Goal: Task Accomplishment & Management: Manage account settings

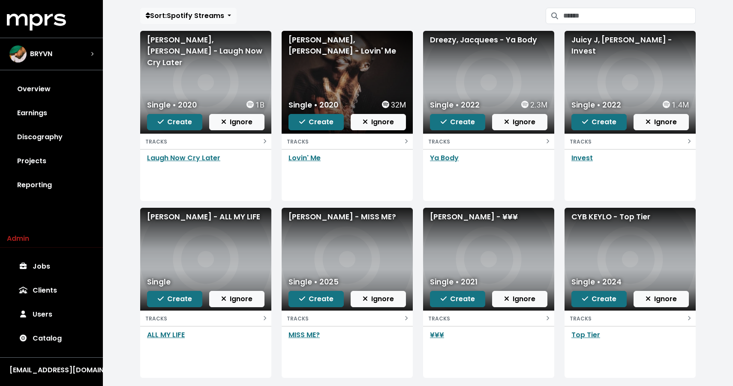
scroll to position [73, 0]
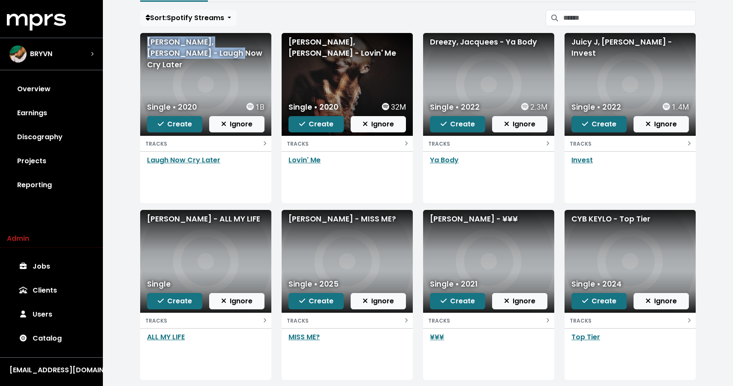
drag, startPoint x: 186, startPoint y: 56, endPoint x: 147, endPoint y: 43, distance: 40.6
click at [147, 43] on div "Drake, Lil Durk - Laugh Now Cry Later" at bounding box center [205, 53] width 117 height 34
copy div "Drake, Lil Durk - Laugh Now Cry Later"
click at [163, 119] on span "Create" at bounding box center [175, 124] width 34 height 10
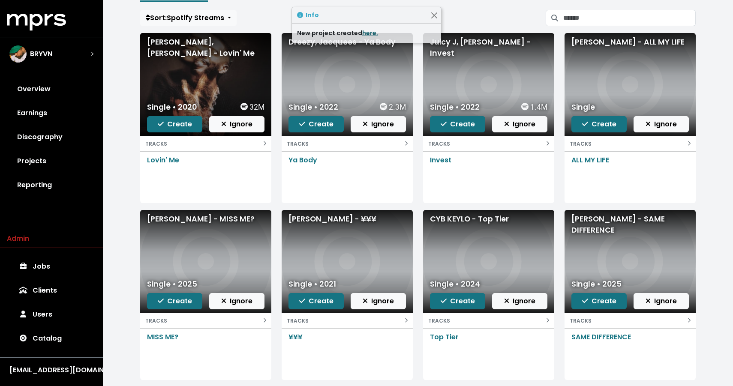
click at [371, 35] on link "here." at bounding box center [370, 33] width 16 height 9
drag, startPoint x: 182, startPoint y: 53, endPoint x: 145, endPoint y: 43, distance: 38.6
click at [145, 42] on div "Kid Cudi, Phoebe Bridgers - Lovin' Me" at bounding box center [205, 84] width 131 height 103
copy div "Kid Cudi, Phoebe Bridgers - Lovin' Me"
click at [324, 44] on div "Dreezy, Jacquees - Ya Body" at bounding box center [346, 41] width 117 height 11
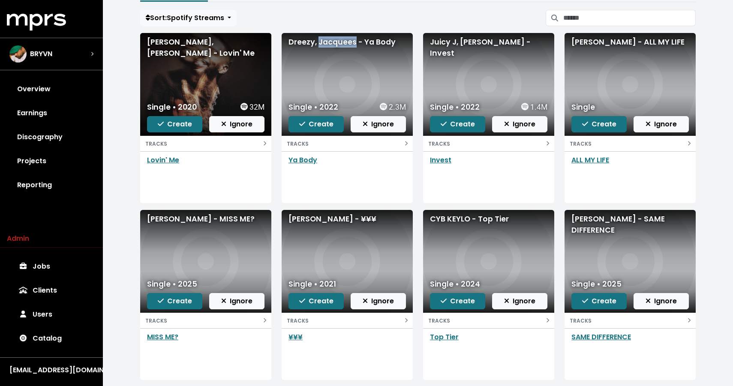
click at [324, 44] on div "Dreezy, Jacquees - Ya Body" at bounding box center [346, 41] width 117 height 11
copy div "Dreezy, Jacquees - Ya Body"
click at [459, 41] on div "Juicy J, Wiz Khalifa - Invest" at bounding box center [488, 47] width 117 height 23
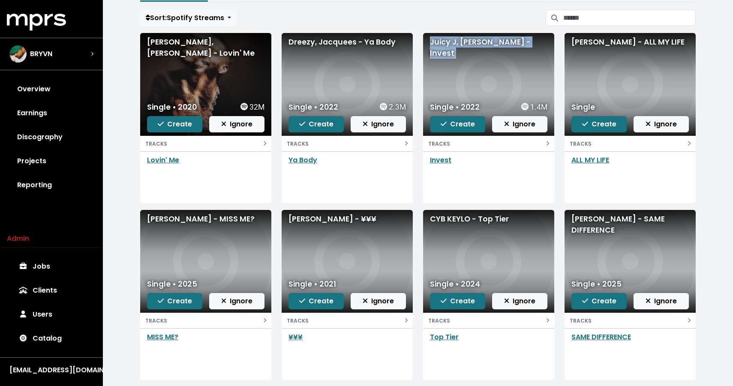
click at [459, 41] on div "Juicy J, Wiz Khalifa - Invest" at bounding box center [488, 47] width 117 height 23
copy div "Juicy J, Wiz Khalifa - Invest"
click at [602, 44] on div "Kid Cudi - ALL MY LIFE" at bounding box center [629, 41] width 117 height 11
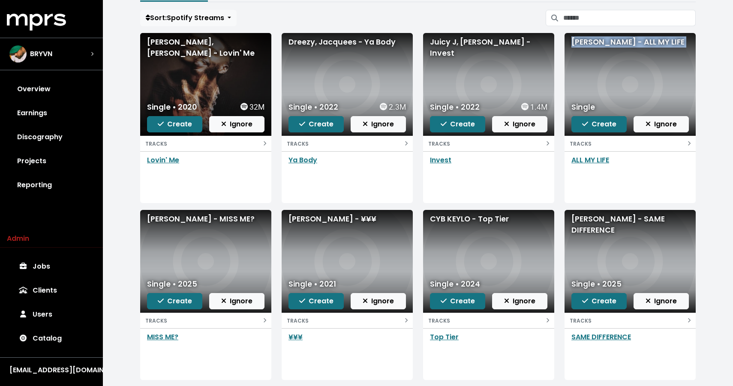
click at [602, 44] on div "Kid Cudi - ALL MY LIFE" at bounding box center [629, 41] width 117 height 11
copy div "Kid Cudi - ALL MY LIFE"
click at [597, 128] on span "Create" at bounding box center [599, 124] width 34 height 10
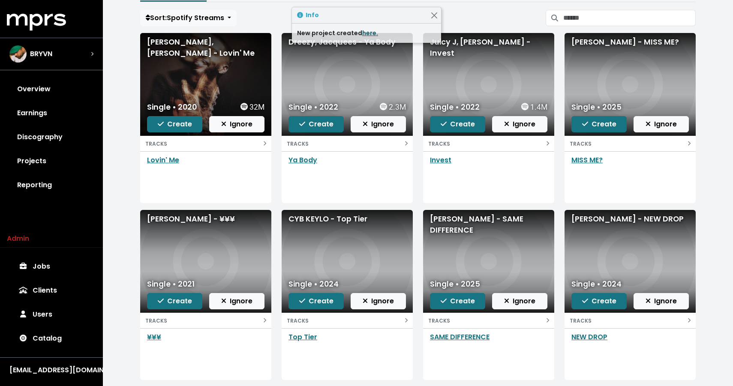
click at [364, 33] on link "here." at bounding box center [370, 33] width 16 height 9
click at [582, 43] on div "Eem Triplin - MISS ME?" at bounding box center [629, 41] width 117 height 11
copy div "Eem Triplin - MISS ME?"
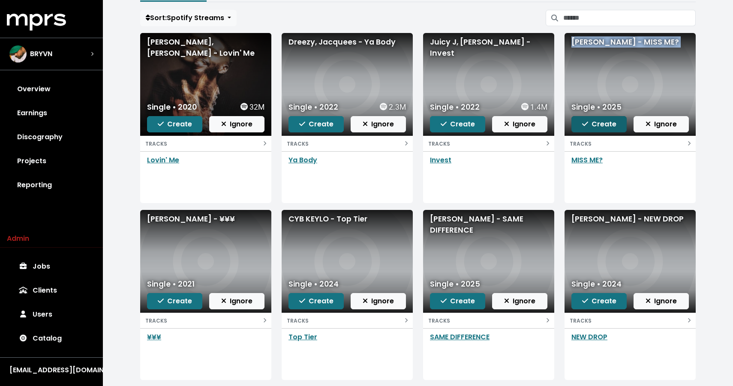
click at [599, 127] on span "Create" at bounding box center [599, 124] width 34 height 10
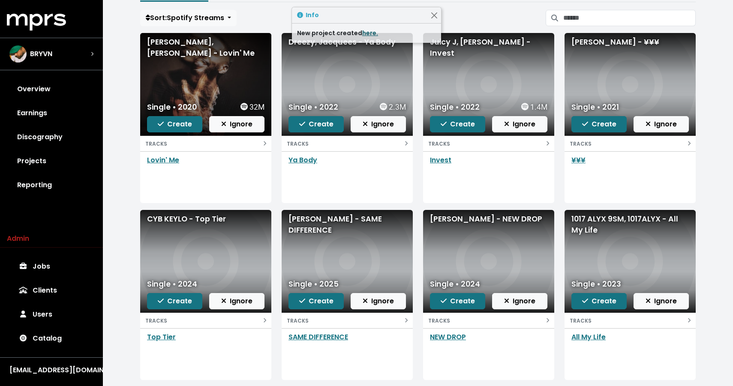
click at [366, 36] on link "here." at bounding box center [370, 33] width 16 height 9
click at [602, 40] on div "Matias Emilio - ¥¥¥" at bounding box center [629, 41] width 117 height 11
copy div "Matias Emilio - ¥¥¥"
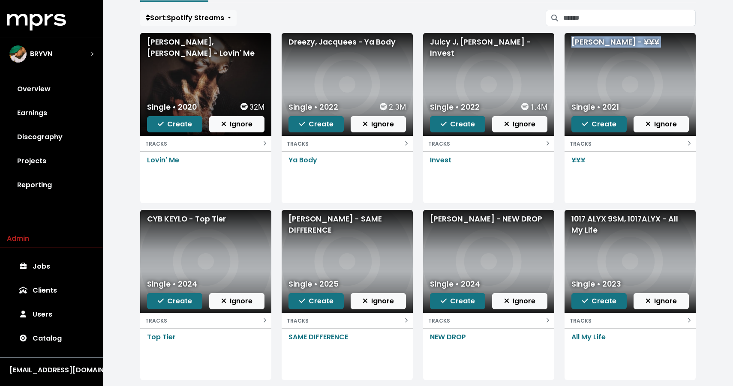
click at [181, 219] on div "CYB KEYLO - Top Tier" at bounding box center [205, 218] width 117 height 11
copy div "CYB KEYLO - Top Tier"
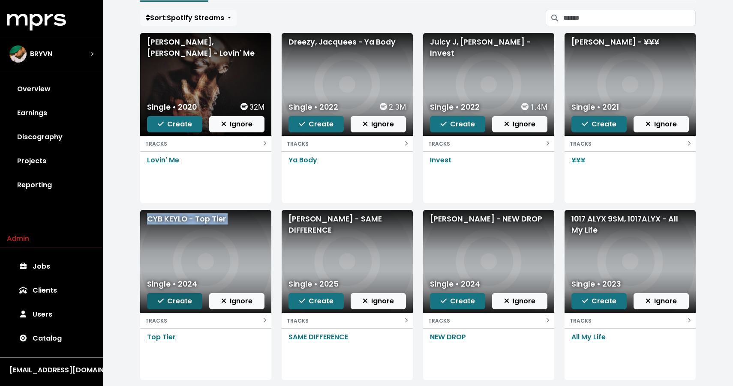
click at [172, 304] on span "Create" at bounding box center [175, 301] width 34 height 10
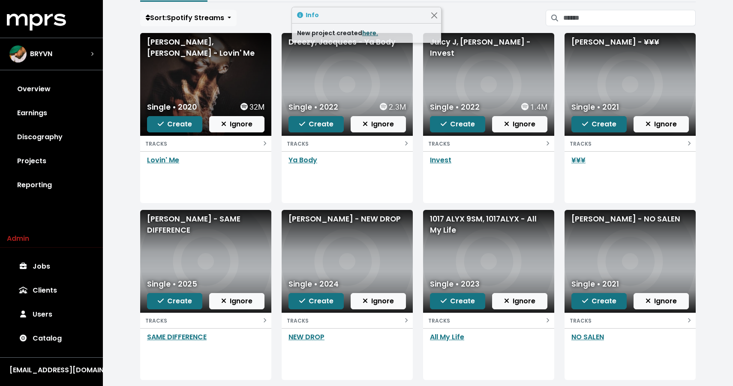
click at [370, 32] on link "here." at bounding box center [370, 33] width 16 height 9
click at [184, 215] on div "[PERSON_NAME] - SAME DIFFERENCE" at bounding box center [205, 224] width 117 height 23
click at [184, 215] on div "Josh P - SAME DIFFERENCE" at bounding box center [205, 224] width 117 height 23
copy div "Josh P - SAME DIFFERENCE"
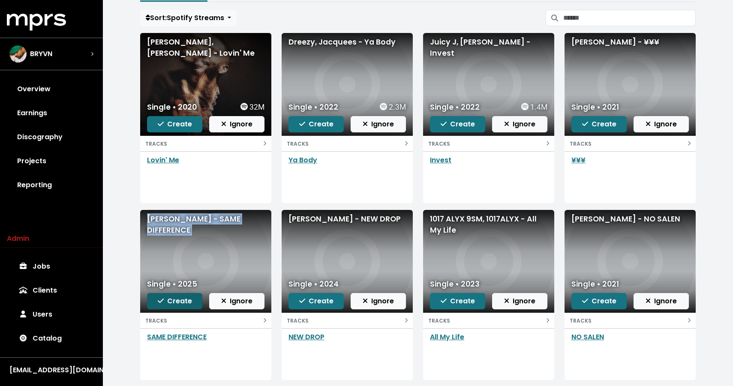
click at [180, 302] on span "Create" at bounding box center [175, 301] width 34 height 10
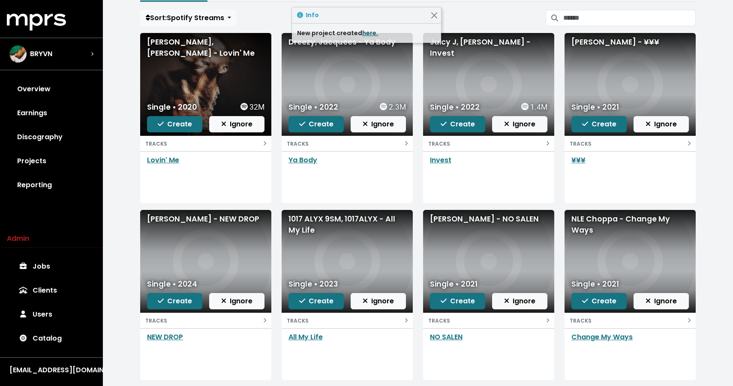
click at [368, 32] on link "here." at bounding box center [370, 33] width 16 height 9
click at [180, 216] on div "Don Toliver - NEW DROP" at bounding box center [205, 218] width 117 height 11
copy div "Don Toliver - NEW DROP"
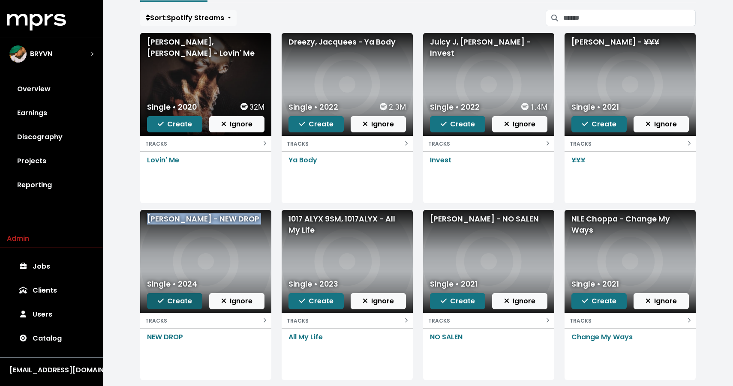
click at [165, 300] on span "Create" at bounding box center [175, 301] width 34 height 10
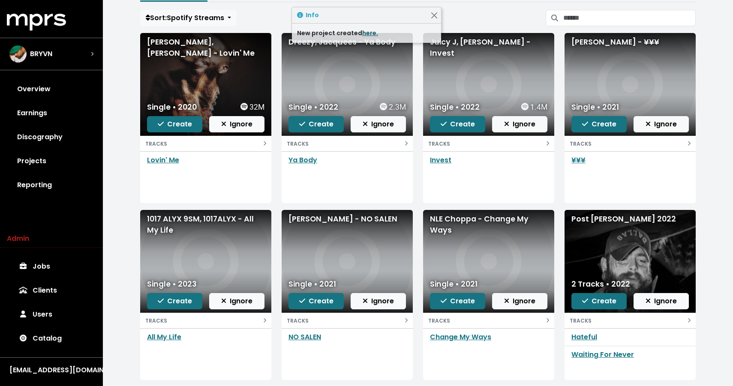
click at [369, 29] on link "here." at bounding box center [370, 33] width 16 height 9
click at [165, 230] on div "1017 ALYX 9SM, 1017ALYX - All My Life" at bounding box center [205, 224] width 117 height 23
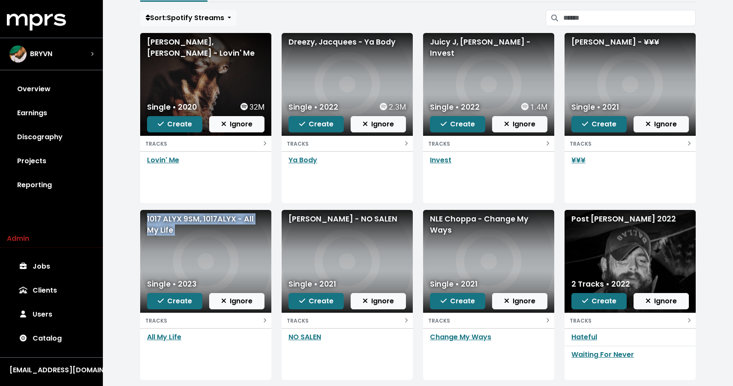
click at [326, 219] on div "Myke Towers - NO SALEN" at bounding box center [346, 218] width 117 height 11
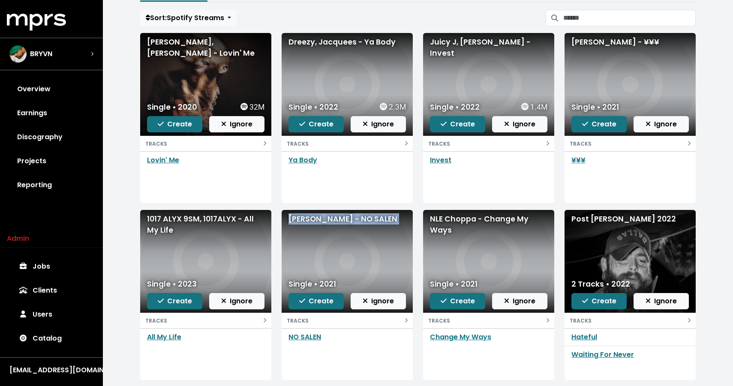
click at [326, 219] on div "Myke Towers - NO SALEN" at bounding box center [346, 218] width 117 height 11
click at [455, 227] on div "NLE Choppa - Change My Ways" at bounding box center [488, 224] width 117 height 23
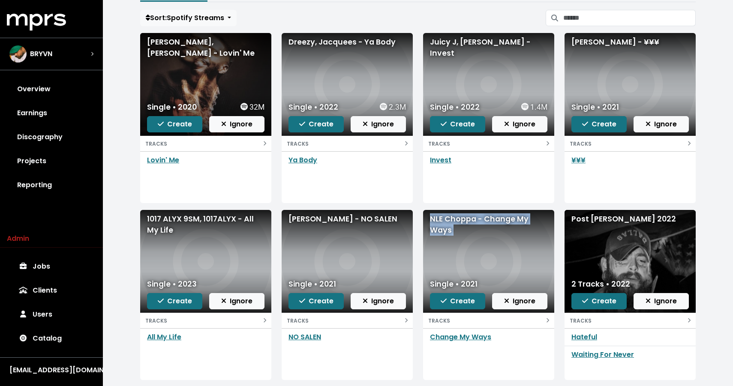
click at [455, 227] on div "NLE Choppa - Change My Ways" at bounding box center [488, 224] width 117 height 23
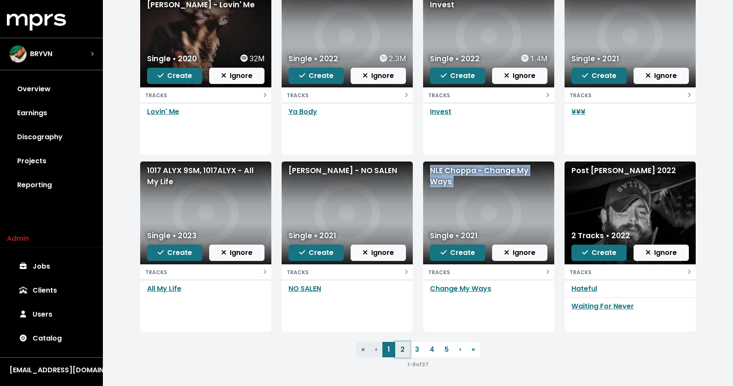
click at [403, 346] on link "2" at bounding box center [402, 349] width 15 height 15
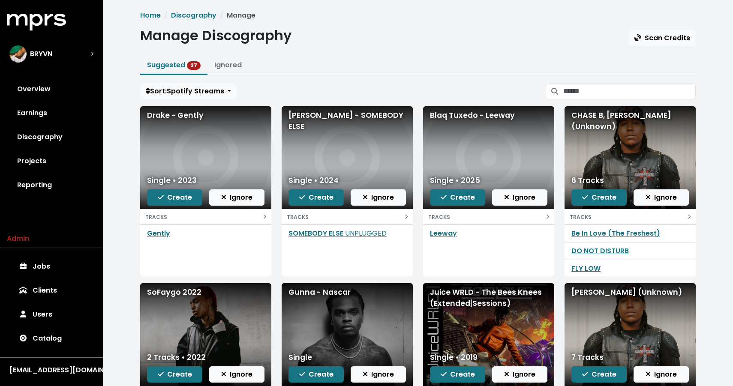
click at [192, 117] on div "Drake - Gently" at bounding box center [205, 115] width 117 height 11
click at [357, 109] on div "Amir Obè - SOMEBODY ELSE" at bounding box center [346, 157] width 131 height 103
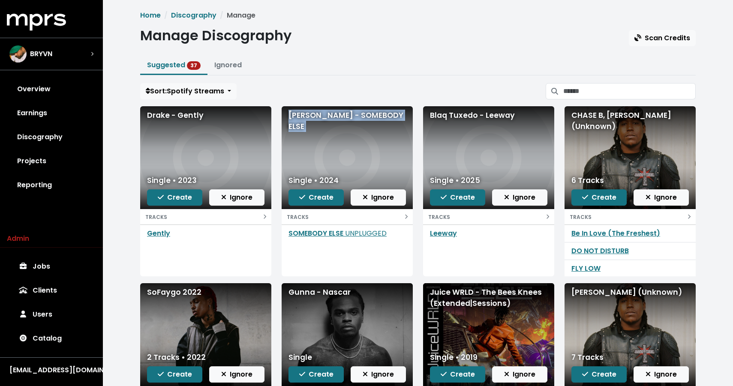
click at [357, 109] on div "Amir Obè - SOMEBODY ELSE" at bounding box center [346, 157] width 131 height 103
click at [464, 113] on div "Blaq Tuxedo - Leeway" at bounding box center [488, 115] width 117 height 11
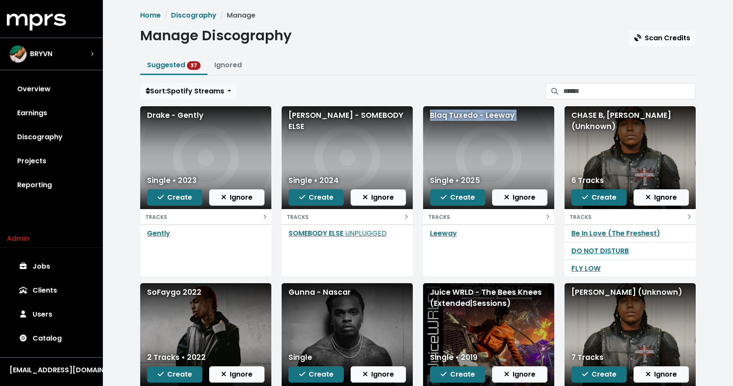
click at [464, 113] on div "Blaq Tuxedo - Leeway" at bounding box center [488, 115] width 117 height 11
click at [467, 196] on span "Create" at bounding box center [457, 197] width 34 height 10
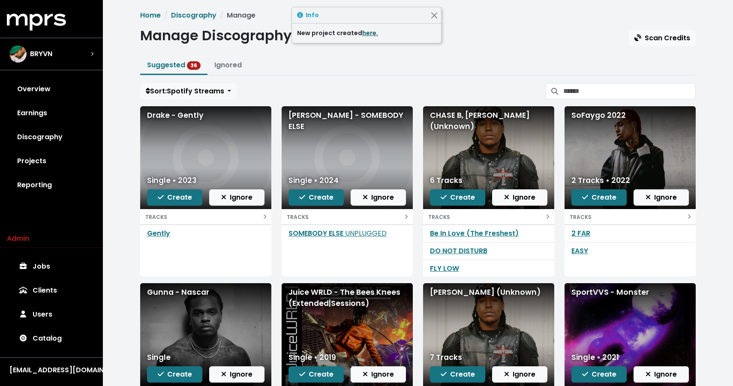
click at [369, 36] on link "here." at bounding box center [370, 33] width 16 height 9
click at [464, 125] on div "CHASE B, Don Toliver (Unknown)" at bounding box center [488, 121] width 117 height 23
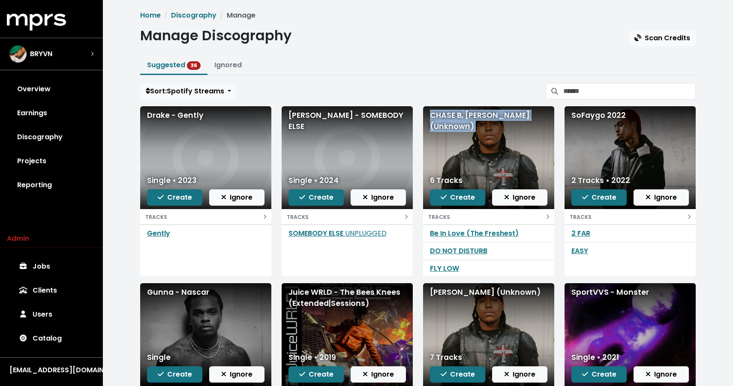
click at [464, 125] on div "CHASE B, Don Toliver (Unknown)" at bounding box center [488, 121] width 117 height 23
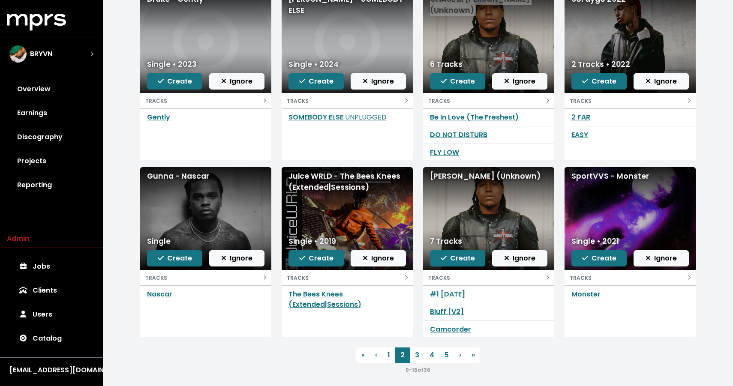
scroll to position [122, 0]
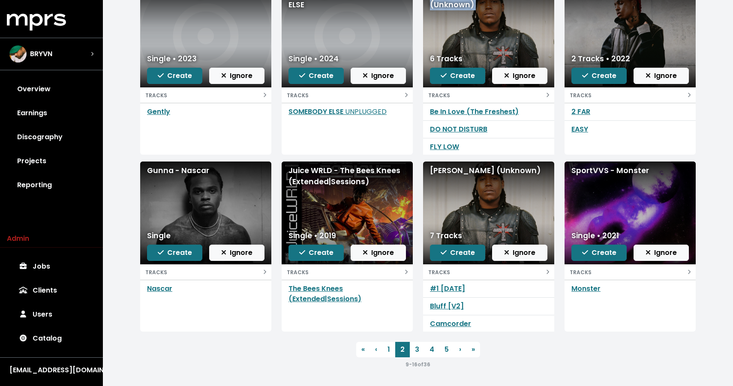
click at [193, 172] on div "Gunna - Nascar" at bounding box center [205, 170] width 117 height 11
click at [326, 177] on div "Juice WRLD - The Bees Knees (Extended|Sessions)" at bounding box center [346, 176] width 117 height 23
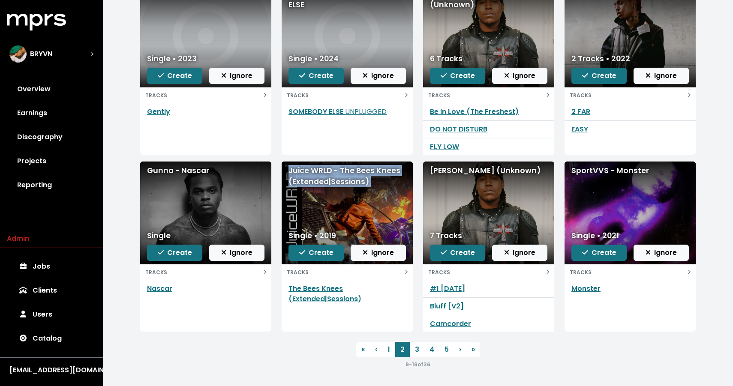
click at [326, 177] on div "Juice WRLD - The Bees Knees (Extended|Sessions)" at bounding box center [346, 176] width 117 height 23
click at [314, 253] on span "Create" at bounding box center [316, 253] width 34 height 10
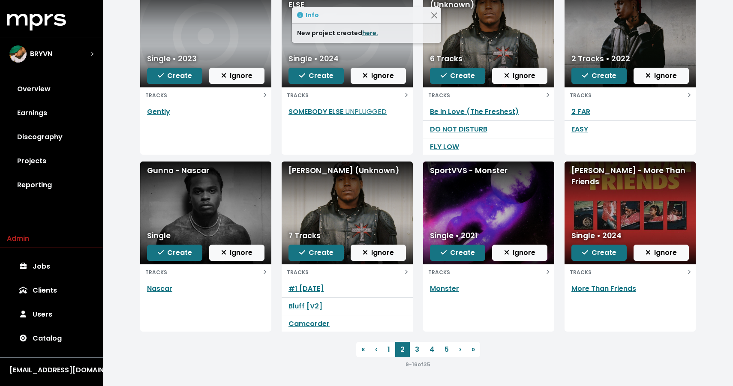
click at [366, 30] on link "here." at bounding box center [370, 33] width 16 height 9
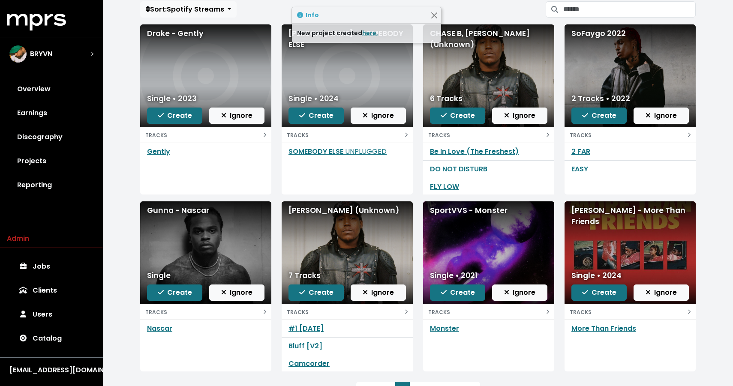
scroll to position [81, 0]
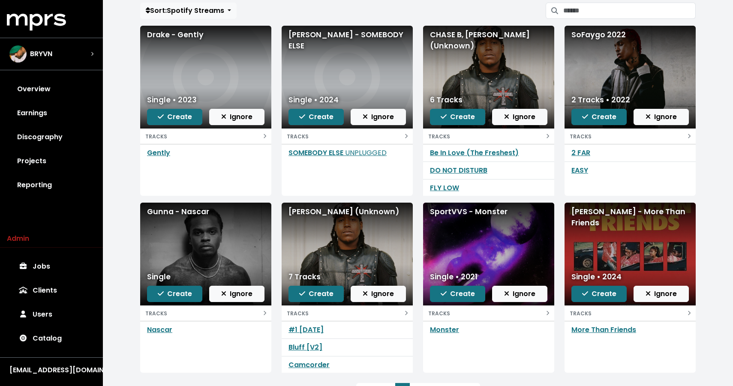
click at [476, 213] on div "SportVVS - Monster" at bounding box center [488, 211] width 117 height 11
click at [461, 294] on span "Create" at bounding box center [457, 294] width 34 height 10
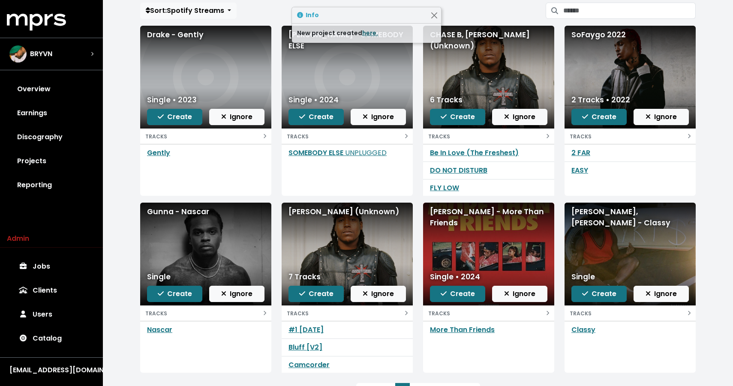
click at [367, 33] on link "here." at bounding box center [370, 33] width 16 height 9
click at [449, 222] on div "Ashton Travis - More Than Friends" at bounding box center [488, 217] width 117 height 23
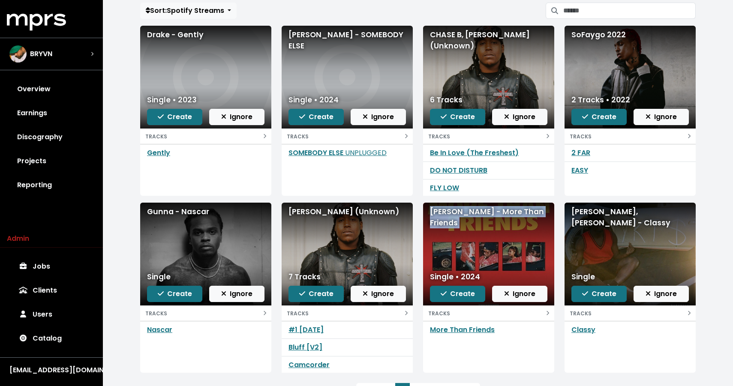
click at [589, 223] on div "Don Toliver, Sheck Wes - Classy" at bounding box center [629, 217] width 117 height 23
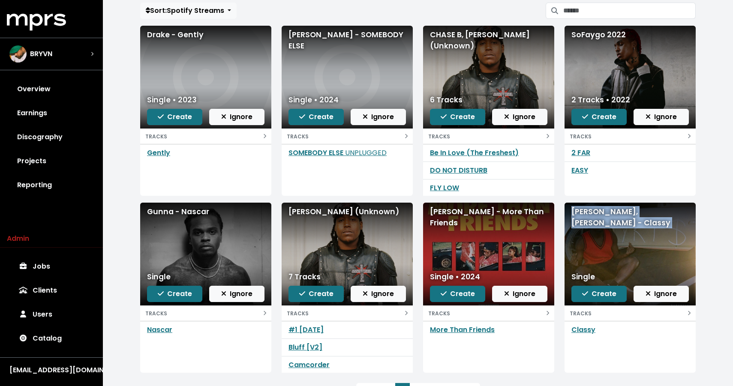
click at [589, 223] on div "Don Toliver, Sheck Wes - Classy" at bounding box center [629, 217] width 117 height 23
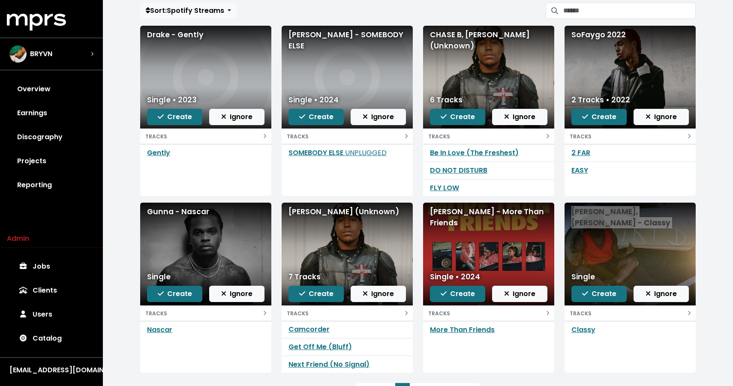
scroll to position [122, 0]
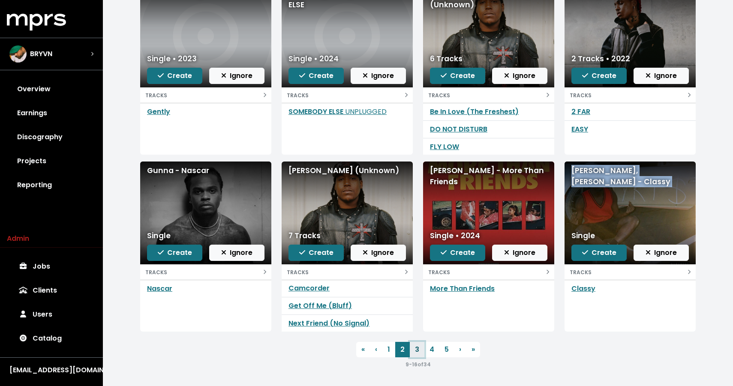
click at [418, 350] on link "3" at bounding box center [417, 349] width 15 height 15
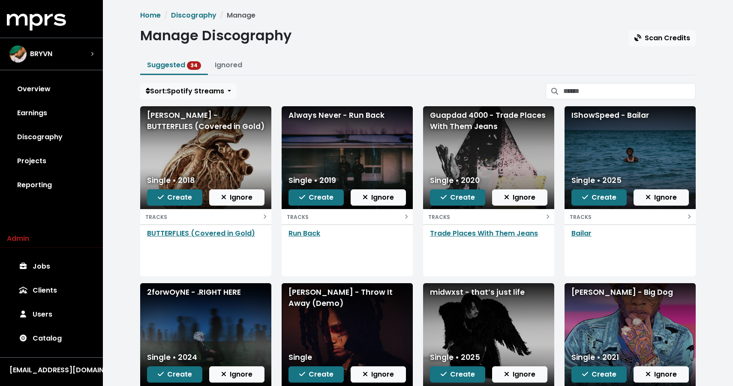
click at [185, 123] on div "RONNY J - BUTTERFLIES (Covered in Gold)" at bounding box center [205, 121] width 117 height 23
click at [299, 116] on div "Always Never - Run Back" at bounding box center [346, 115] width 117 height 11
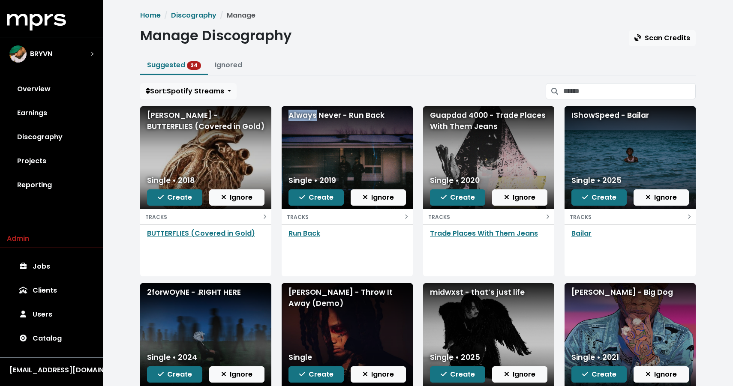
click at [299, 116] on div "Always Never - Run Back" at bounding box center [346, 115] width 117 height 11
click at [467, 126] on div "Guapdad 4000 - Trade Places With Them Jeans" at bounding box center [488, 121] width 117 height 23
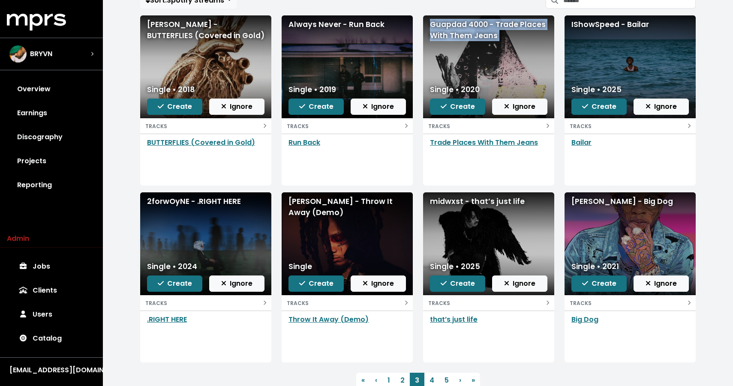
scroll to position [92, 0]
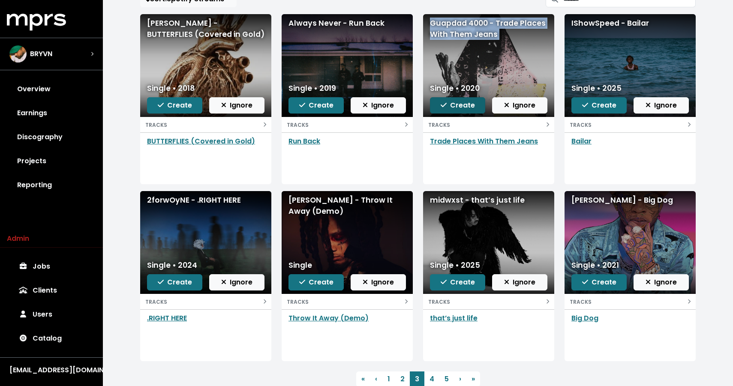
click at [459, 106] on span "Create" at bounding box center [457, 105] width 34 height 10
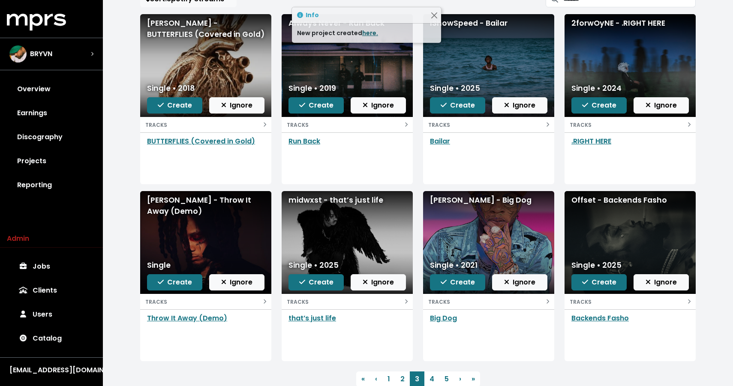
click at [366, 34] on link "here." at bounding box center [370, 33] width 16 height 9
click at [487, 22] on div "IShowSpeed - Bailar" at bounding box center [488, 23] width 117 height 11
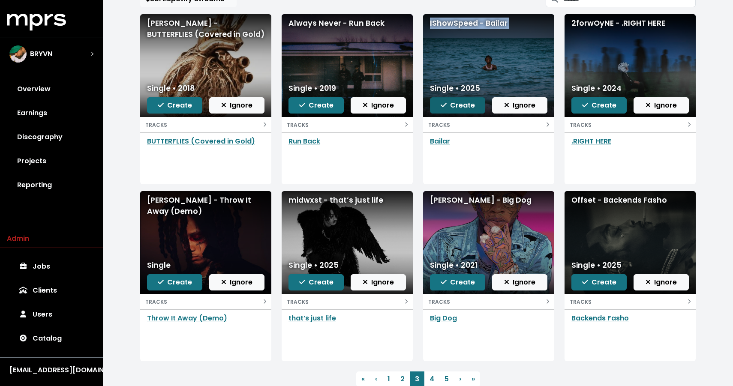
click at [464, 106] on span "Create" at bounding box center [457, 105] width 34 height 10
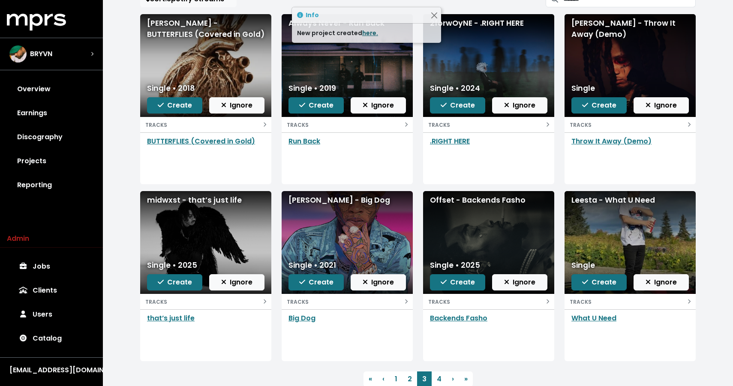
click at [370, 33] on link "here." at bounding box center [370, 33] width 16 height 9
click at [508, 23] on div "2forwOyNE - .RIGHT HERE" at bounding box center [488, 23] width 117 height 11
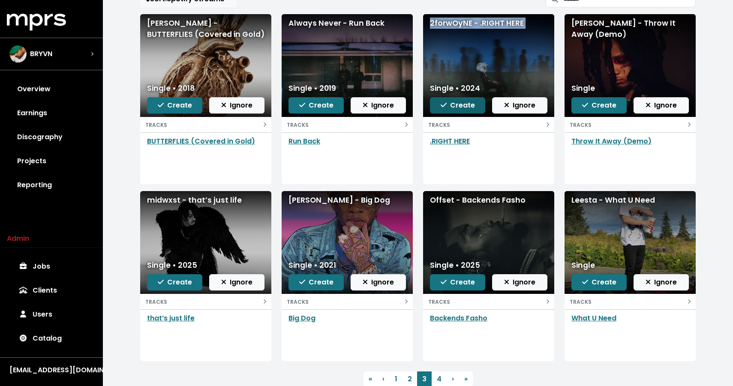
click at [463, 106] on span "Create" at bounding box center [457, 105] width 34 height 10
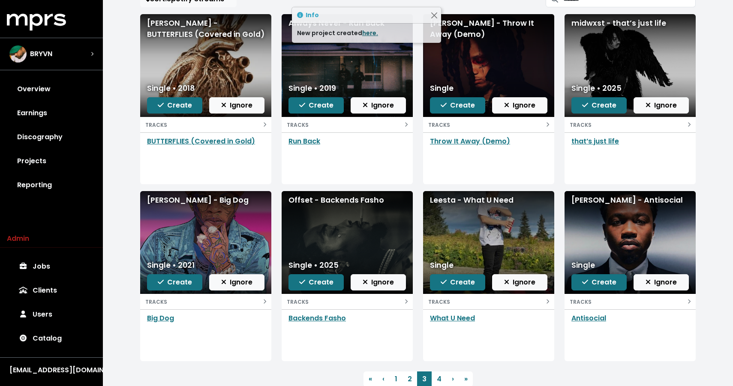
click at [366, 33] on link "here." at bounding box center [370, 33] width 16 height 9
click at [468, 33] on div "Trippie Redd - Throw It Away (Demo)" at bounding box center [488, 29] width 117 height 23
click at [466, 26] on div "Trippie Redd - Throw It Away (Demo)" at bounding box center [488, 29] width 117 height 23
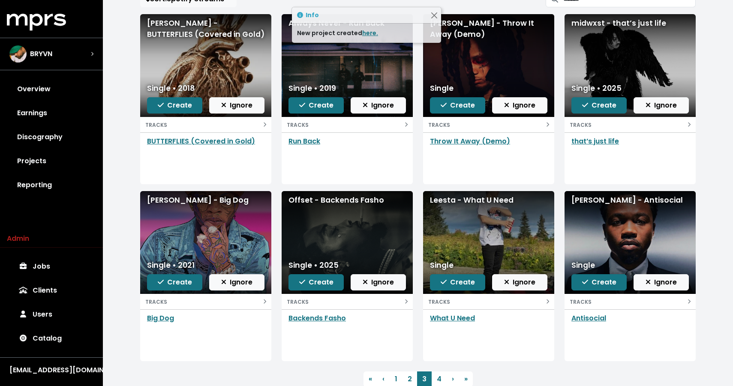
click at [537, 24] on div "Trippie Redd - Throw It Away (Demo)" at bounding box center [488, 29] width 117 height 23
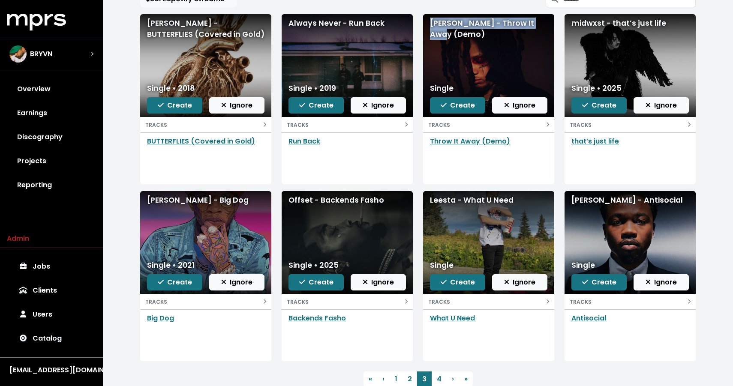
drag, startPoint x: 542, startPoint y: 23, endPoint x: 424, endPoint y: 26, distance: 118.3
click at [424, 26] on div "Trippie Redd - Throw It Away (Demo)" at bounding box center [488, 65] width 131 height 103
click at [449, 110] on span "Create" at bounding box center [457, 105] width 34 height 10
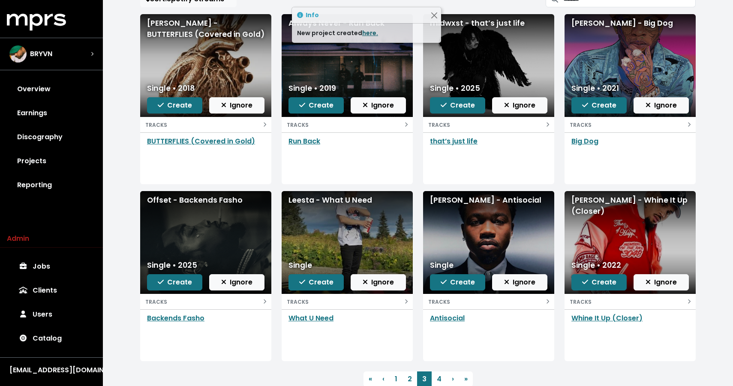
click at [368, 35] on link "here." at bounding box center [370, 33] width 16 height 9
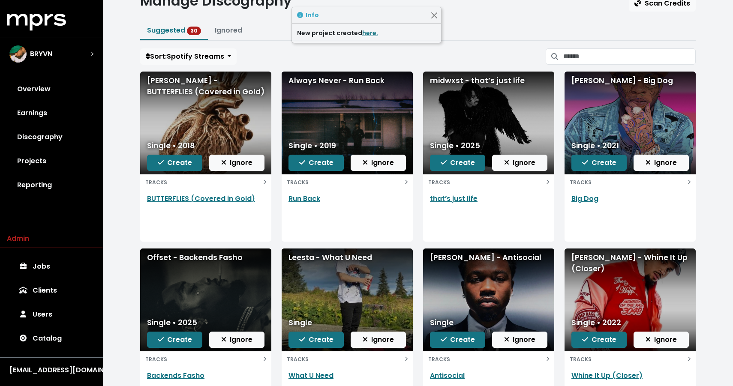
scroll to position [34, 0]
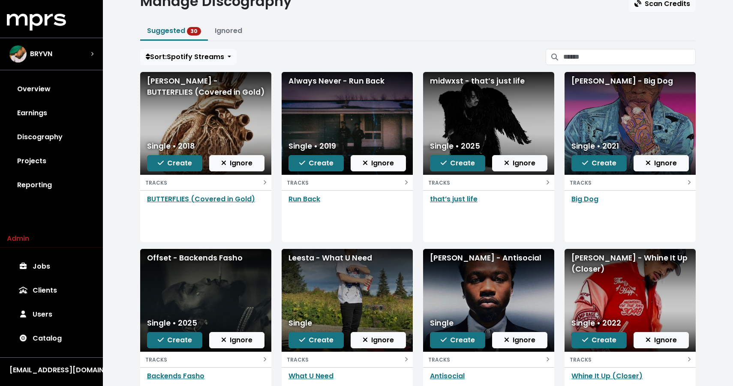
click at [461, 82] on div "midwxst - that’s just life" at bounding box center [488, 80] width 117 height 11
click at [455, 165] on span "Create" at bounding box center [457, 163] width 34 height 10
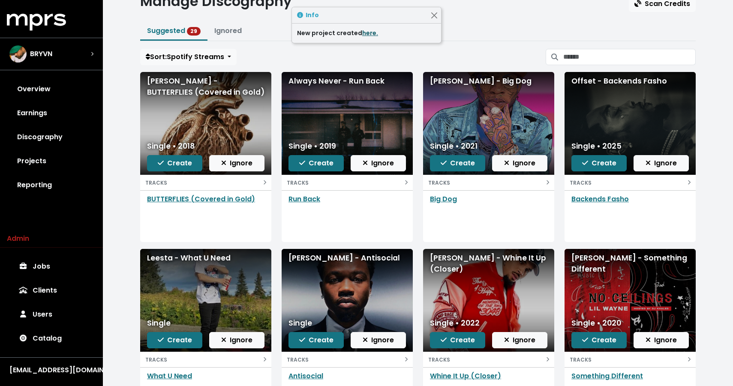
click at [368, 35] on link "here." at bounding box center [370, 33] width 16 height 9
click at [448, 81] on div "Tory Lanez - Big Dog" at bounding box center [488, 80] width 117 height 11
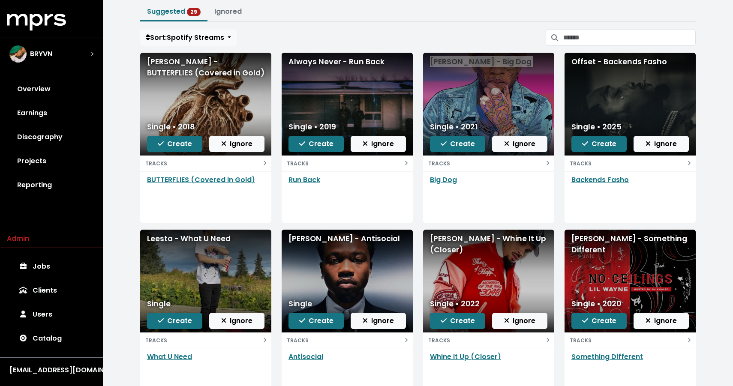
scroll to position [43, 0]
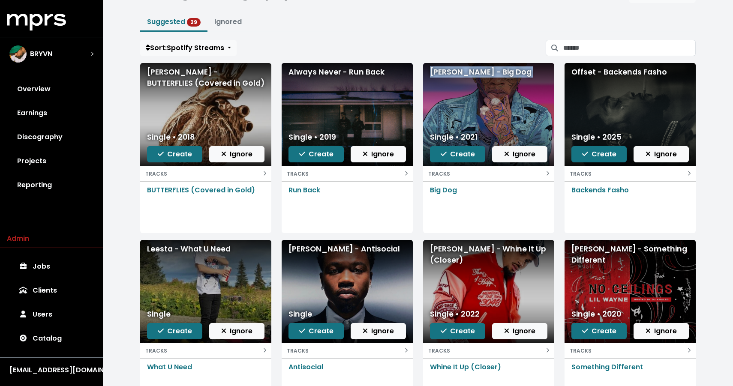
click at [617, 69] on div "Offset - Backends Fasho" at bounding box center [629, 71] width 117 height 11
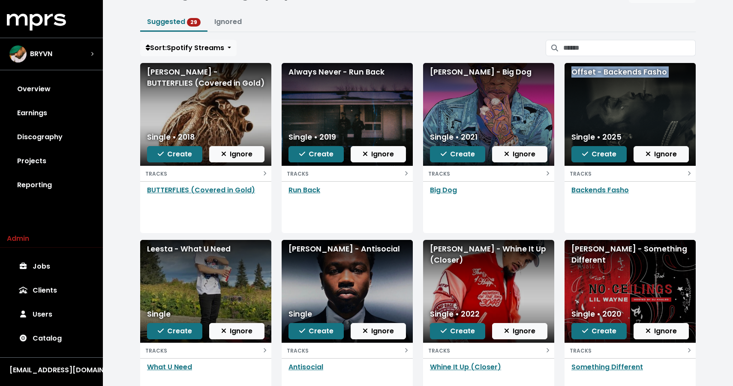
click at [617, 69] on div "Offset - Backends Fasho" at bounding box center [629, 71] width 117 height 11
click at [586, 152] on icon "button" at bounding box center [585, 153] width 6 height 7
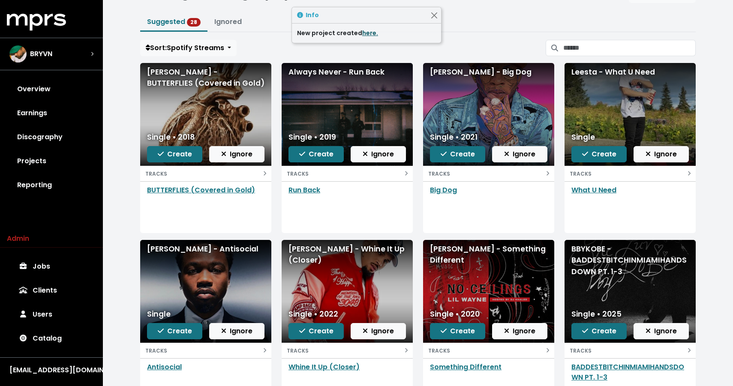
click at [370, 32] on link "here." at bounding box center [370, 33] width 16 height 9
click at [630, 74] on div "Leesta - What U Need" at bounding box center [629, 71] width 117 height 11
click at [203, 246] on div "Roddy Ricch - Antisocial" at bounding box center [205, 248] width 117 height 11
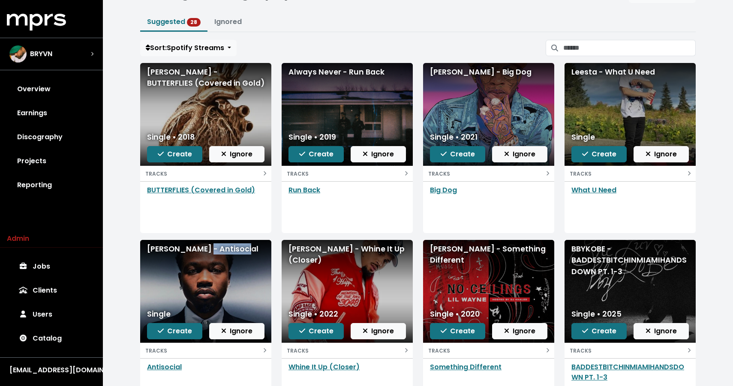
click at [203, 246] on div "Roddy Ricch - Antisocial" at bounding box center [205, 248] width 117 height 11
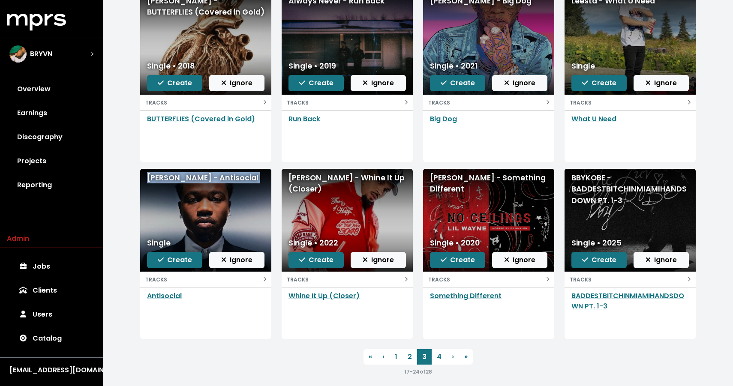
scroll to position [122, 0]
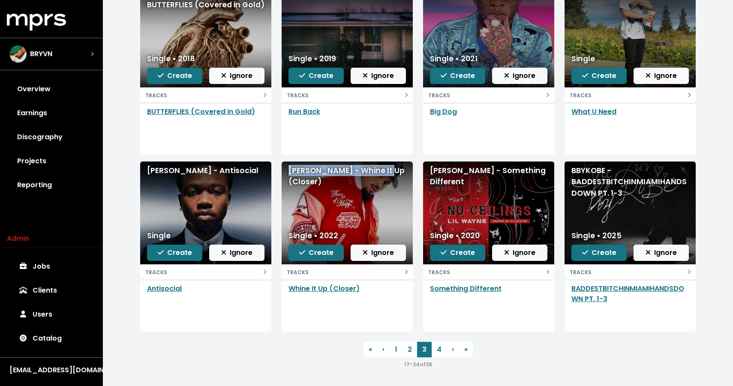
drag, startPoint x: 397, startPoint y: 170, endPoint x: 282, endPoint y: 168, distance: 114.4
click at [282, 168] on div "Chris Brown - Whine It Up (Closer)" at bounding box center [346, 213] width 131 height 103
click at [458, 174] on div "Lil Wayne - Something Different" at bounding box center [488, 176] width 117 height 23
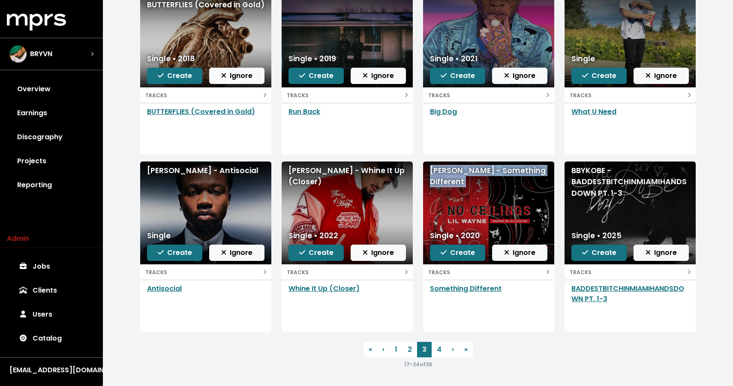
click at [458, 174] on div "Lil Wayne - Something Different" at bounding box center [488, 176] width 117 height 23
click at [590, 186] on div "BBYKOBE - BADDESTBITCHINMIAMIHANDSDOWN PT. 1-3" at bounding box center [629, 182] width 117 height 34
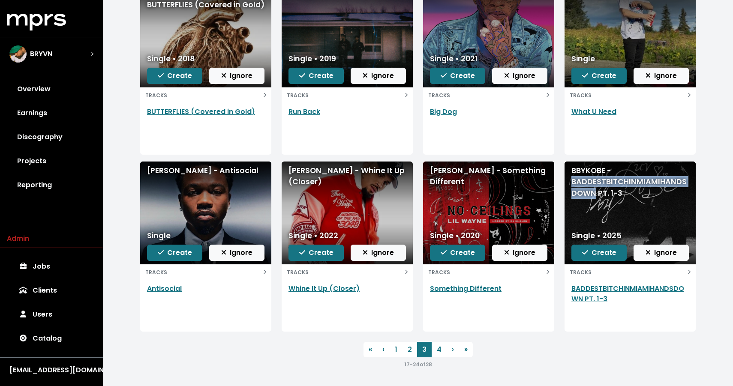
click at [590, 186] on div "BBYKOBE - BADDESTBITCHINMIAMIHANDSDOWN PT. 1-3" at bounding box center [629, 182] width 117 height 34
click at [598, 251] on span "Create" at bounding box center [599, 253] width 34 height 10
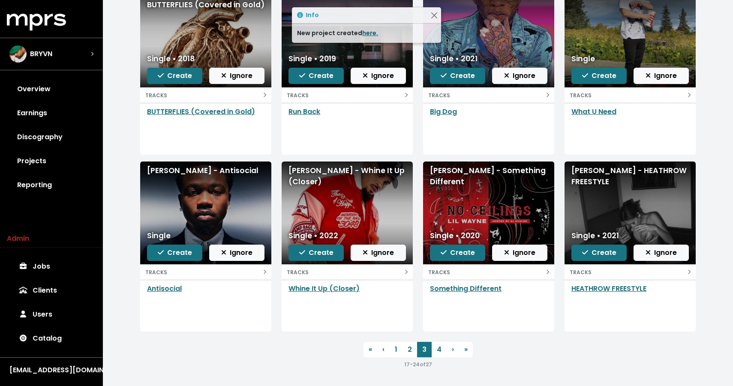
click at [371, 35] on link "here." at bounding box center [370, 33] width 16 height 9
click at [435, 346] on link "4" at bounding box center [438, 349] width 15 height 15
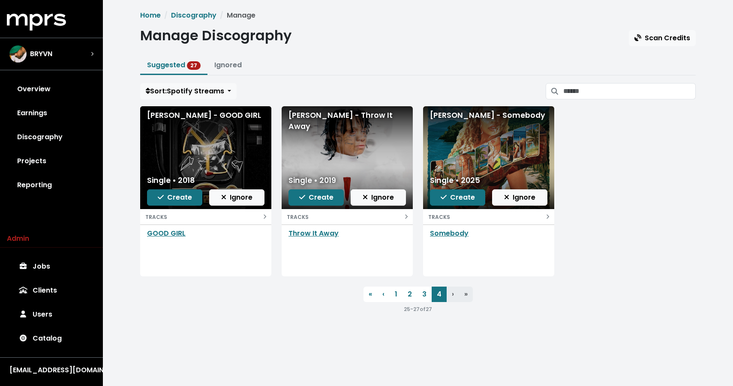
click at [180, 111] on div "Lil Xan - GOOD GIRL" at bounding box center [205, 115] width 117 height 11
click at [459, 116] on div "Latto - Somebody" at bounding box center [488, 115] width 117 height 11
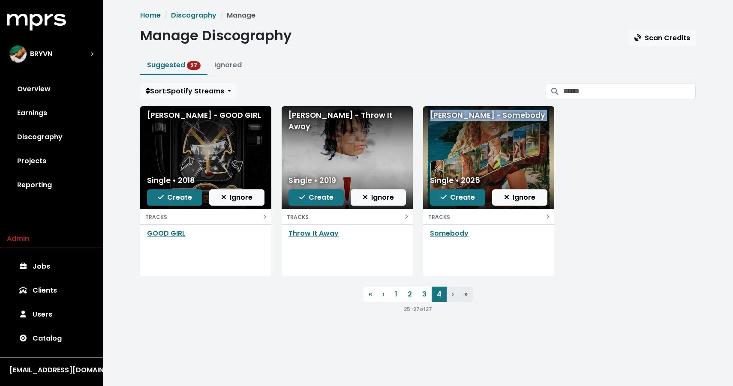
click at [459, 116] on div "Latto - Somebody" at bounding box center [488, 115] width 117 height 11
click at [449, 197] on span "Create" at bounding box center [457, 197] width 34 height 10
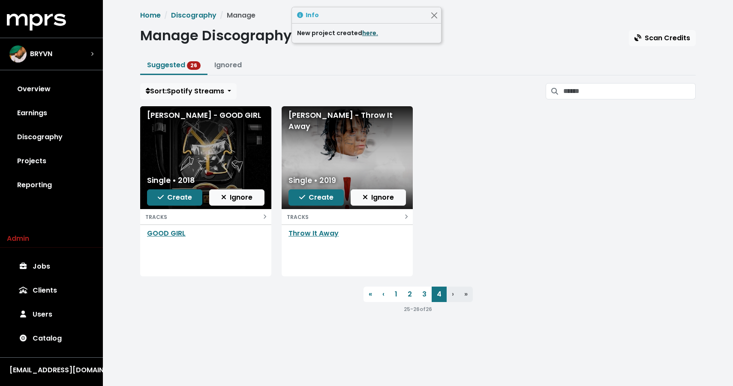
click at [365, 31] on link "here." at bounding box center [370, 33] width 16 height 9
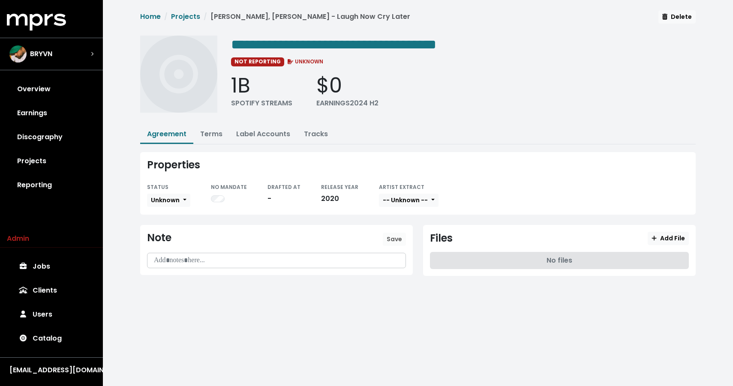
click at [166, 207] on div "Properties STATUS Unknown NO MANDATE DRAFTED AT - RELEASE YEAR 2020 ARTIST EXTR…" at bounding box center [417, 183] width 555 height 63
click at [166, 199] on span "Unknown" at bounding box center [165, 200] width 29 height 9
click at [165, 232] on link "Missing" at bounding box center [187, 232] width 81 height 14
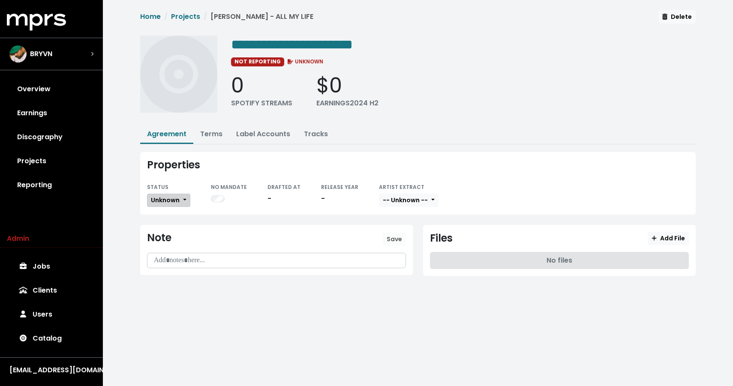
click at [170, 202] on span "Unknown" at bounding box center [165, 200] width 29 height 9
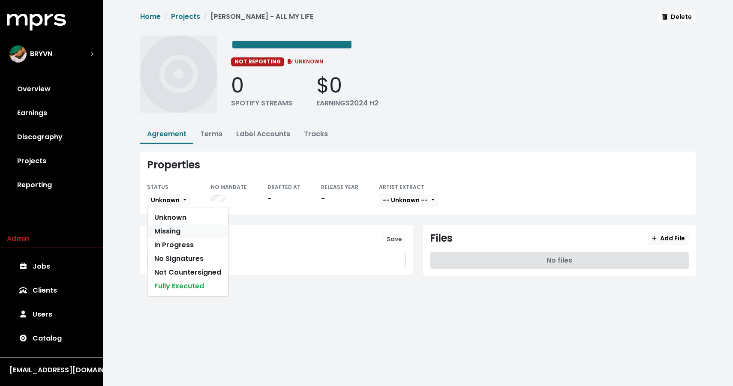
click at [171, 234] on link "Missing" at bounding box center [187, 232] width 81 height 14
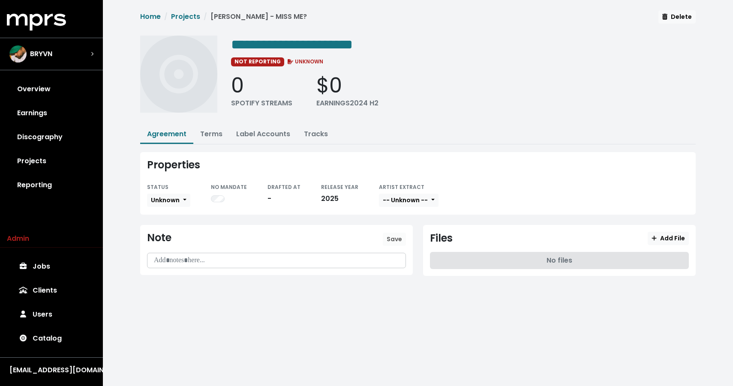
click at [165, 207] on div "Properties STATUS Unknown NO MANDATE DRAFTED AT - RELEASE YEAR [DATE] ARTIST EX…" at bounding box center [417, 183] width 555 height 63
click at [166, 204] on button "Unknown" at bounding box center [168, 200] width 43 height 13
click at [174, 231] on link "Missing" at bounding box center [187, 232] width 81 height 14
click at [162, 201] on span "Unknown" at bounding box center [165, 200] width 29 height 9
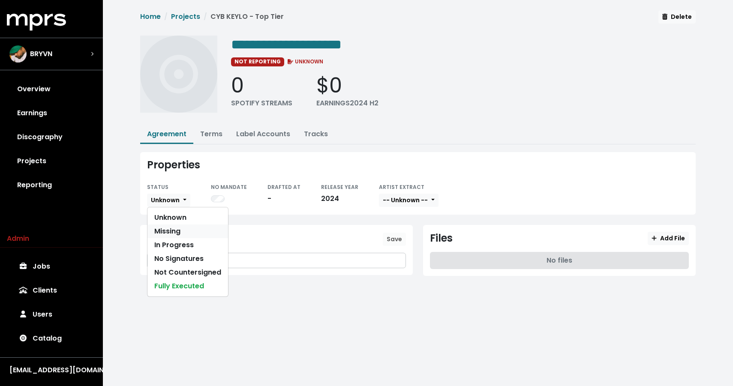
click at [172, 232] on link "Missing" at bounding box center [187, 232] width 81 height 14
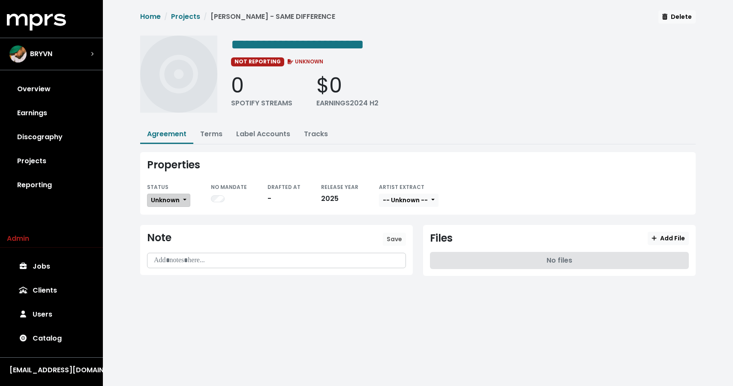
click at [168, 201] on span "Unknown" at bounding box center [165, 200] width 29 height 9
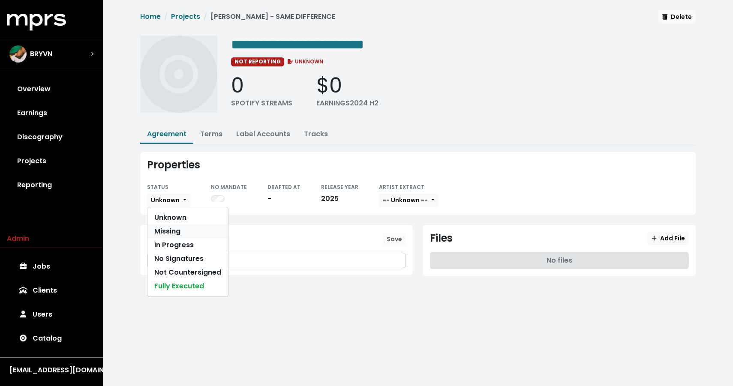
click at [164, 228] on link "Missing" at bounding box center [187, 232] width 81 height 14
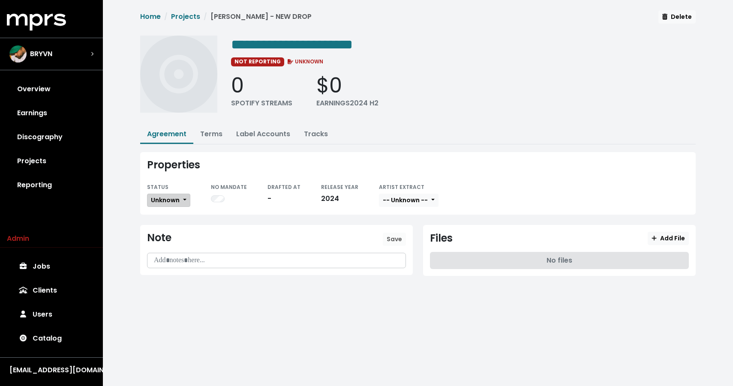
click at [168, 198] on span "Unknown" at bounding box center [165, 200] width 29 height 9
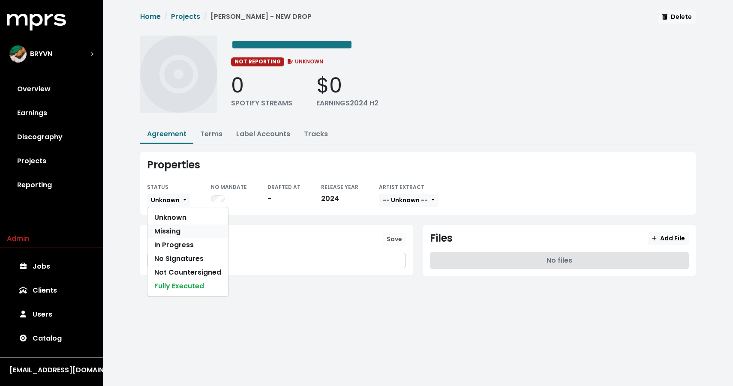
click at [175, 234] on link "Missing" at bounding box center [187, 232] width 81 height 14
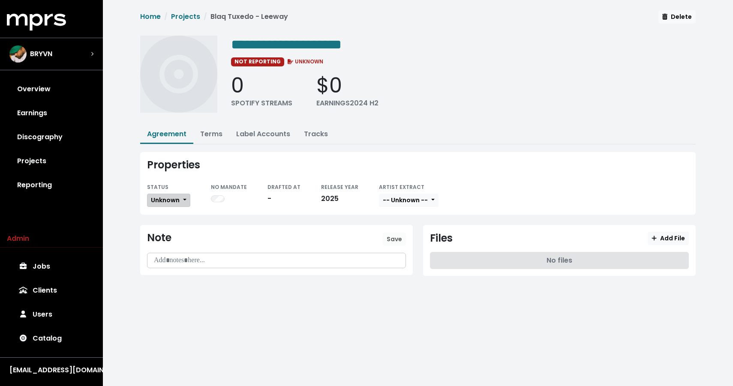
click at [176, 203] on span "Unknown" at bounding box center [165, 200] width 29 height 9
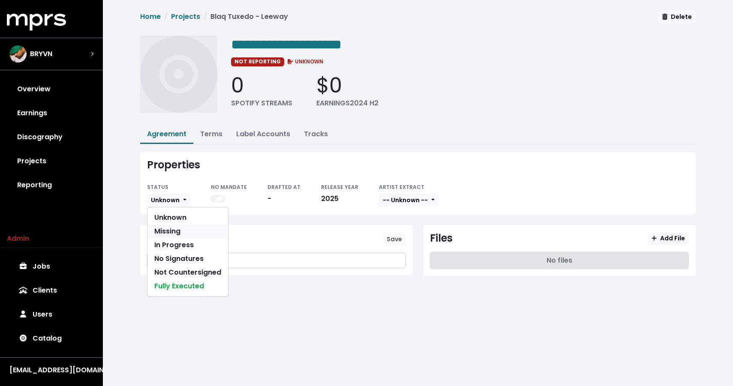
click at [171, 227] on link "Missing" at bounding box center [187, 232] width 81 height 14
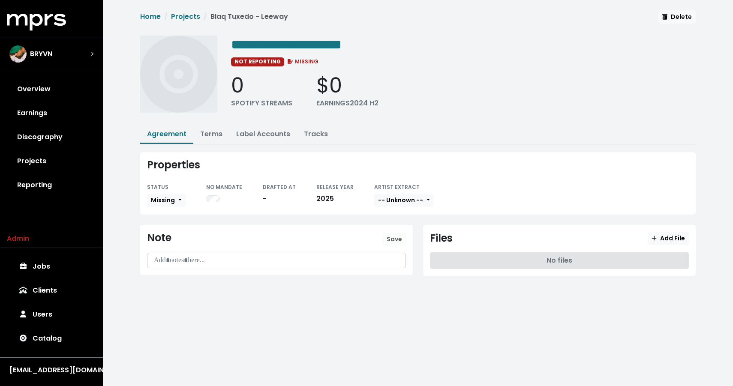
click at [111, 83] on div "**********" at bounding box center [418, 150] width 630 height 300
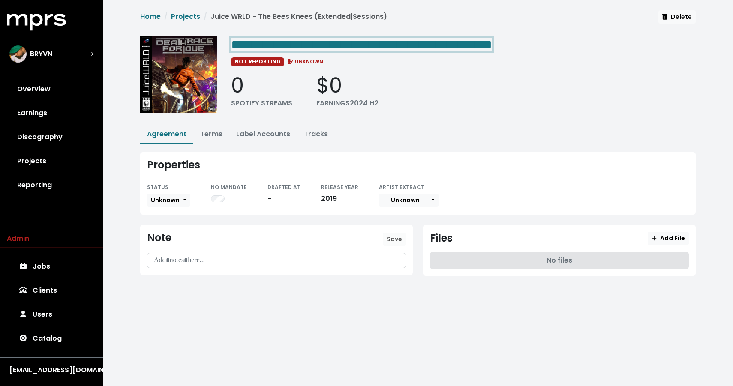
click at [362, 45] on span "**********" at bounding box center [361, 45] width 261 height 14
click at [441, 25] on div "Home Projects Juice WRLD - The Bees Knees (Extended|Sessions) Delete" at bounding box center [417, 19] width 555 height 18
click at [492, 47] on span "**********" at bounding box center [361, 45] width 261 height 14
drag, startPoint x: 431, startPoint y: 42, endPoint x: 608, endPoint y: 53, distance: 177.2
click at [608, 54] on div "**********" at bounding box center [463, 77] width 464 height 83
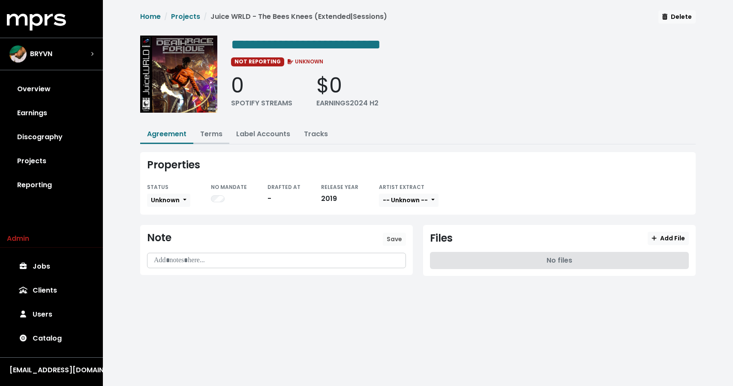
click at [210, 131] on link "Terms" at bounding box center [211, 134] width 22 height 10
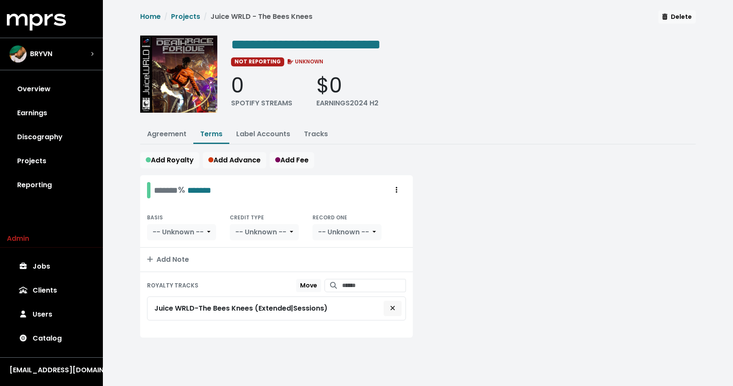
click at [391, 306] on icon "Remove royalty target" at bounding box center [392, 308] width 4 height 4
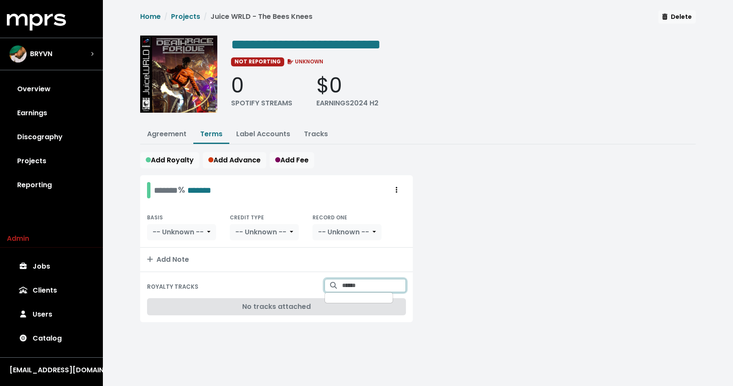
click at [371, 282] on input "Search for tracks by title and link them to this royalty" at bounding box center [374, 285] width 64 height 13
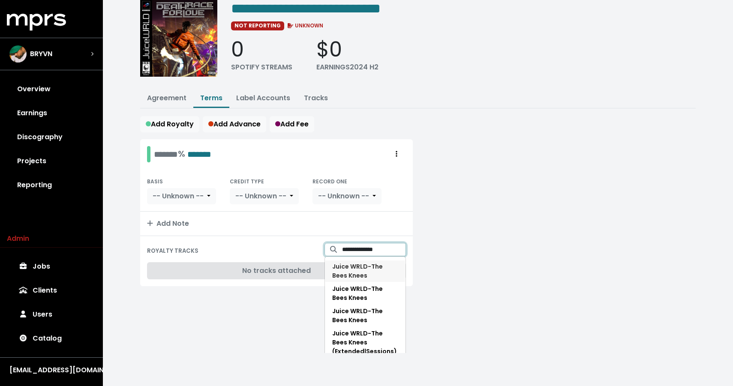
scroll to position [36, 0]
type input "**********"
click at [371, 267] on span "Juice WRLD - The Bees Knees" at bounding box center [357, 271] width 51 height 18
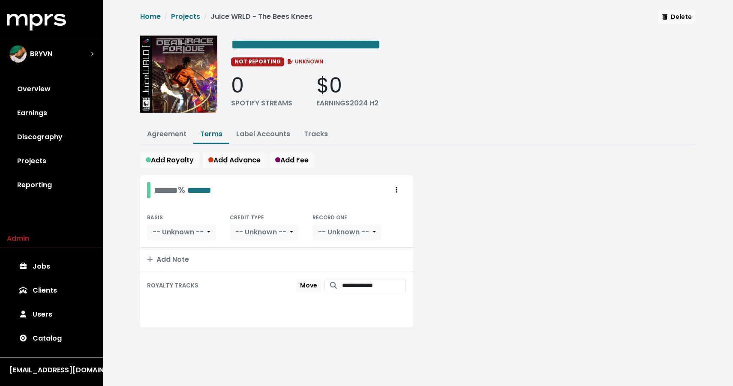
scroll to position [0, 0]
click at [168, 130] on link "Agreement" at bounding box center [166, 134] width 39 height 10
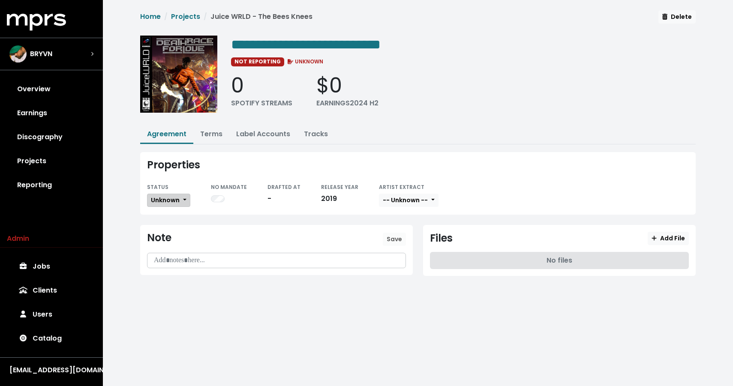
click at [171, 198] on span "Unknown" at bounding box center [165, 200] width 29 height 9
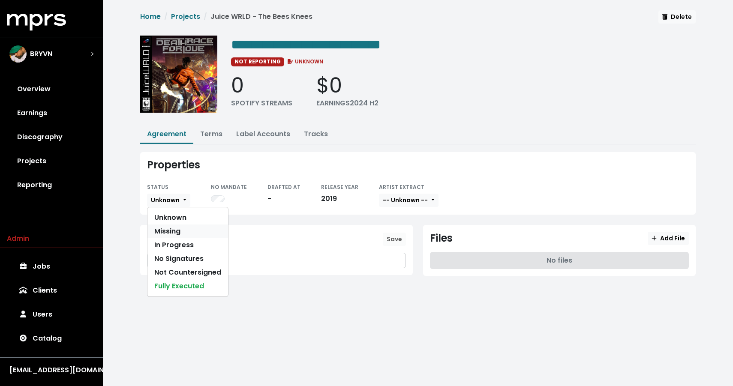
click at [169, 227] on link "Missing" at bounding box center [187, 232] width 81 height 14
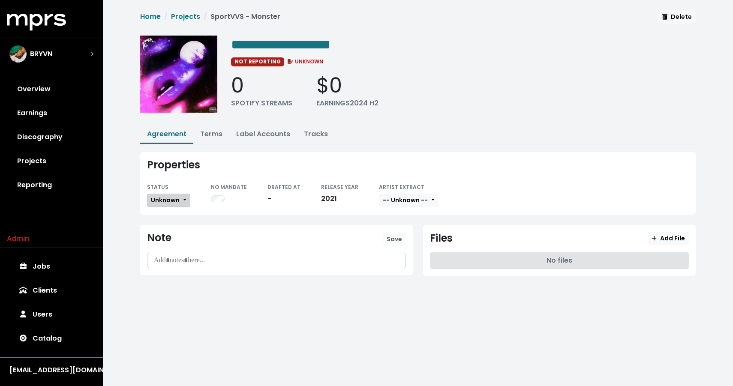
click at [171, 204] on span "Unknown" at bounding box center [165, 200] width 29 height 9
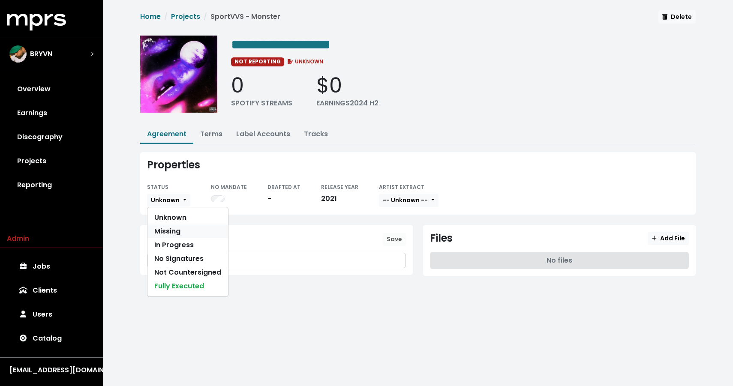
click at [176, 229] on link "Missing" at bounding box center [187, 232] width 81 height 14
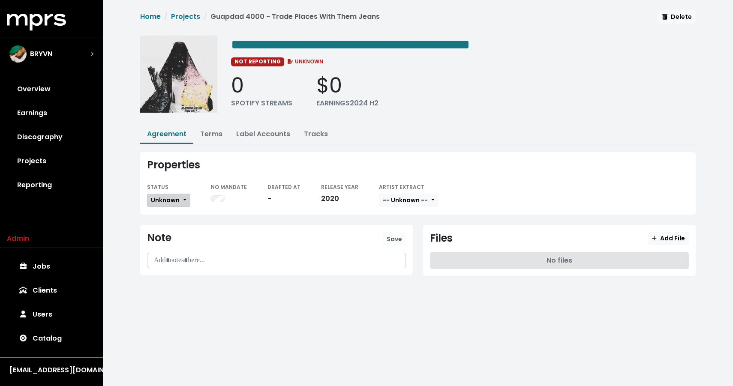
click at [163, 201] on span "Unknown" at bounding box center [165, 200] width 29 height 9
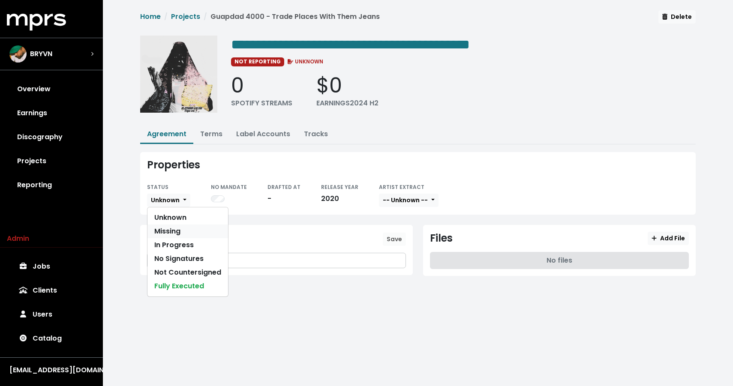
click at [172, 229] on link "Missing" at bounding box center [187, 232] width 81 height 14
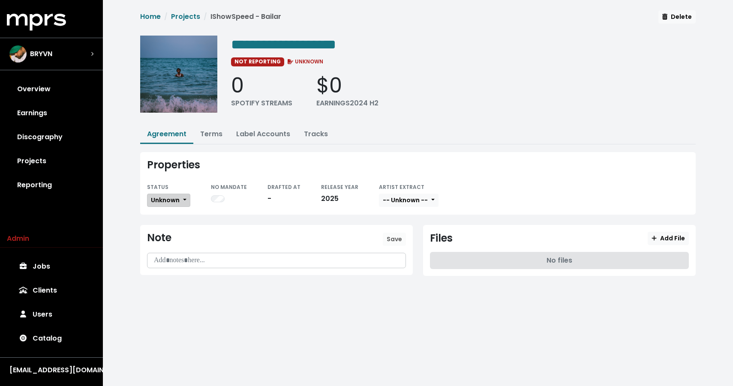
click at [176, 198] on span "Unknown" at bounding box center [165, 200] width 29 height 9
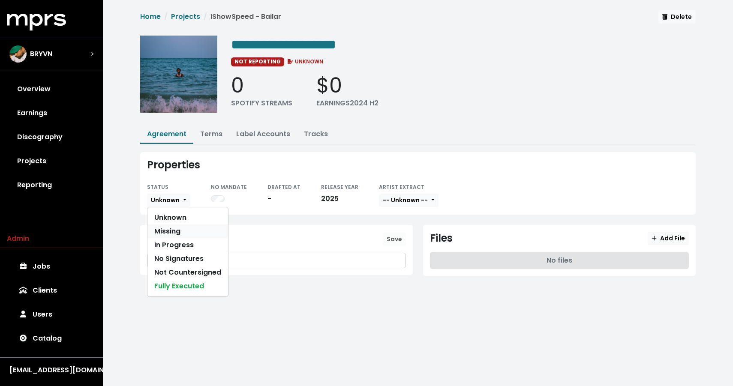
click at [167, 230] on link "Missing" at bounding box center [187, 232] width 81 height 14
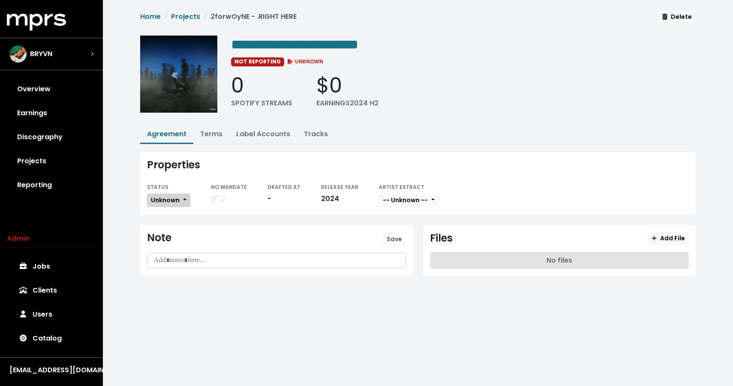
click at [176, 205] on button "Unknown" at bounding box center [168, 200] width 43 height 13
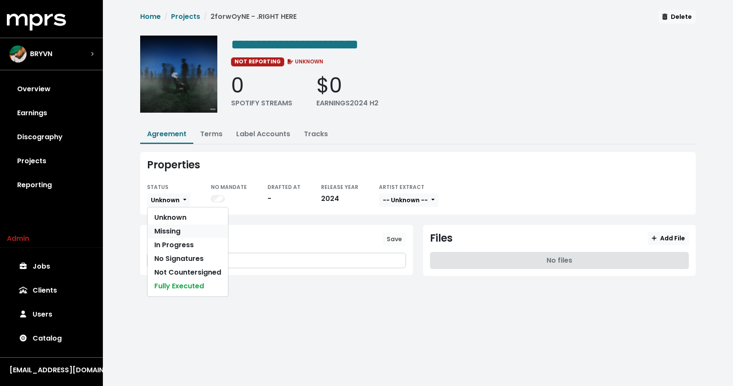
click at [171, 231] on link "Missing" at bounding box center [187, 232] width 81 height 14
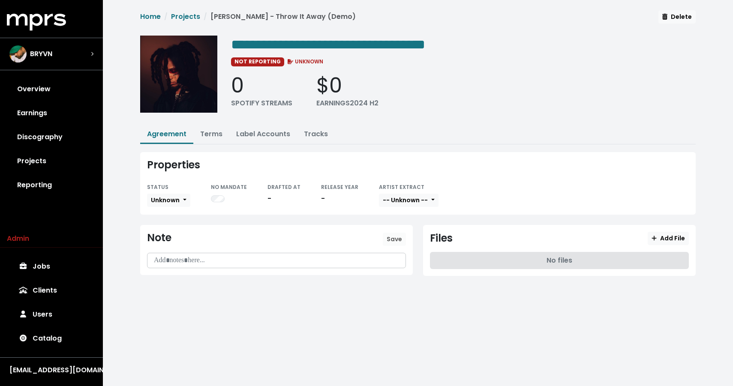
click at [375, 67] on div "**********" at bounding box center [463, 77] width 464 height 83
click at [425, 39] on span "**********" at bounding box center [328, 45] width 194 height 14
click at [425, 41] on span "**********" at bounding box center [328, 45] width 194 height 14
drag, startPoint x: 430, startPoint y: 41, endPoint x: 515, endPoint y: 35, distance: 85.1
click at [515, 35] on span "**********" at bounding box center [417, 64] width 555 height 108
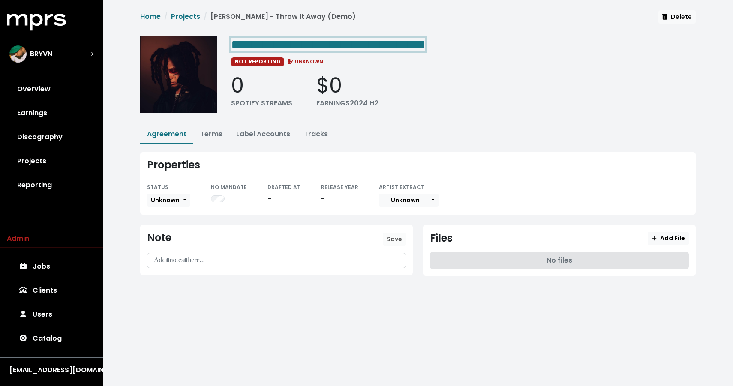
click at [425, 45] on span "**********" at bounding box center [328, 45] width 194 height 14
click at [155, 209] on div "Properties STATUS Unknown NO MANDATE DRAFTED AT - RELEASE YEAR - ARTIST EXTRACT…" at bounding box center [417, 183] width 555 height 63
click at [155, 205] on button "Unknown" at bounding box center [168, 200] width 43 height 13
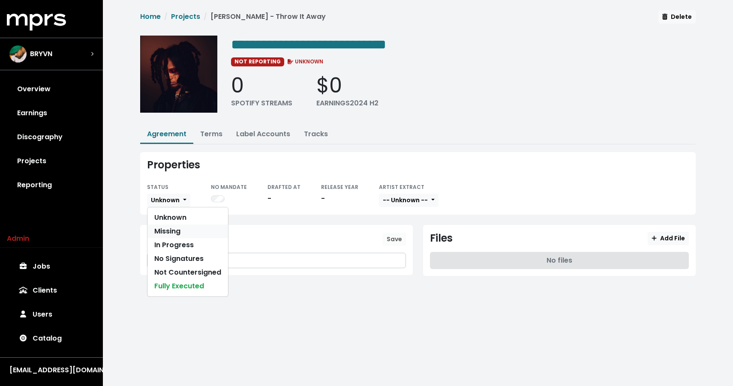
click at [155, 225] on link "Missing" at bounding box center [187, 232] width 81 height 14
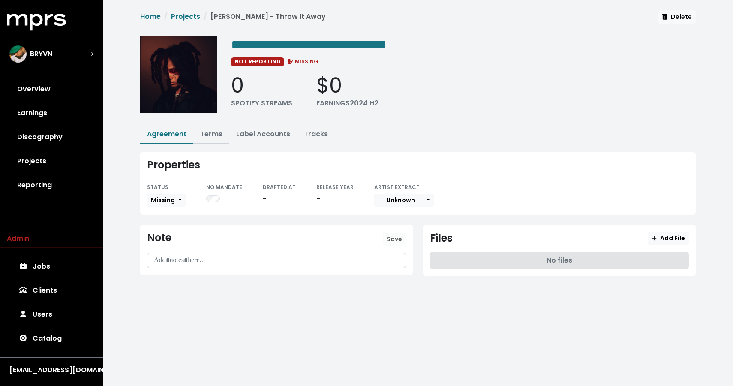
click at [217, 140] on button "Terms" at bounding box center [211, 135] width 36 height 18
click at [216, 131] on link "Terms" at bounding box center [211, 134] width 22 height 10
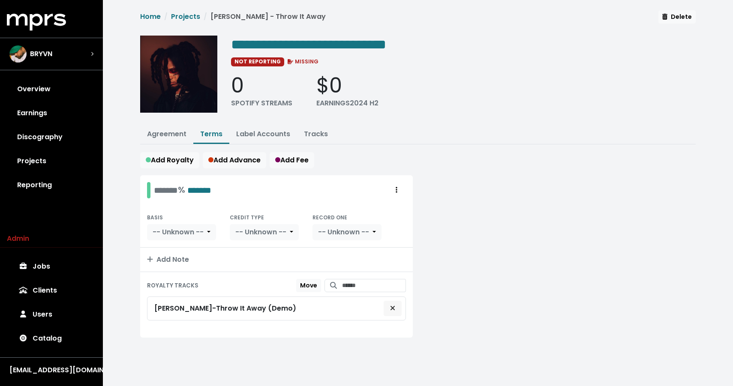
click at [394, 315] on button "Remove royalty target" at bounding box center [392, 308] width 19 height 16
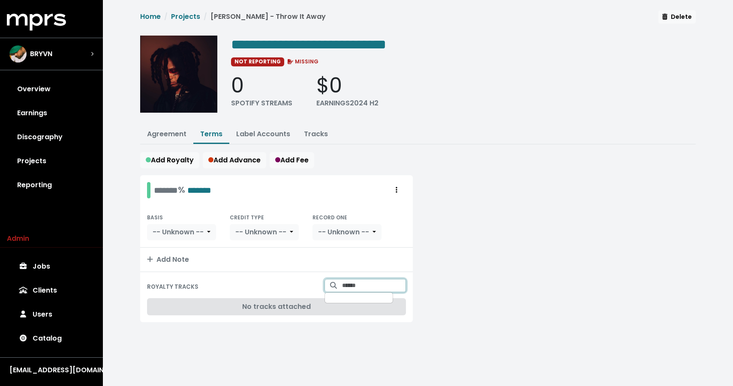
click at [384, 288] on input "Search for tracks by title and link them to this royalty" at bounding box center [374, 285] width 64 height 13
type input "**********"
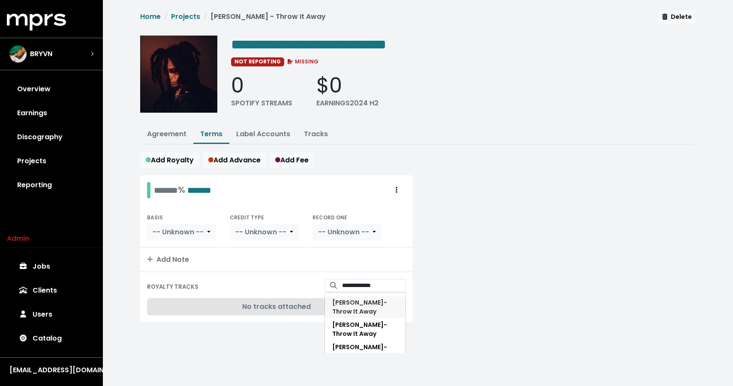
click at [367, 303] on span "Trippie Redd - Throw It Away" at bounding box center [359, 307] width 55 height 18
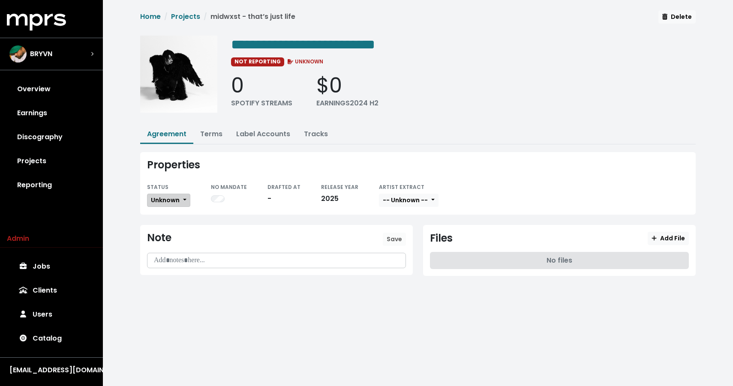
click at [179, 201] on span "Unknown" at bounding box center [165, 200] width 29 height 9
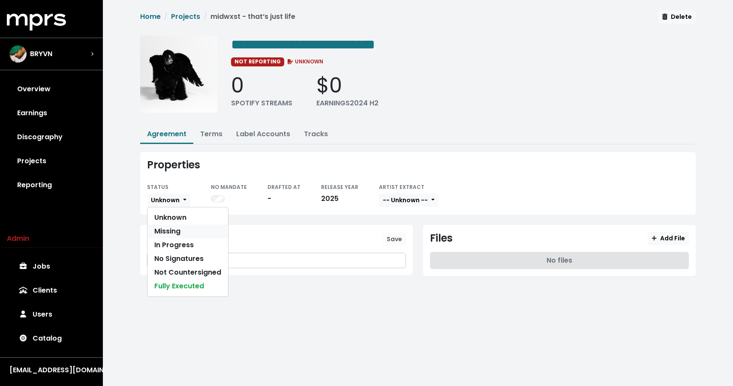
click at [172, 232] on link "Missing" at bounding box center [187, 232] width 81 height 14
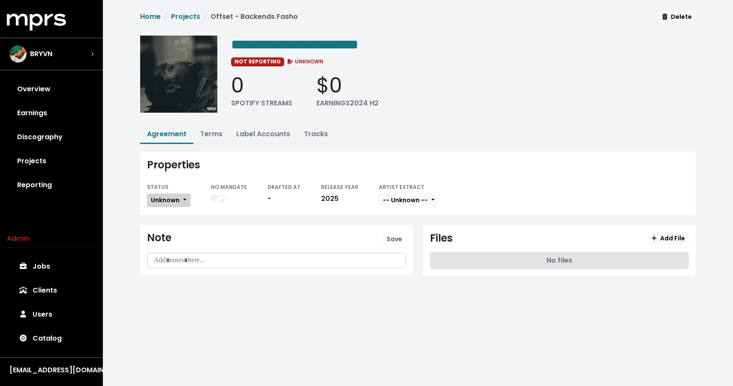
click at [183, 201] on button "Unknown" at bounding box center [168, 200] width 43 height 13
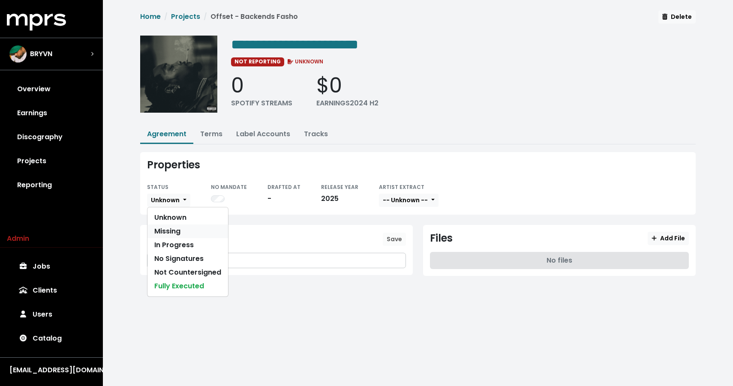
click at [183, 233] on link "Missing" at bounding box center [187, 232] width 81 height 14
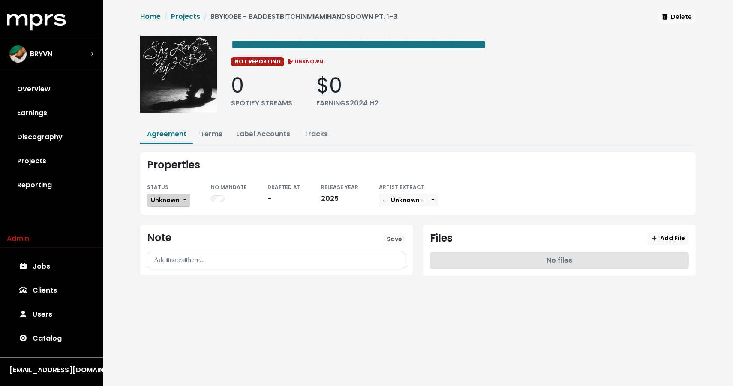
click at [163, 198] on span "Unknown" at bounding box center [165, 200] width 29 height 9
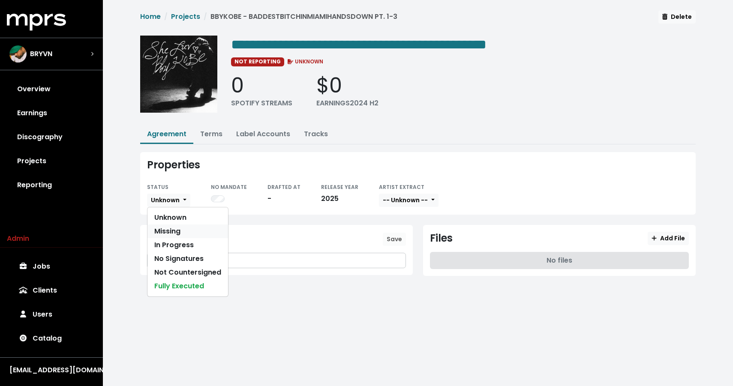
click at [170, 228] on link "Missing" at bounding box center [187, 232] width 81 height 14
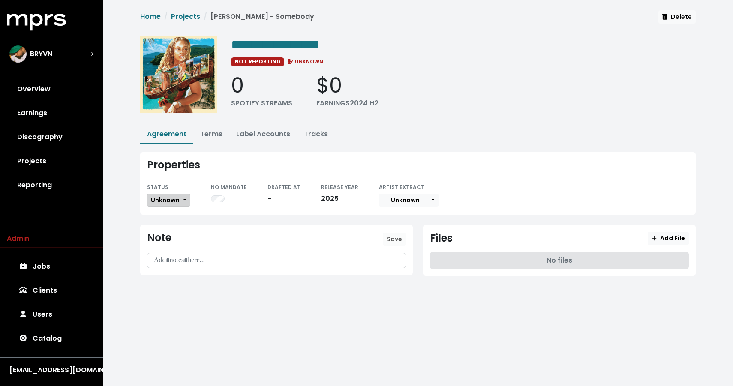
click at [183, 195] on button "Unknown" at bounding box center [168, 200] width 43 height 13
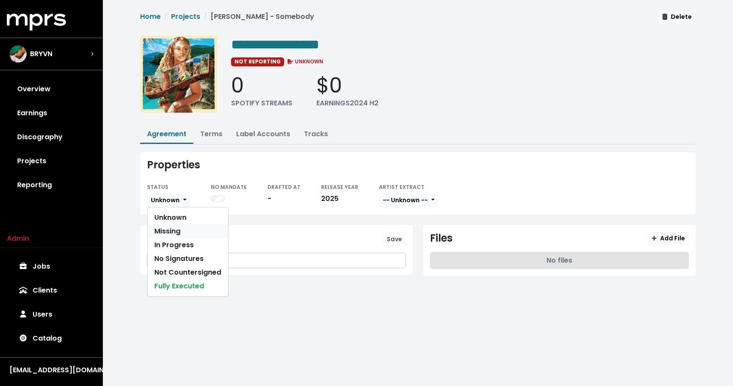
click at [175, 228] on link "Missing" at bounding box center [187, 232] width 81 height 14
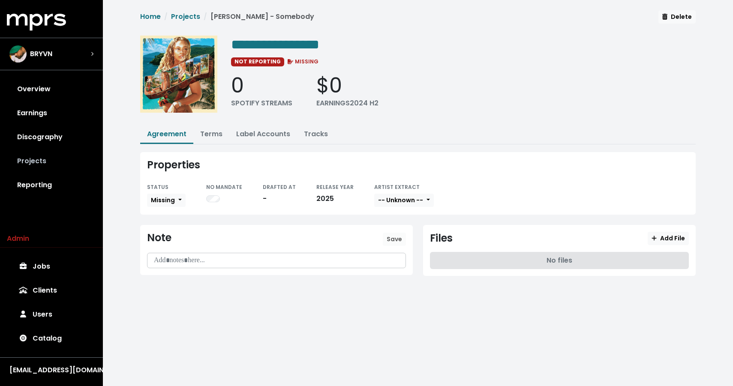
click at [34, 157] on link "Projects" at bounding box center [51, 161] width 89 height 24
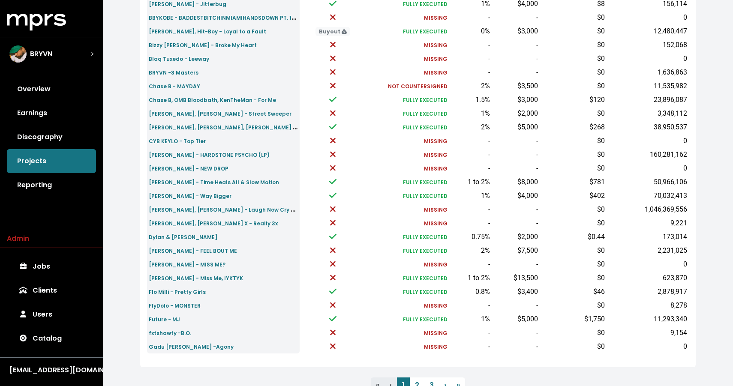
scroll to position [254, 0]
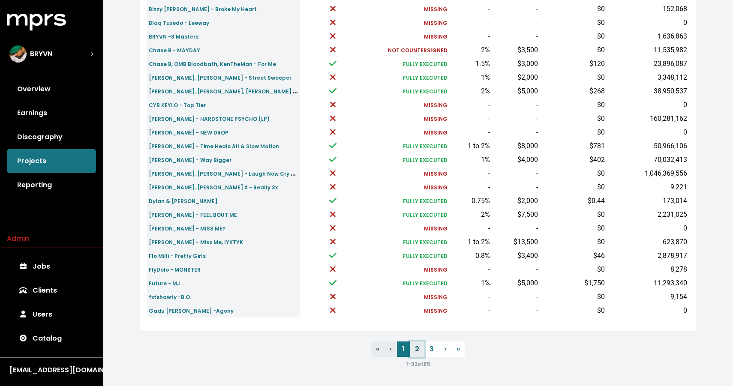
click at [416, 353] on link "2" at bounding box center [417, 348] width 15 height 15
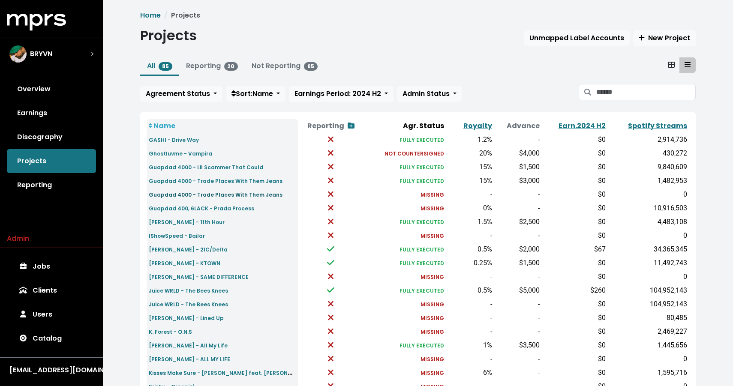
click at [214, 196] on small "Guapdad 4000 - Trade Places With Them Jeans" at bounding box center [216, 194] width 134 height 7
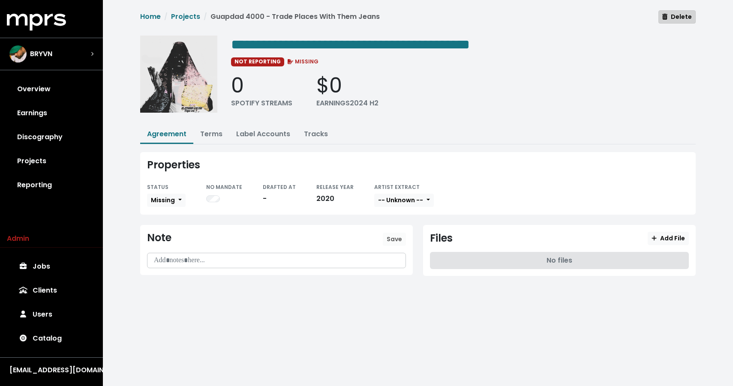
click at [675, 16] on span "Delete" at bounding box center [677, 16] width 30 height 9
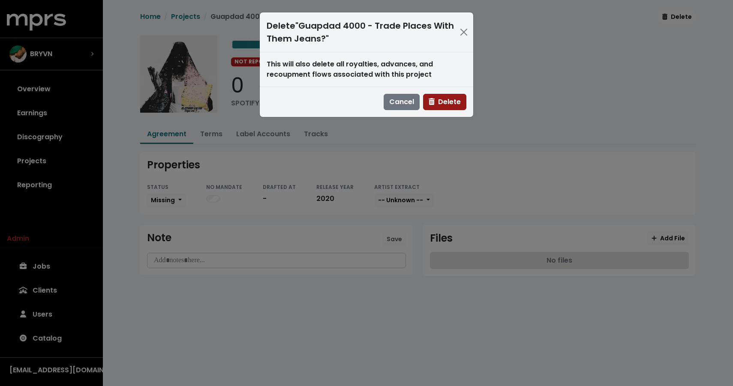
click at [446, 105] on span "Delete" at bounding box center [444, 102] width 32 height 10
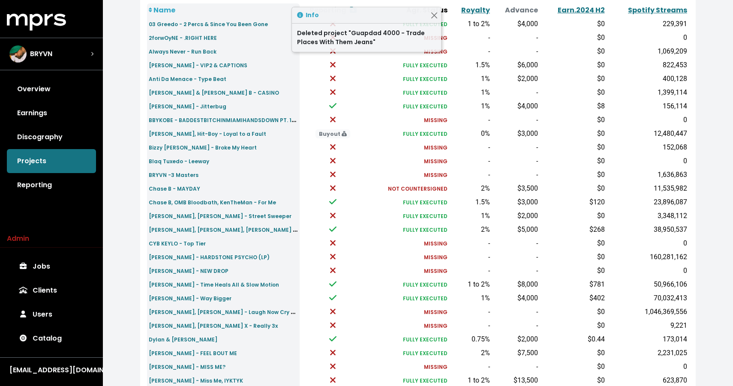
scroll to position [254, 0]
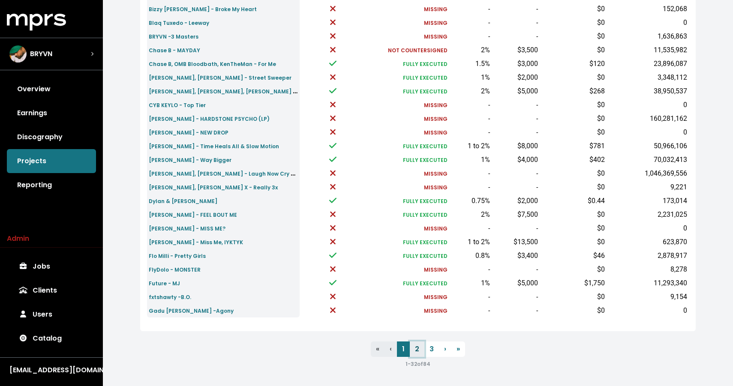
click at [417, 351] on link "2" at bounding box center [417, 348] width 15 height 15
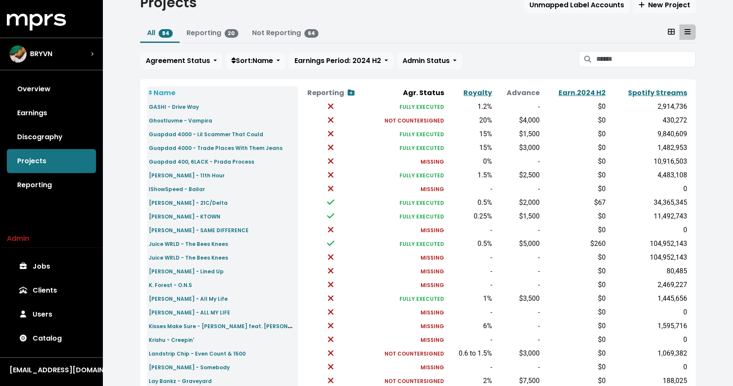
scroll to position [34, 0]
click at [212, 257] on small "Juice WRLD - The Bees Knees" at bounding box center [188, 256] width 79 height 7
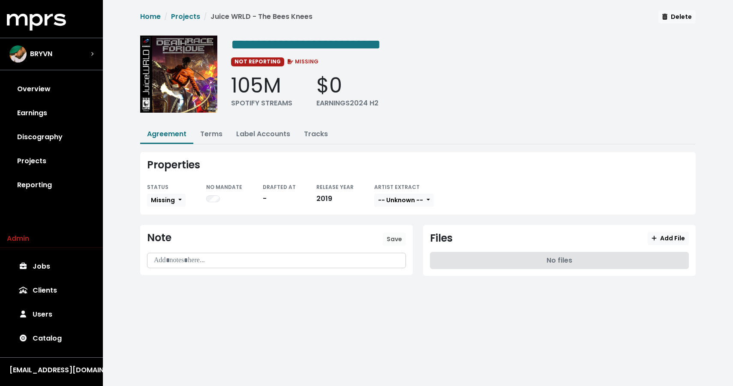
click at [668, 24] on div "Home Projects Juice WRLD - The Bees Knees Delete" at bounding box center [417, 19] width 555 height 18
click at [667, 19] on icon "button" at bounding box center [664, 17] width 5 height 6
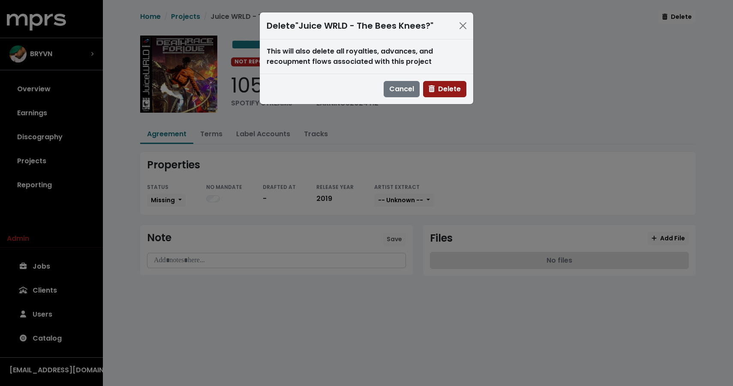
click at [444, 92] on span "Delete" at bounding box center [444, 89] width 32 height 10
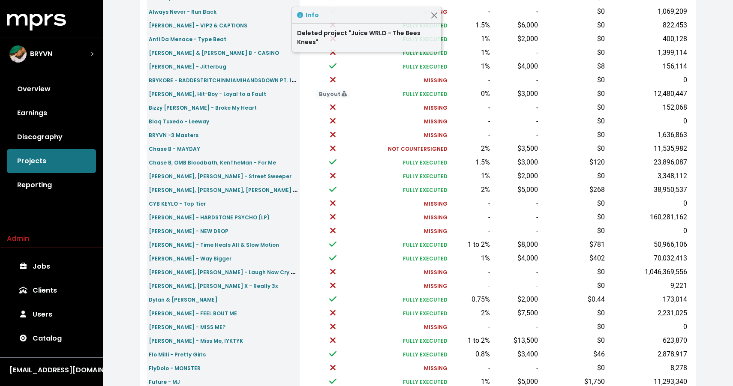
scroll to position [254, 0]
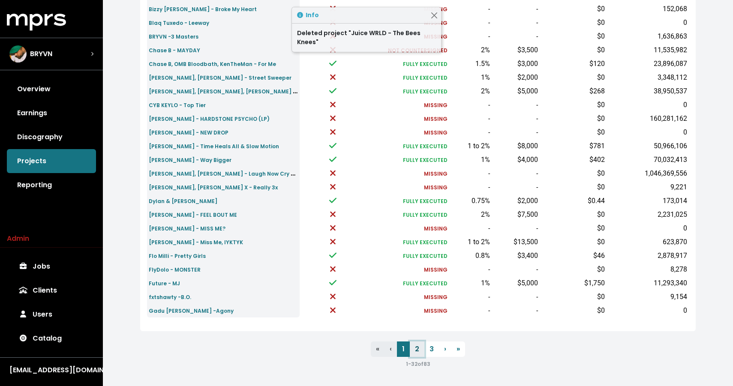
click at [416, 351] on link "2" at bounding box center [417, 348] width 15 height 15
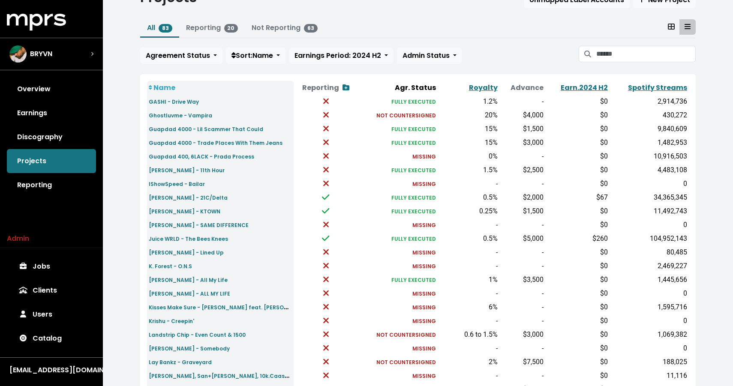
scroll to position [39, 0]
click at [187, 293] on small "Kid Cudi - ALL MY LIFE" at bounding box center [189, 293] width 81 height 7
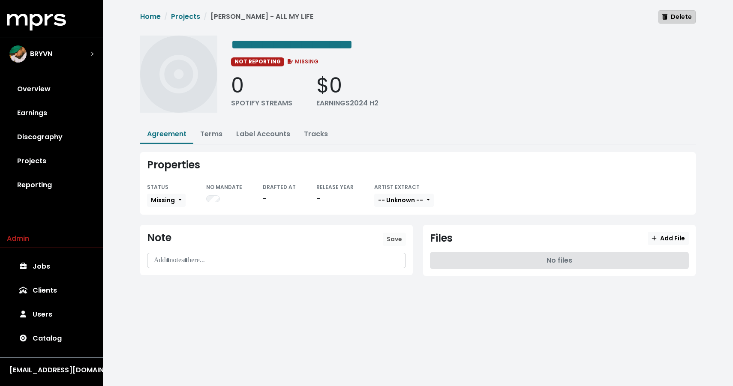
click at [666, 19] on icon "button" at bounding box center [664, 17] width 5 height 6
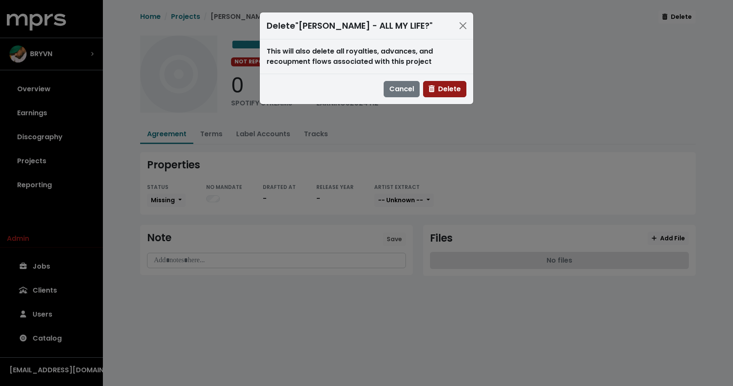
click at [446, 93] on span "Delete" at bounding box center [444, 89] width 32 height 10
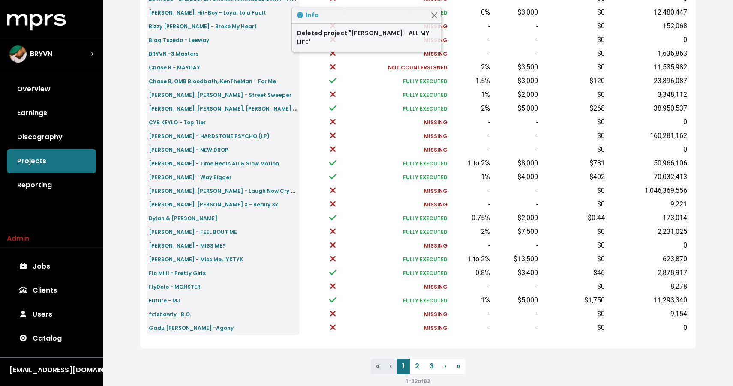
scroll to position [254, 0]
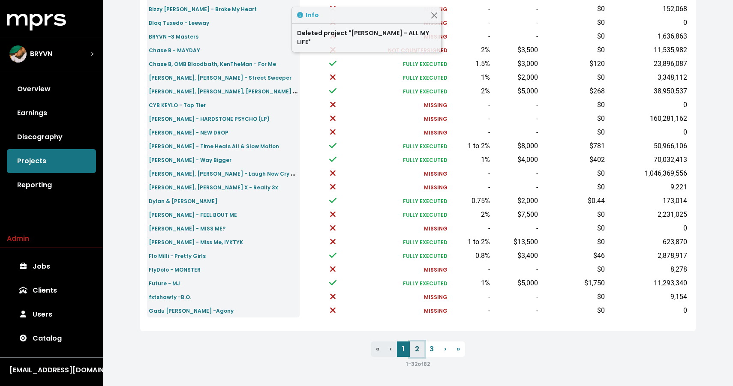
click at [418, 347] on link "2" at bounding box center [417, 348] width 15 height 15
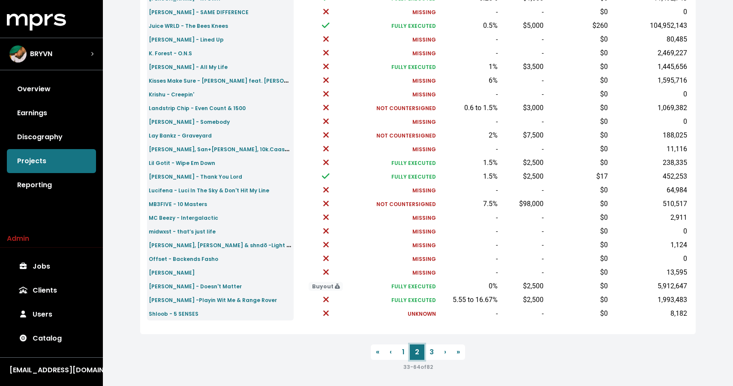
scroll to position [254, 0]
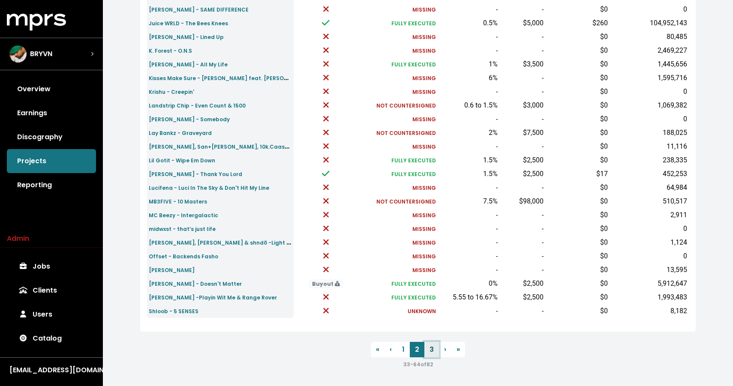
click at [429, 346] on link "3" at bounding box center [431, 349] width 15 height 15
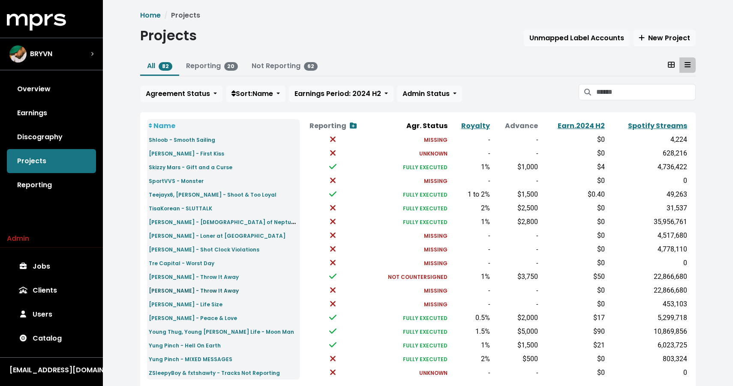
click at [198, 288] on small "Trippie Redd - Throw It Away" at bounding box center [194, 290] width 90 height 7
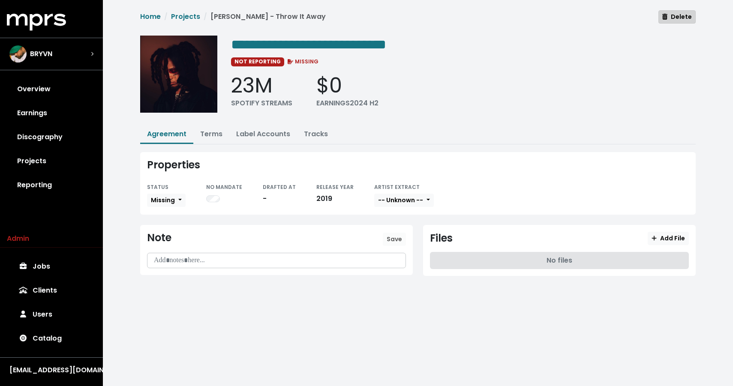
click at [671, 18] on span "Delete" at bounding box center [677, 16] width 30 height 9
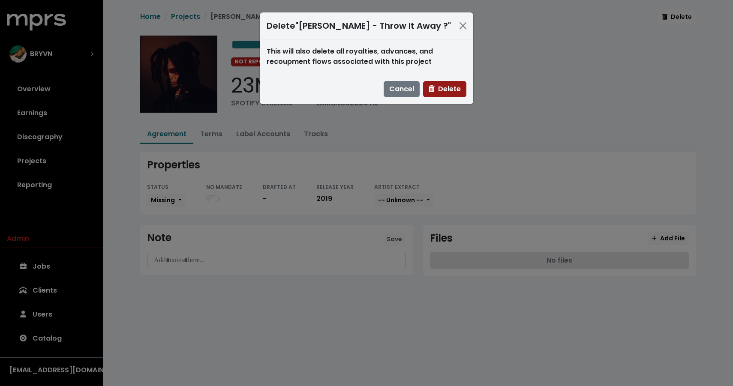
click at [454, 88] on span "Delete" at bounding box center [444, 89] width 32 height 10
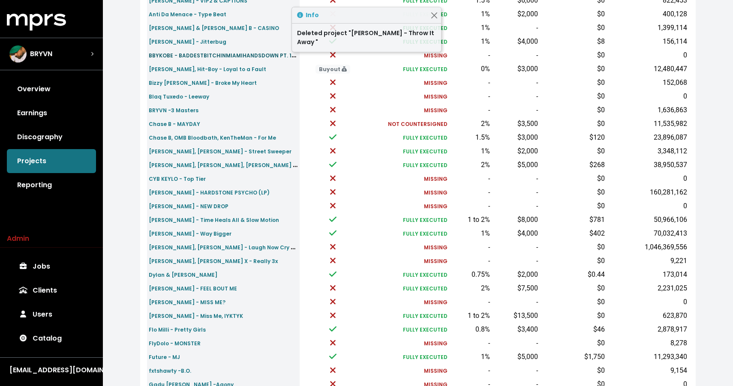
scroll to position [254, 0]
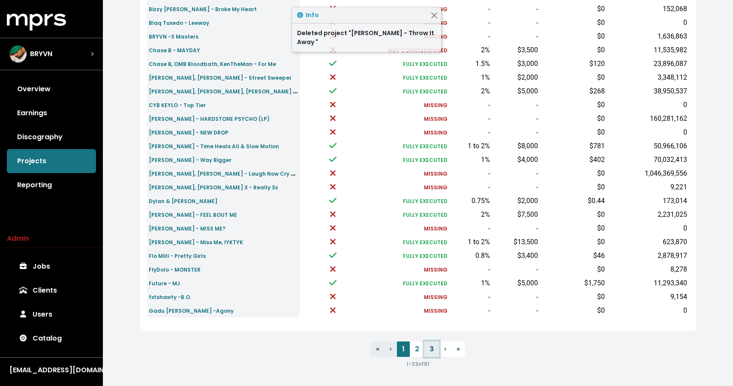
click at [431, 350] on link "3" at bounding box center [431, 348] width 15 height 15
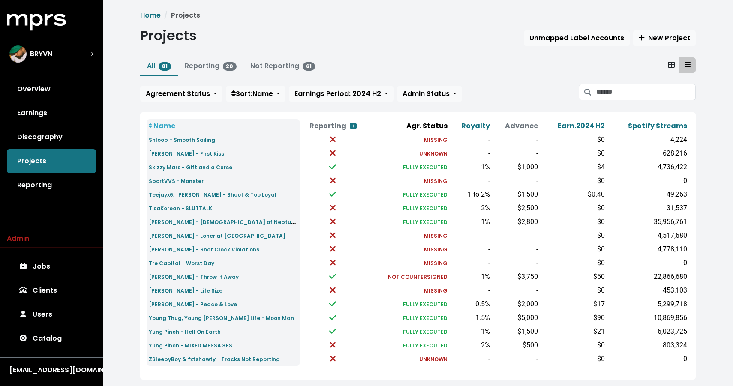
scroll to position [48, 0]
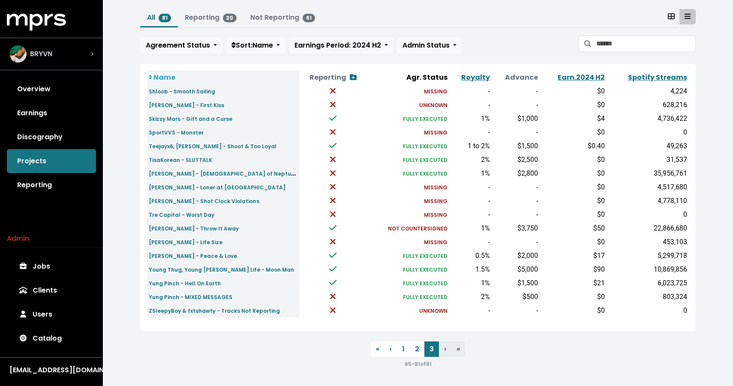
click at [69, 60] on div "BRYVN" at bounding box center [51, 53] width 84 height 17
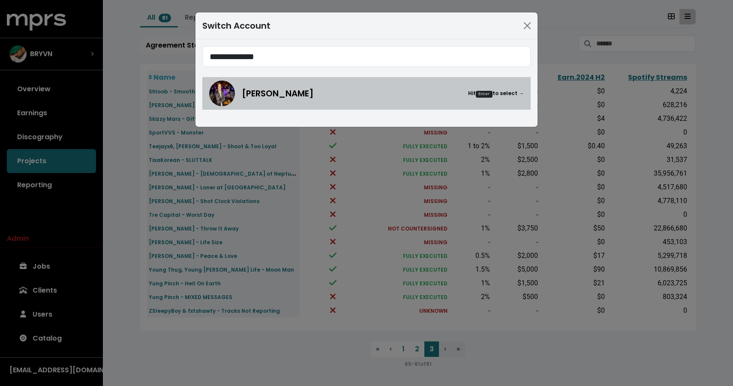
type input "**********"
click at [235, 103] on div "Andrew Dawson Hit Enter to select →" at bounding box center [366, 94] width 314 height 26
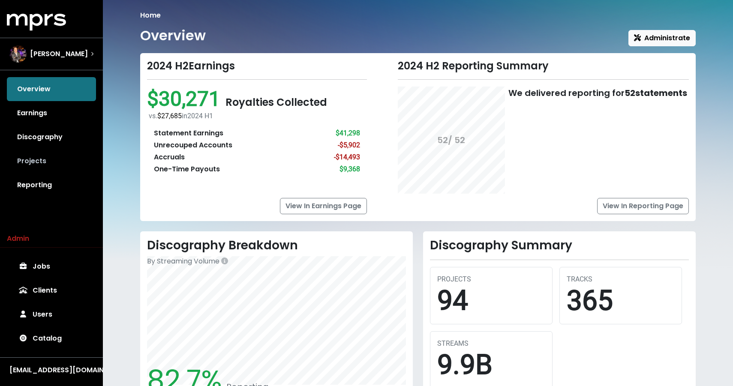
click at [40, 160] on link "Projects" at bounding box center [51, 161] width 89 height 24
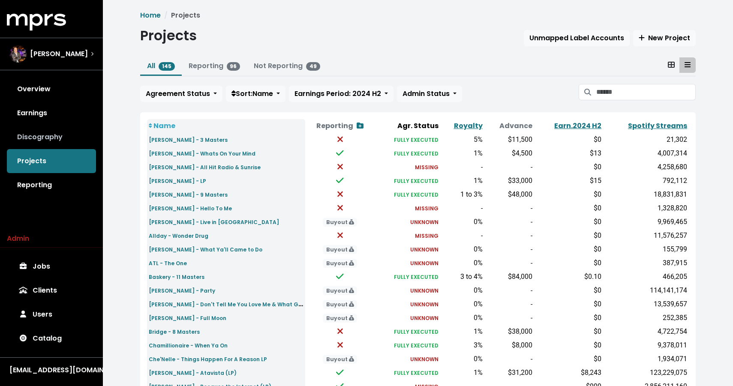
click at [63, 138] on link "Discography" at bounding box center [51, 137] width 89 height 24
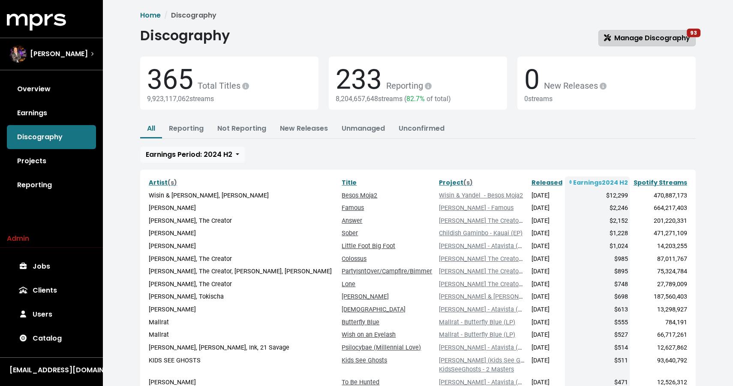
click at [621, 44] on link "Manage Discography 93" at bounding box center [646, 38] width 97 height 16
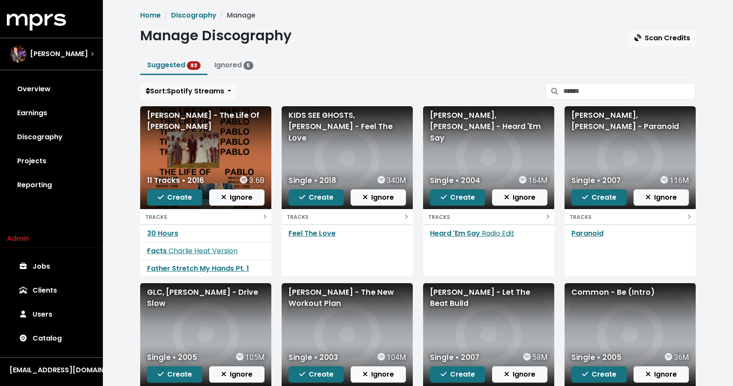
click at [323, 127] on div "KIDS SEE GHOSTS, Pusha T - Feel The Love" at bounding box center [346, 127] width 117 height 34
copy div "KIDS SEE GHOSTS, Pusha T - Feel The Love"
click at [476, 126] on div "Adam Levine, Kanye West - Heard 'Em Say" at bounding box center [488, 127] width 117 height 34
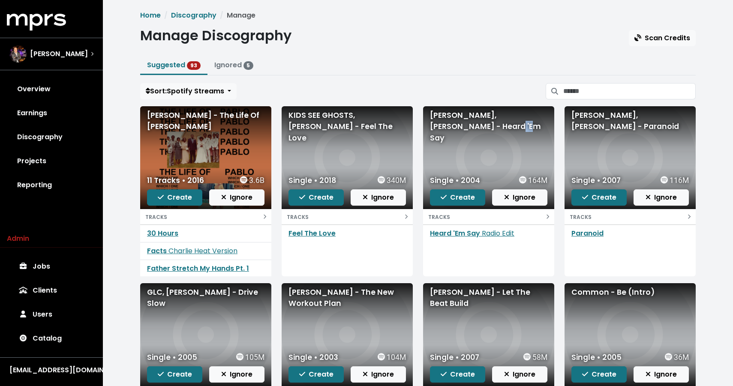
click at [476, 126] on div "Adam Levine, Kanye West - Heard 'Em Say" at bounding box center [488, 127] width 117 height 34
copy div "Adam Levine, Kanye West - Heard 'Em Say"
click at [591, 114] on div "Kanye West, Mr Hudson - Paranoid" at bounding box center [629, 121] width 117 height 23
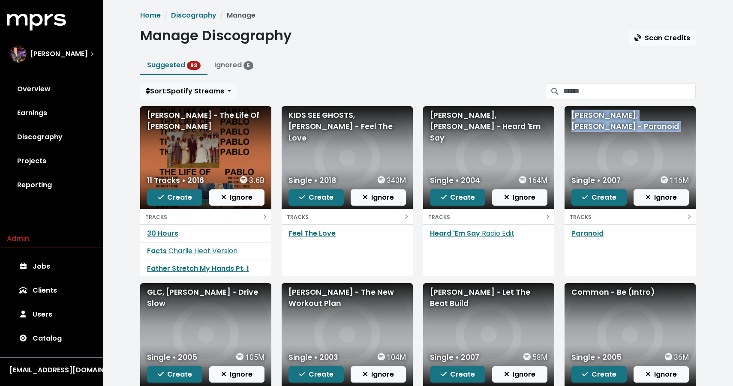
click at [591, 114] on div "Kanye West, Mr Hudson - Paranoid" at bounding box center [629, 121] width 117 height 23
copy div "Kanye West, Mr Hudson - Paranoid"
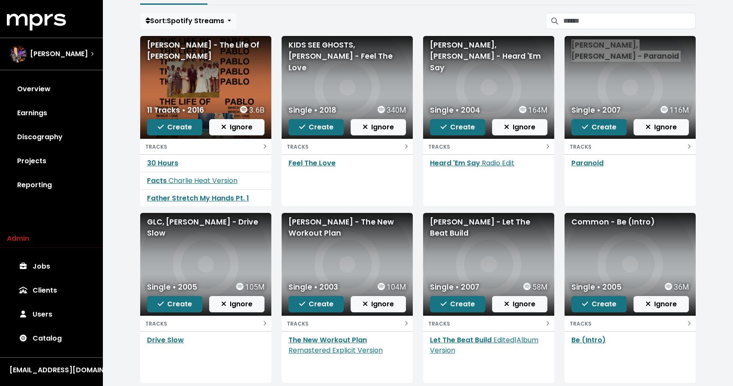
scroll to position [72, 0]
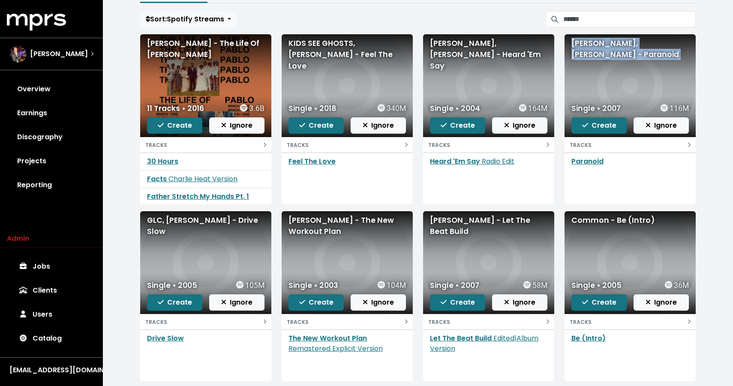
click at [192, 222] on div "GLC, Paul Wall - Drive Slow" at bounding box center [205, 226] width 117 height 23
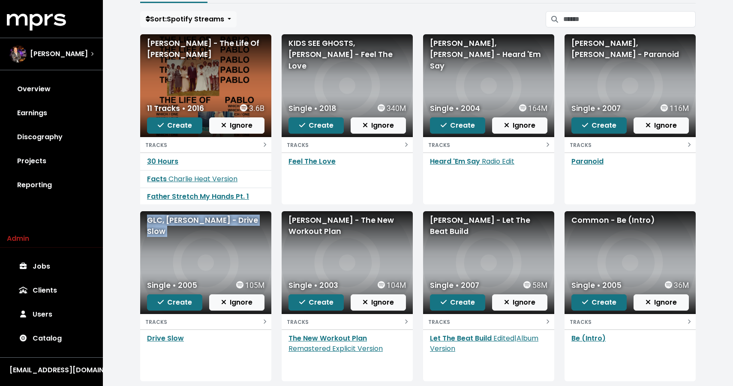
click at [192, 222] on div "GLC, Paul Wall - Drive Slow" at bounding box center [205, 226] width 117 height 23
copy div "GLC, Paul Wall - Drive Slow"
click at [324, 228] on div "Kanye West - The New Workout Plan" at bounding box center [346, 226] width 117 height 23
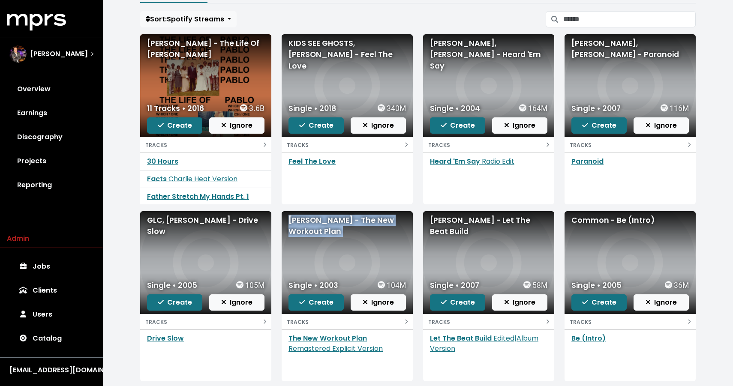
click at [324, 228] on div "Kanye West - The New Workout Plan" at bounding box center [346, 226] width 117 height 23
copy div "Kanye West - The New Workout Plan"
click at [485, 221] on div "Lil Wayne - Let The Beat Build" at bounding box center [488, 226] width 117 height 23
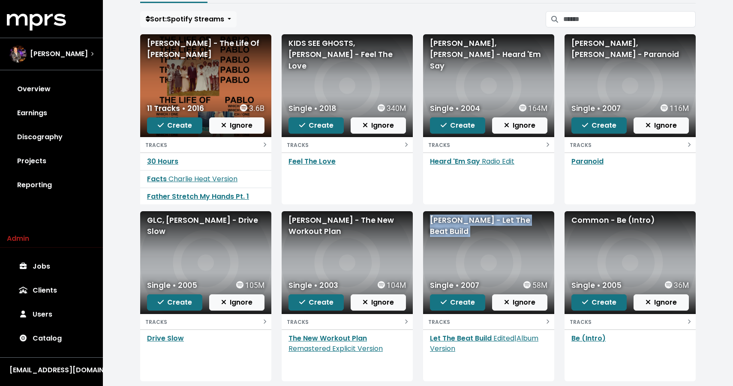
click at [485, 221] on div "Lil Wayne - Let The Beat Build" at bounding box center [488, 226] width 117 height 23
copy div "Lil Wayne - Let The Beat Build"
click at [597, 222] on div "Common - Be (Intro)" at bounding box center [629, 220] width 117 height 11
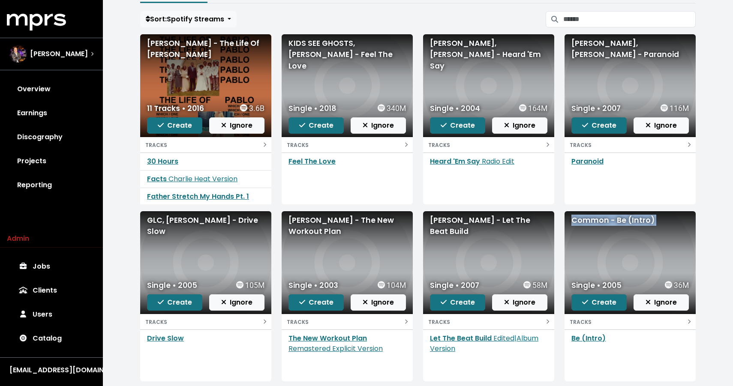
copy div "Common - Be (Intro)"
click at [62, 54] on span "[PERSON_NAME]" at bounding box center [59, 54] width 58 height 10
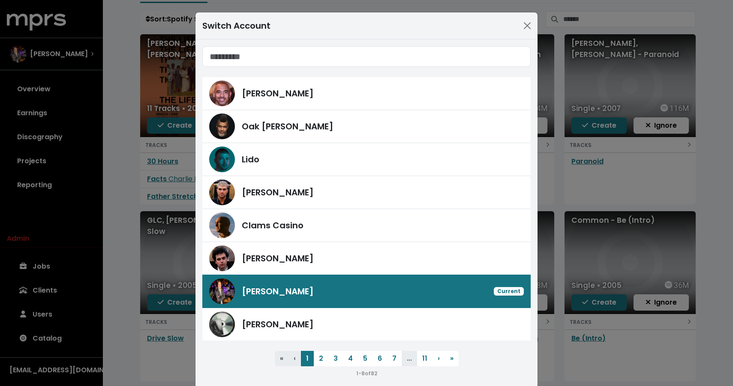
click at [109, 87] on div "Switch Account Harvey Mason Jr Oak Felder Lido Fred Gibson Clams Casino James F…" at bounding box center [366, 193] width 733 height 386
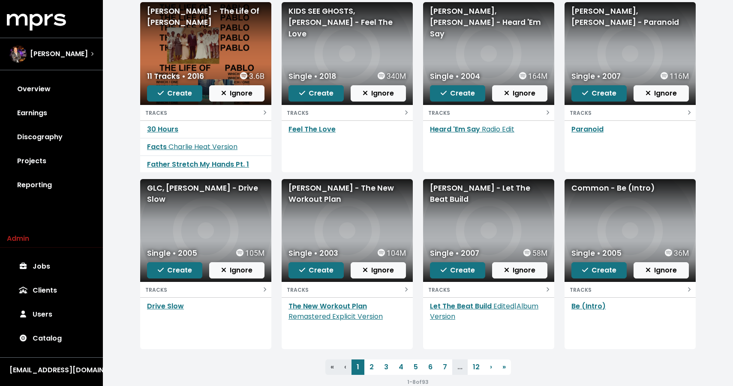
scroll to position [122, 0]
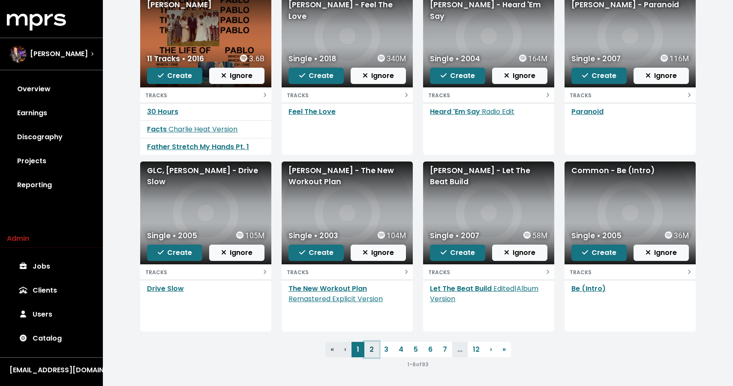
click at [370, 355] on link "2" at bounding box center [371, 349] width 15 height 15
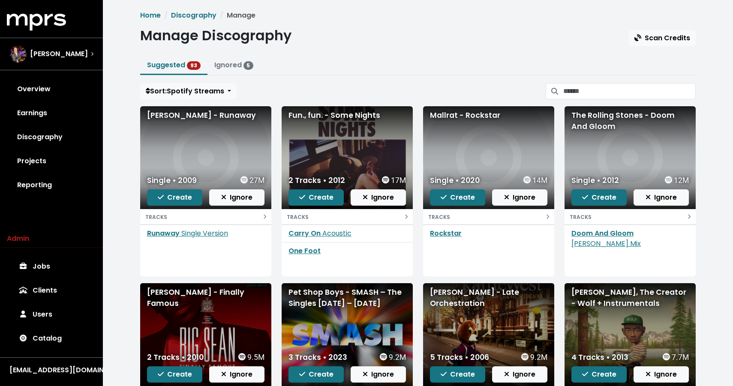
click at [220, 117] on div "Kanye West - Runaway" at bounding box center [205, 115] width 117 height 11
copy div "Kanye West - Runaway"
click at [331, 119] on div "Fun., fun. - Some Nights" at bounding box center [346, 115] width 117 height 11
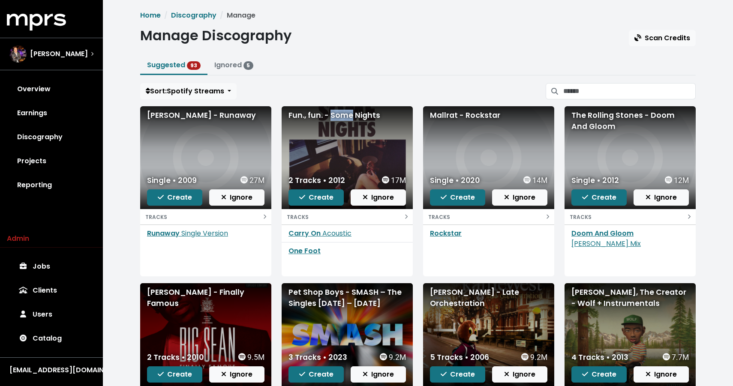
click at [331, 119] on div "Fun., fun. - Some Nights" at bounding box center [346, 115] width 117 height 11
copy div "Fun., fun. - Some Nights"
click at [440, 114] on div "Mallrat - Rockstar" at bounding box center [488, 115] width 117 height 11
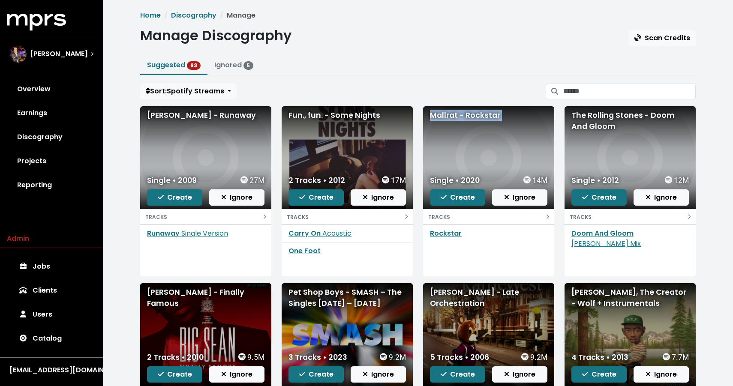
click at [440, 114] on div "Mallrat - Rockstar" at bounding box center [488, 115] width 117 height 11
copy div "Mallrat - Rockstar"
click at [589, 115] on div "The Rolling Stones - Doom And Gloom" at bounding box center [629, 121] width 117 height 23
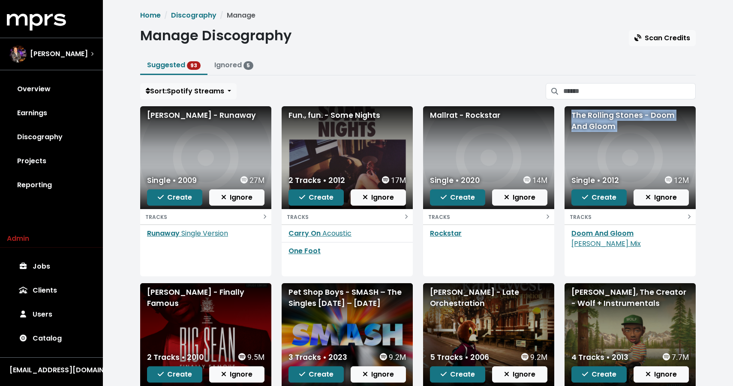
click at [589, 115] on div "The Rolling Stones - Doom And Gloom" at bounding box center [629, 121] width 117 height 23
click at [197, 289] on div "Big Sean - Finally Famous" at bounding box center [205, 298] width 117 height 23
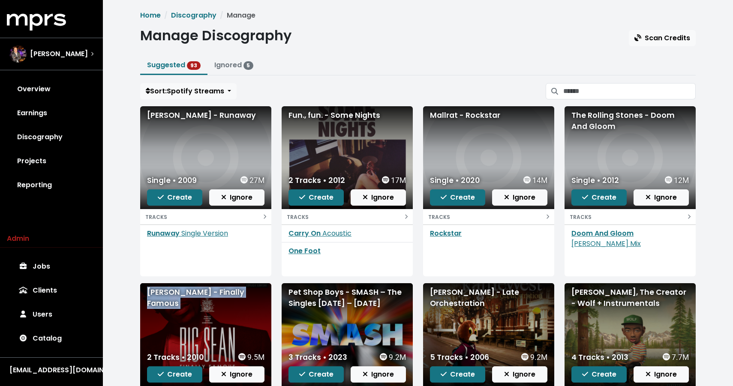
click at [197, 289] on div "Big Sean - Finally Famous" at bounding box center [205, 298] width 117 height 23
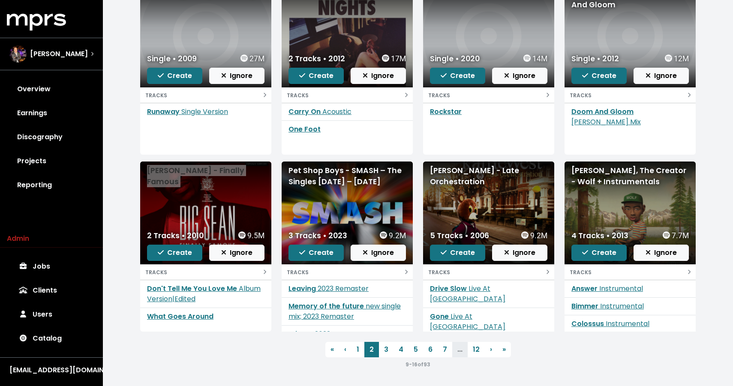
scroll to position [122, 0]
click at [301, 177] on div "Pet Shop Boys - SMASH – The Singles 1985 – 2020" at bounding box center [346, 176] width 117 height 23
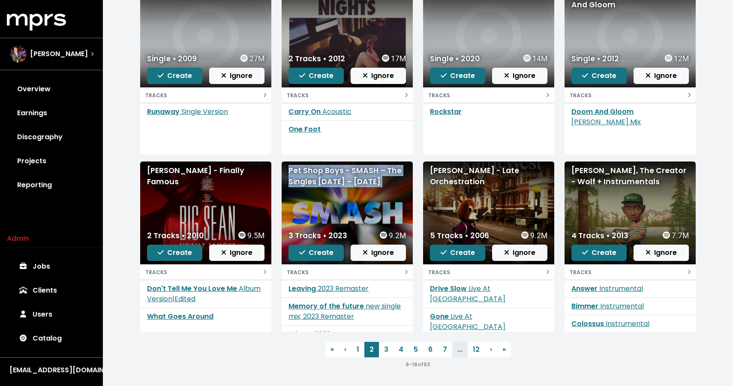
click at [301, 177] on div "Pet Shop Boys - SMASH – The Singles 1985 – 2020" at bounding box center [346, 176] width 117 height 23
click at [297, 254] on button "Create" at bounding box center [315, 253] width 55 height 16
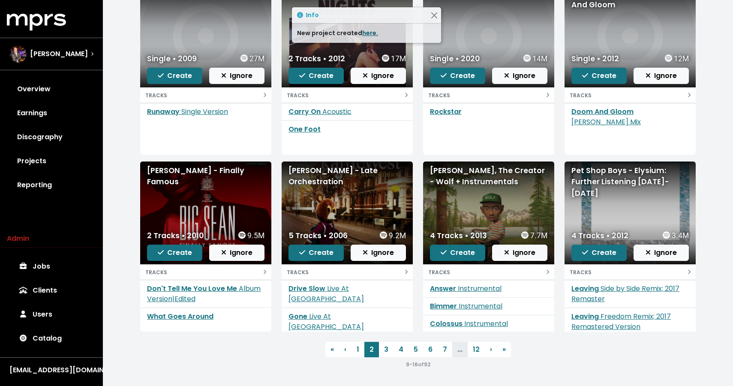
click at [364, 36] on link "here." at bounding box center [370, 33] width 16 height 9
click at [328, 170] on div "Kanye West - Late Orchestration" at bounding box center [346, 176] width 117 height 23
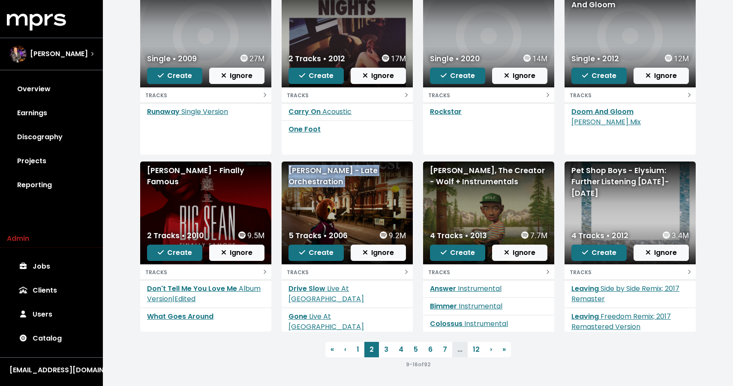
click at [478, 175] on div "Tyler, The Creator - Wolf + Instrumentals" at bounding box center [488, 176] width 117 height 23
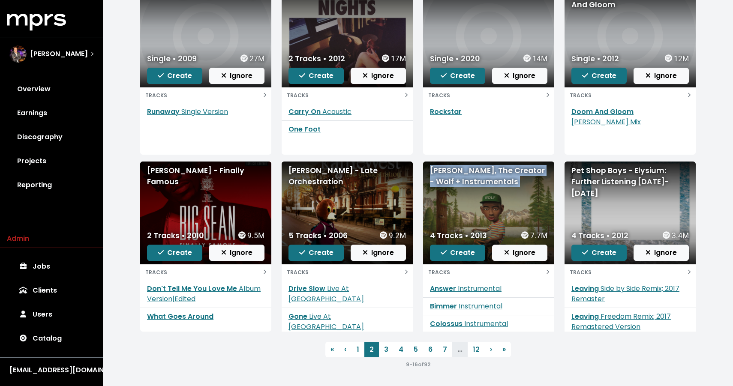
click at [478, 175] on div "Tyler, The Creator - Wolf + Instrumentals" at bounding box center [488, 176] width 117 height 23
click at [596, 176] on div "Pet Shop Boys - Elysium: Further Listening [DATE]-[DATE]" at bounding box center [629, 182] width 117 height 34
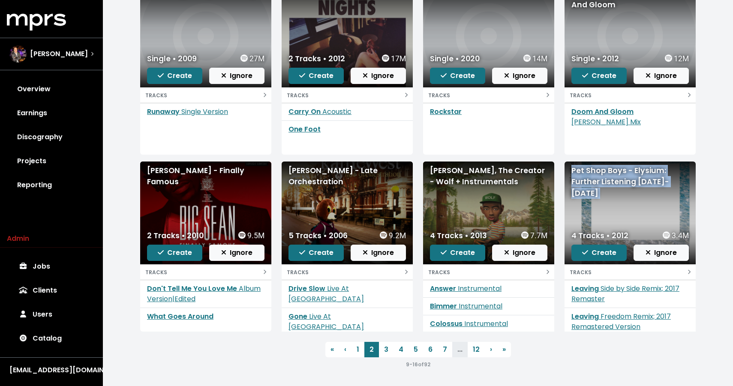
click at [596, 176] on div "Pet Shop Boys - Elysium: Further Listening [DATE]-[DATE]" at bounding box center [629, 182] width 117 height 34
click at [596, 254] on span "Create" at bounding box center [599, 253] width 34 height 10
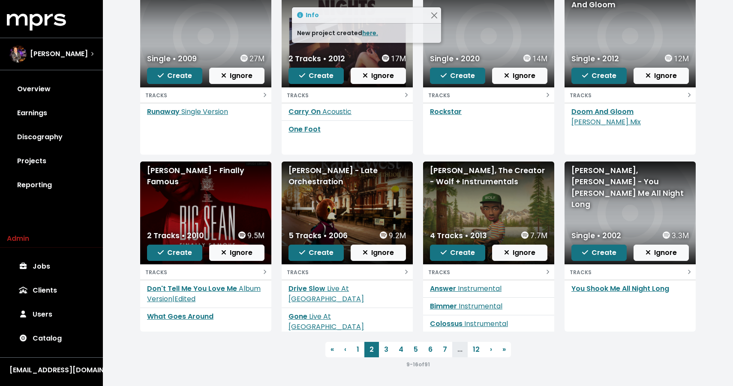
click at [362, 39] on div "New project created here." at bounding box center [366, 33] width 149 height 19
click at [362, 34] on link "here." at bounding box center [370, 33] width 16 height 9
click at [620, 186] on div "Anastacia, Céline Dion - You Shook Me All Night Long" at bounding box center [629, 187] width 117 height 45
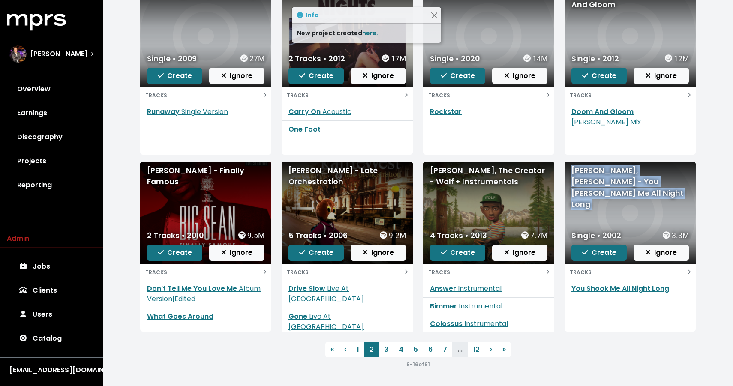
click at [620, 186] on div "Anastacia, Céline Dion - You Shook Me All Night Long" at bounding box center [629, 187] width 117 height 45
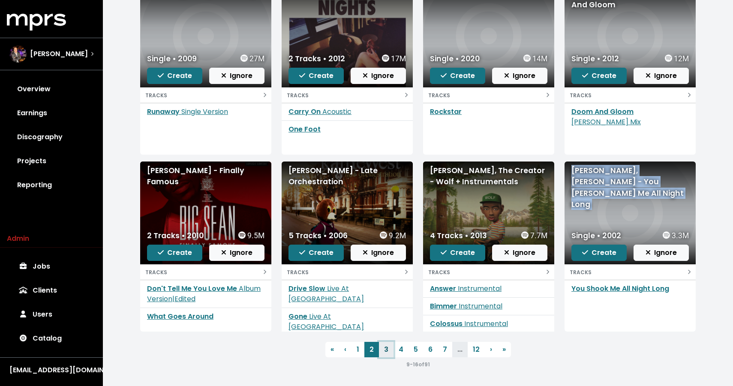
click at [386, 349] on link "3" at bounding box center [386, 349] width 15 height 15
click at [386, 349] on span "Kanye West - Runaway Single • 2009 27M Create Ignore TRACKS Runaway Single Vers…" at bounding box center [417, 177] width 555 height 385
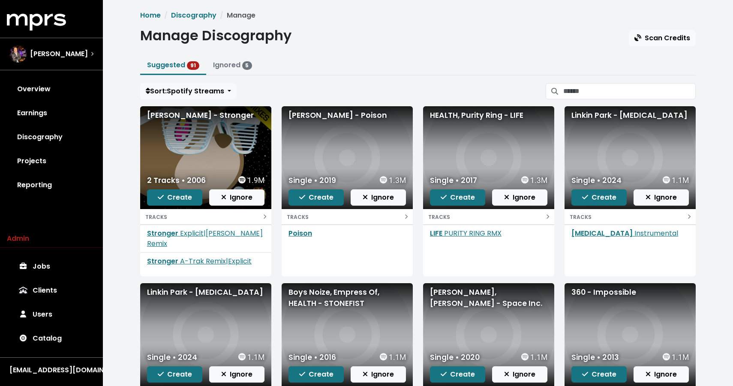
click at [186, 116] on div "Kanye West - Stronger" at bounding box center [205, 115] width 117 height 11
click at [350, 113] on div "Allan Rayman - Poison" at bounding box center [346, 115] width 117 height 11
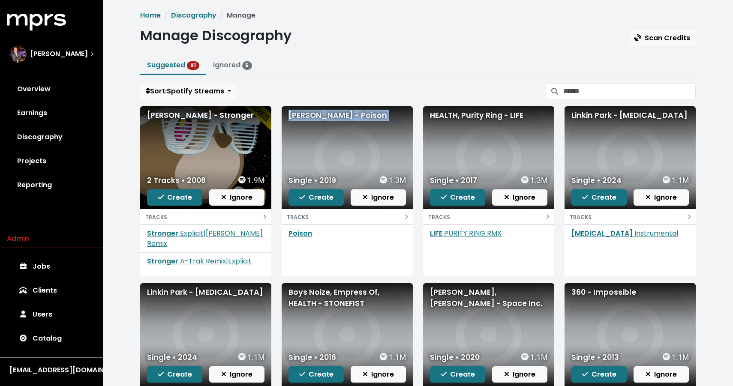
click at [350, 113] on div "Allan Rayman - Poison" at bounding box center [346, 115] width 117 height 11
click at [307, 197] on span "Create" at bounding box center [316, 197] width 34 height 10
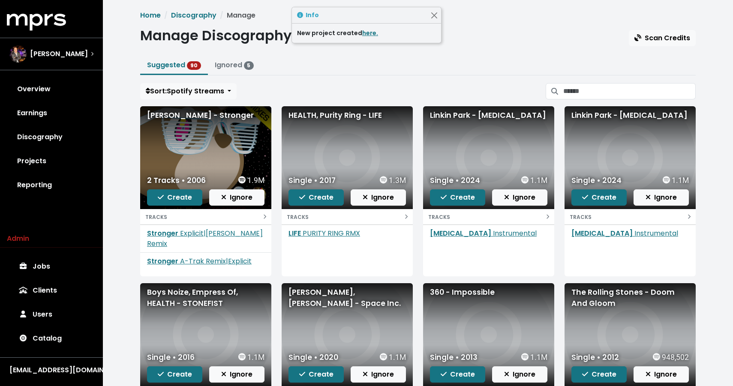
click at [337, 114] on div "HEALTH, Purity Ring - LIFE" at bounding box center [346, 115] width 117 height 11
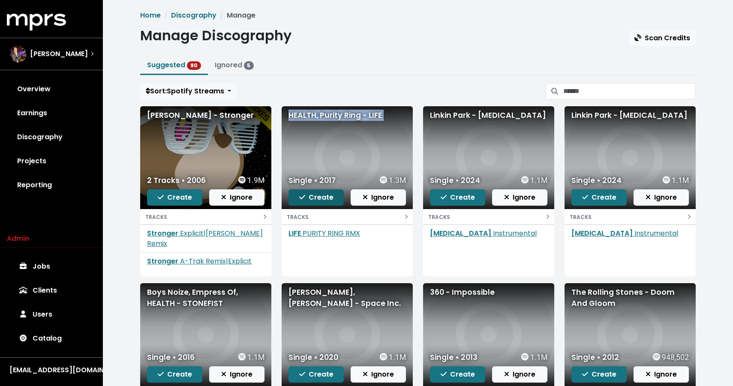
click at [311, 196] on span "Create" at bounding box center [316, 197] width 34 height 10
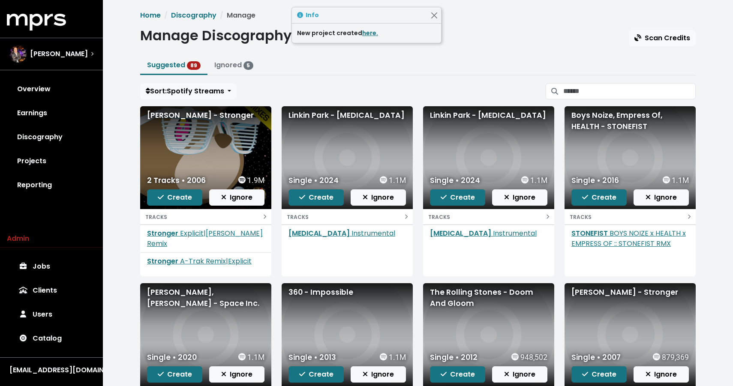
click at [334, 117] on div "Linkin Park - Friendly Fire" at bounding box center [346, 115] width 117 height 11
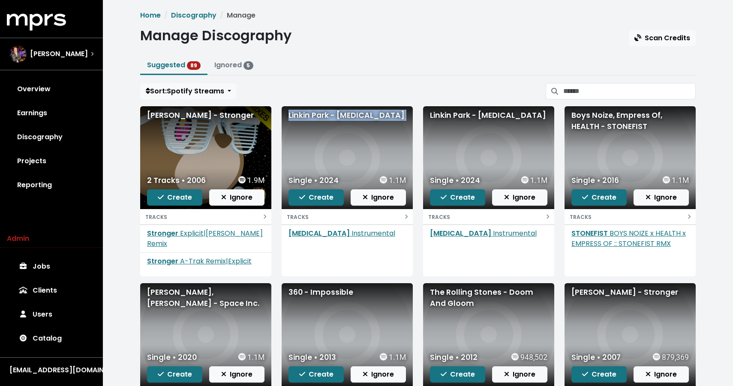
click at [475, 112] on div "Linkin Park - Friendly Fire" at bounding box center [488, 115] width 117 height 11
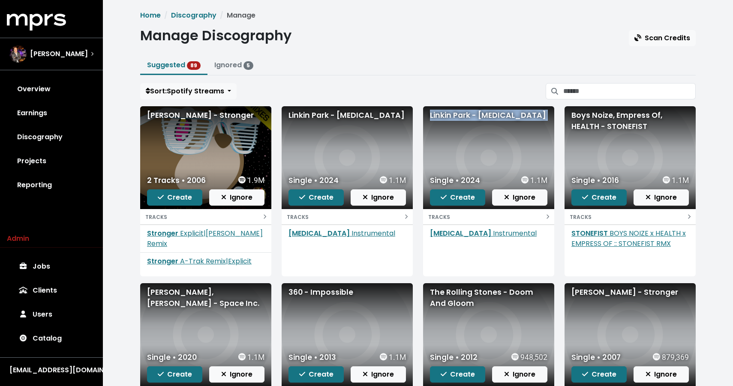
click at [475, 112] on div "Linkin Park - Friendly Fire" at bounding box center [488, 115] width 117 height 11
click at [616, 116] on div "Boys Noize, Empress Of, HEALTH - STONEFIST" at bounding box center [629, 121] width 117 height 23
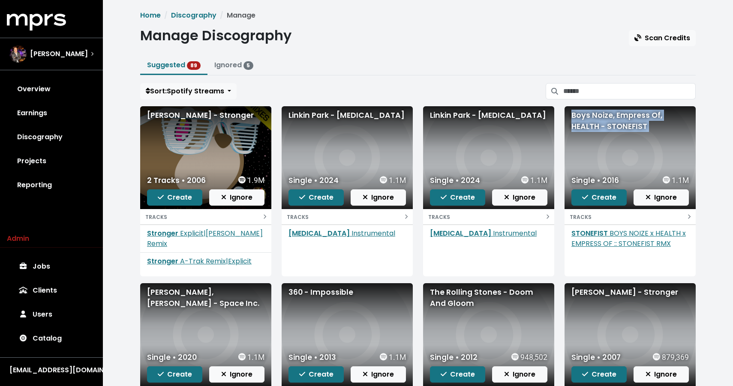
click at [616, 116] on div "Boys Noize, Empress Of, HEALTH - STONEFIST" at bounding box center [629, 121] width 117 height 23
click at [596, 192] on span "Create" at bounding box center [599, 197] width 34 height 10
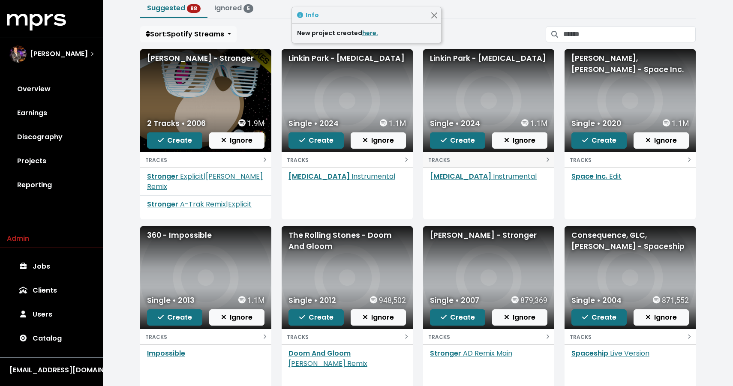
scroll to position [57, 0]
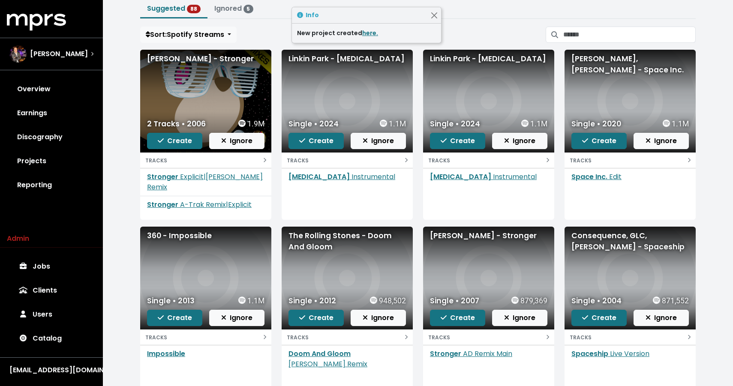
click at [581, 63] on div "ISHMAEL, Paul Epworth - Space Inc." at bounding box center [629, 64] width 117 height 23
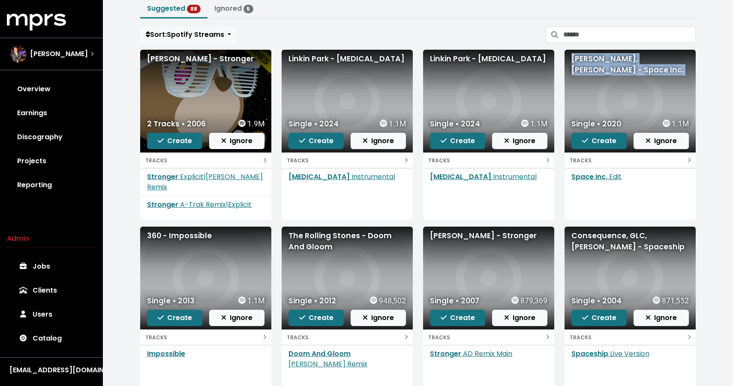
click at [185, 233] on div "360 - Impossible" at bounding box center [205, 235] width 117 height 11
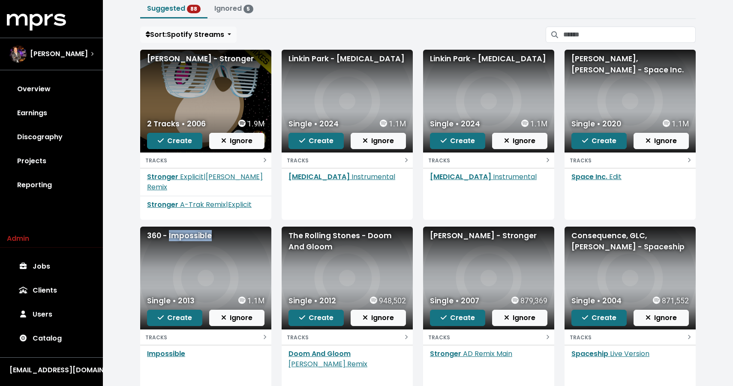
click at [185, 233] on div "360 - Impossible" at bounding box center [205, 235] width 117 height 11
click at [307, 234] on div "The Rolling Stones - Doom And Gloom" at bounding box center [346, 241] width 117 height 23
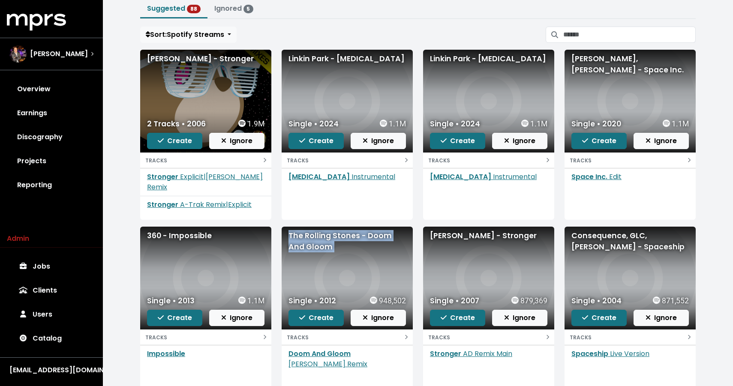
click at [307, 234] on div "The Rolling Stones - Doom And Gloom" at bounding box center [346, 241] width 117 height 23
click at [485, 239] on div "Kanye West - Stronger" at bounding box center [488, 235] width 117 height 11
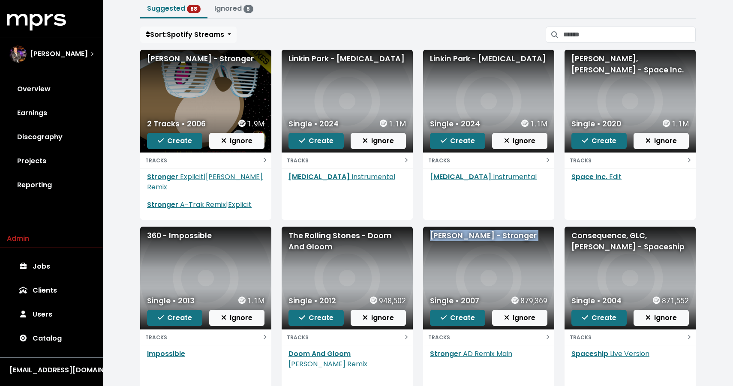
click at [485, 239] on div "Kanye West - Stronger" at bounding box center [488, 235] width 117 height 11
click at [598, 243] on div "Consequence, GLC, Kanye West - Spaceship" at bounding box center [629, 241] width 117 height 23
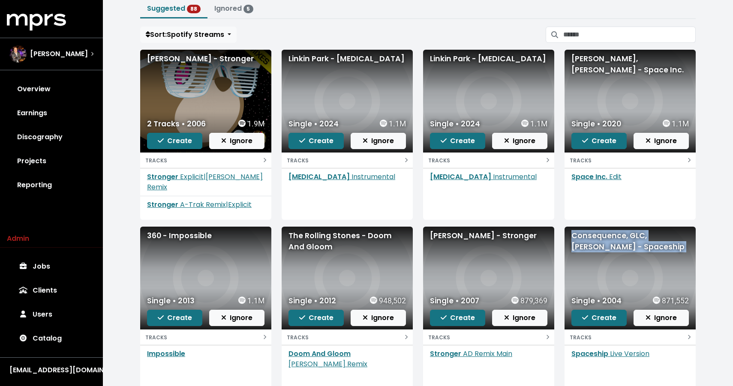
click at [598, 243] on div "Consequence, GLC, Kanye West - Spaceship" at bounding box center [629, 241] width 117 height 23
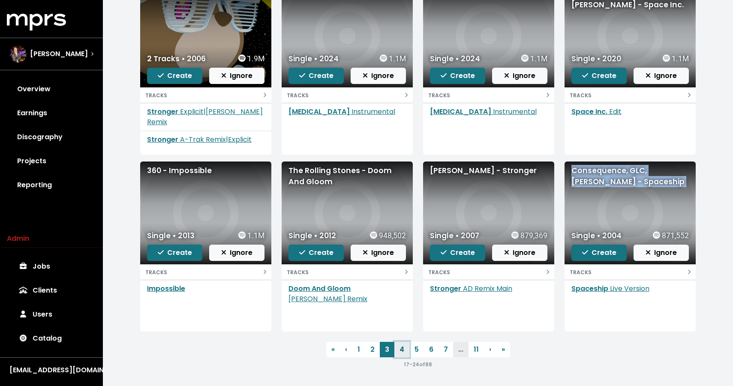
click at [401, 351] on link "4" at bounding box center [401, 349] width 15 height 15
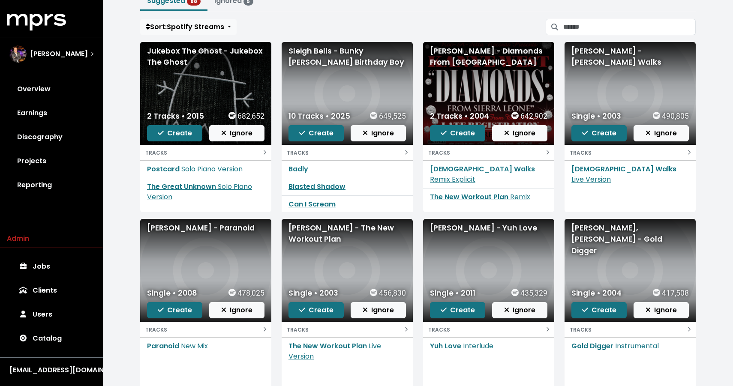
scroll to position [35, 0]
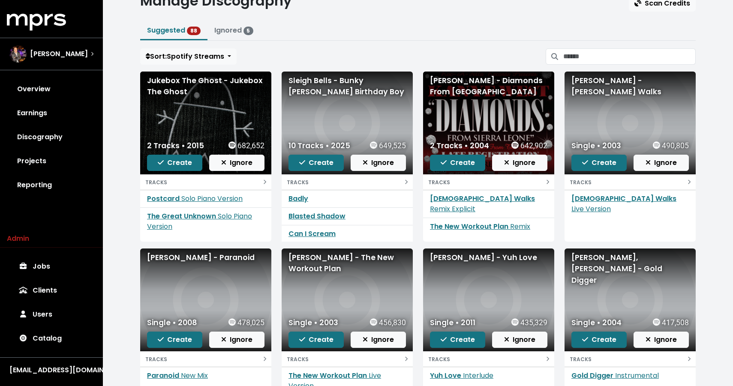
click at [176, 89] on div "Jukebox The Ghost - Jukebox The Ghost" at bounding box center [205, 86] width 117 height 23
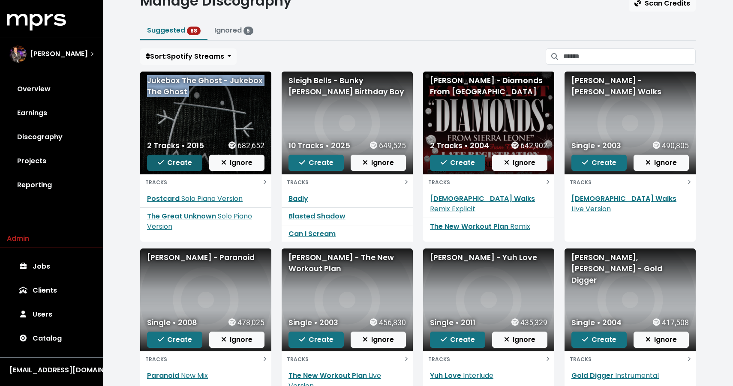
click at [171, 168] on button "Create" at bounding box center [174, 163] width 55 height 16
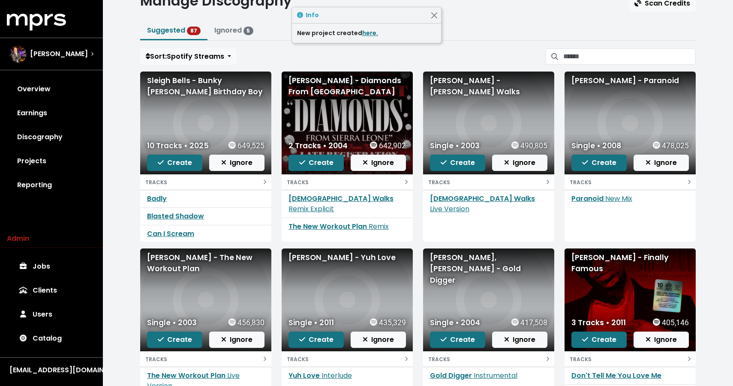
click at [175, 76] on div "Sleigh Bells - Bunky Becky Birthday Boy" at bounding box center [205, 86] width 117 height 23
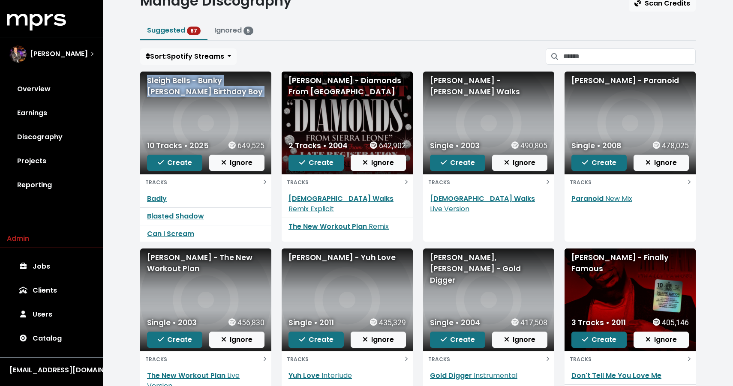
click at [175, 76] on div "Sleigh Bells - Bunky Becky Birthday Boy" at bounding box center [205, 86] width 117 height 23
click at [302, 84] on div "Kanye West - Diamonds From Sierra Leone" at bounding box center [346, 86] width 117 height 23
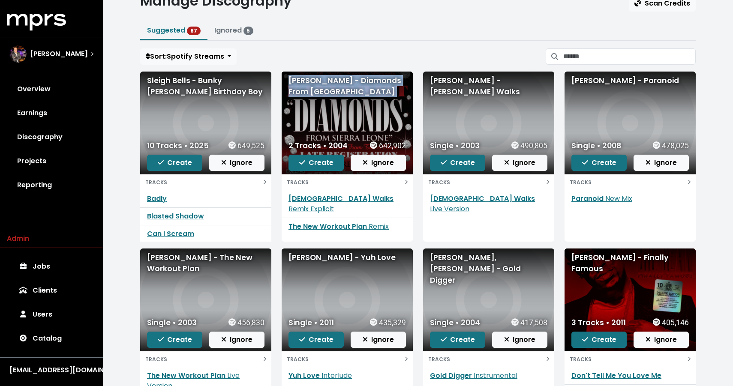
click at [302, 84] on div "Kanye West - Diamonds From Sierra Leone" at bounding box center [346, 86] width 117 height 23
click at [456, 80] on div "Kanye West - Jesus Walks" at bounding box center [488, 86] width 117 height 23
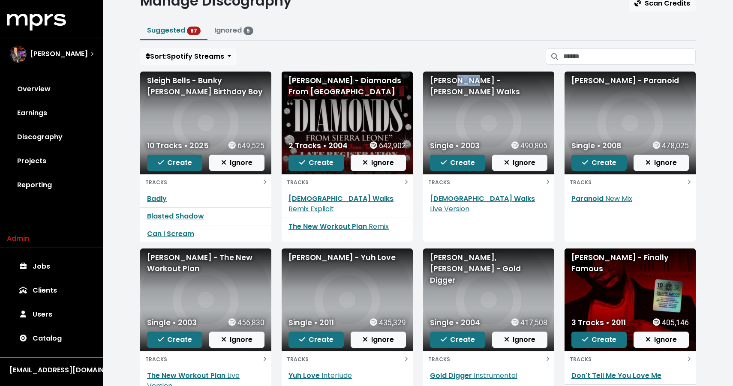
click at [456, 80] on div "Kanye West - Jesus Walks" at bounding box center [488, 86] width 117 height 23
click at [623, 80] on div "Kanye West - Paranoid" at bounding box center [629, 80] width 117 height 11
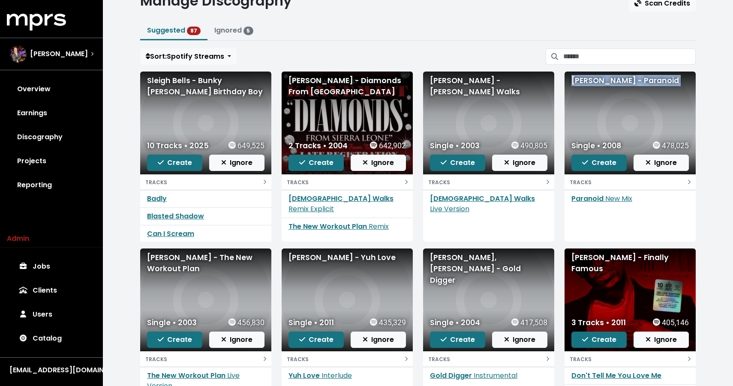
click at [183, 265] on div "Kanye West - The New Workout Plan" at bounding box center [205, 263] width 117 height 23
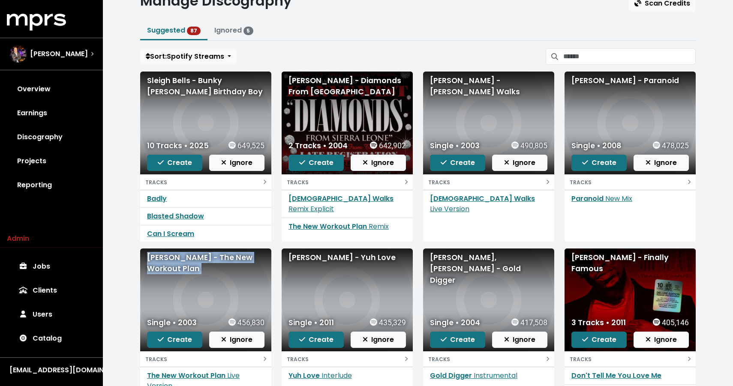
click at [183, 265] on div "Kanye West - The New Workout Plan" at bounding box center [205, 263] width 117 height 23
click at [321, 256] on div "Vybz Kartel - Yuh Love" at bounding box center [346, 257] width 117 height 11
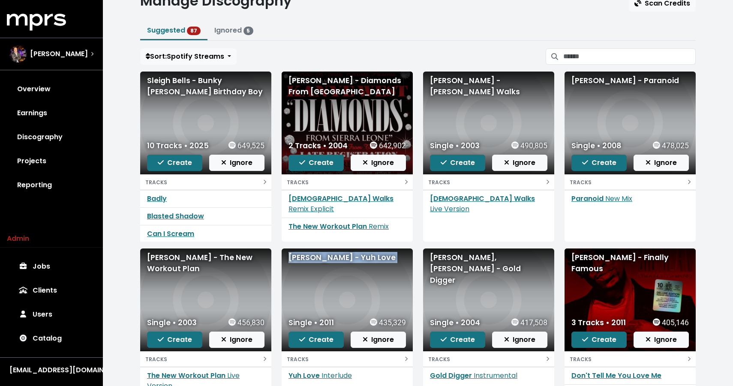
click at [321, 256] on div "Vybz Kartel - Yuh Love" at bounding box center [346, 257] width 117 height 11
click at [470, 262] on div "Jamie Foxx, Kanye West - Gold Digger" at bounding box center [488, 269] width 117 height 34
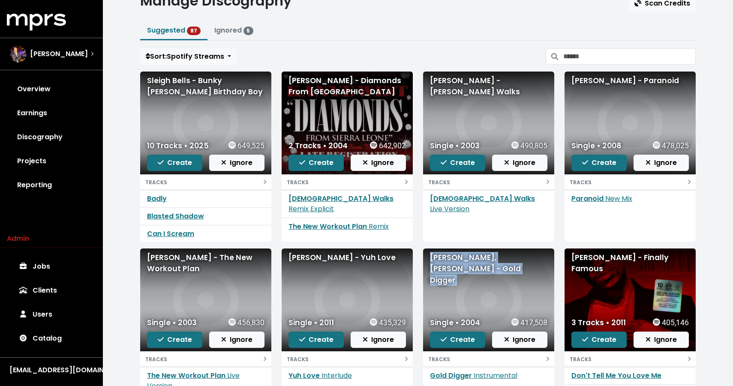
click at [470, 262] on div "Jamie Foxx, Kanye West - Gold Digger" at bounding box center [488, 269] width 117 height 34
click at [589, 255] on div "Big Sean - Finally Famous" at bounding box center [629, 263] width 117 height 23
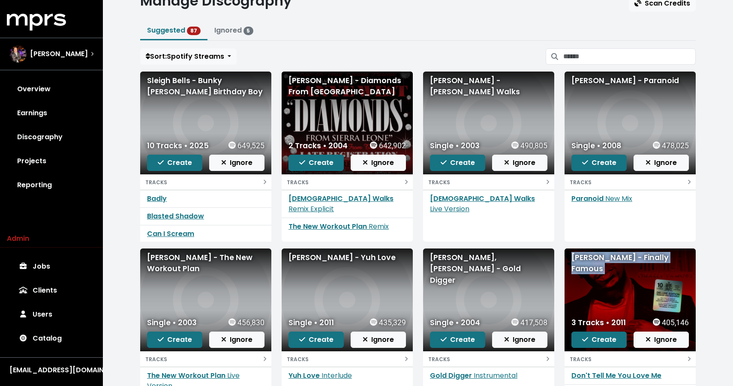
click at [589, 255] on div "Big Sean - Finally Famous" at bounding box center [629, 263] width 117 height 23
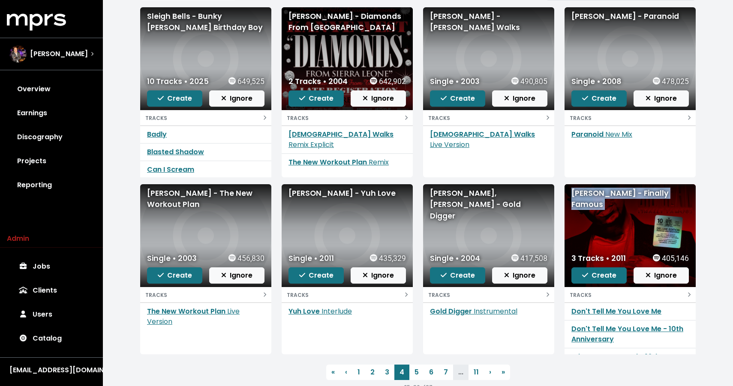
scroll to position [122, 0]
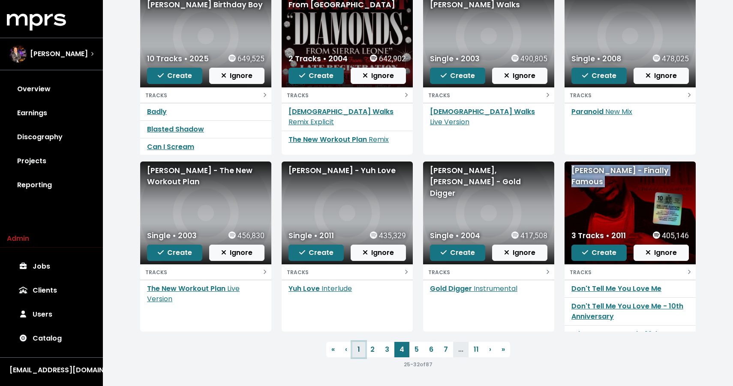
click at [354, 347] on link "1" at bounding box center [358, 349] width 13 height 15
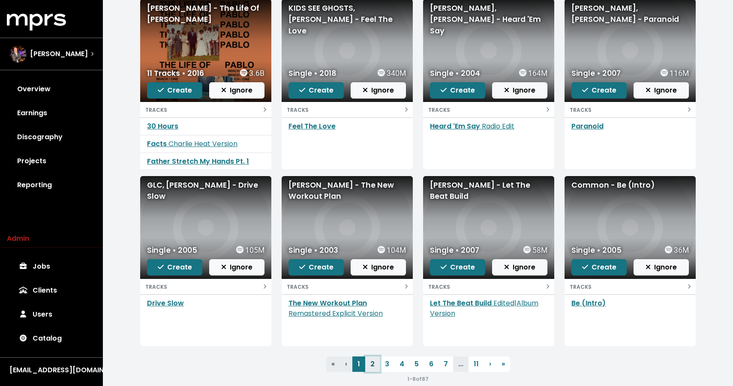
click at [374, 365] on link "2" at bounding box center [372, 363] width 15 height 15
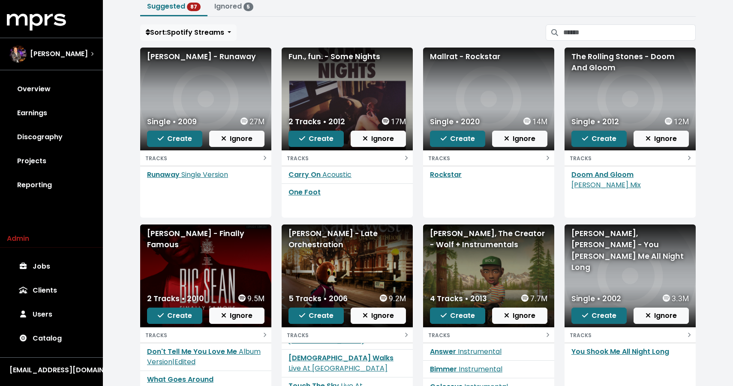
scroll to position [122, 0]
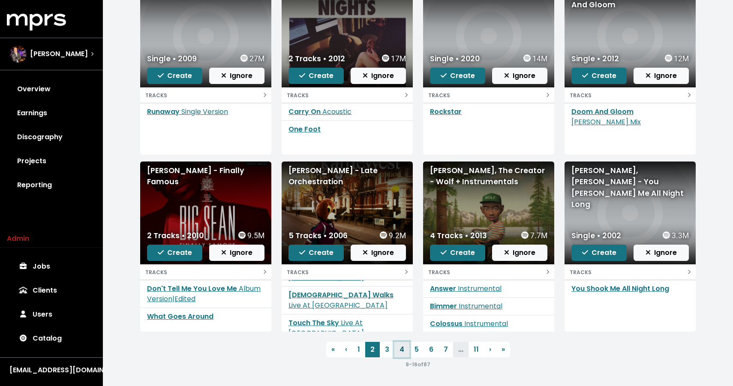
click at [402, 348] on link "4" at bounding box center [401, 349] width 15 height 15
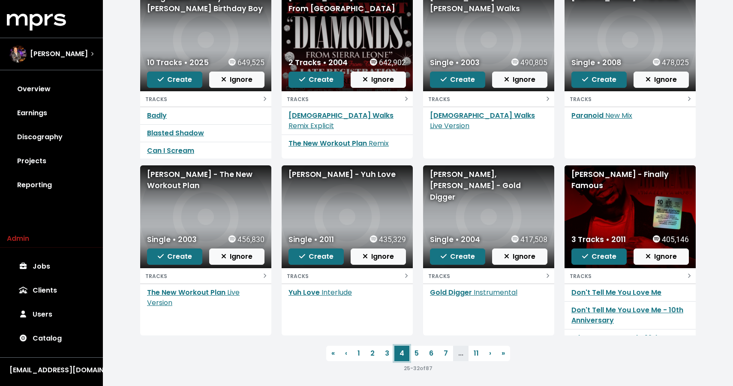
scroll to position [122, 0]
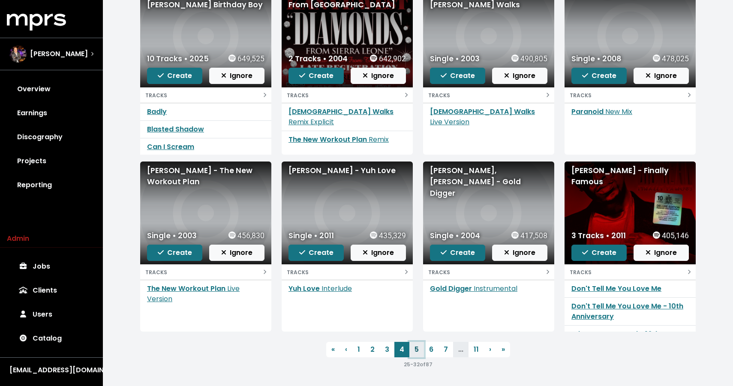
click at [419, 348] on link "5" at bounding box center [416, 349] width 15 height 15
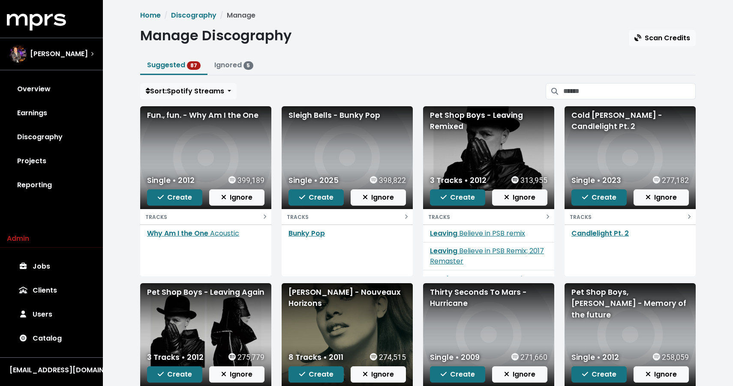
click at [217, 114] on div "Fun., fun. - Why Am I the One" at bounding box center [205, 115] width 117 height 11
click at [325, 111] on div "Sleigh Bells - Bunky Pop" at bounding box center [346, 115] width 117 height 11
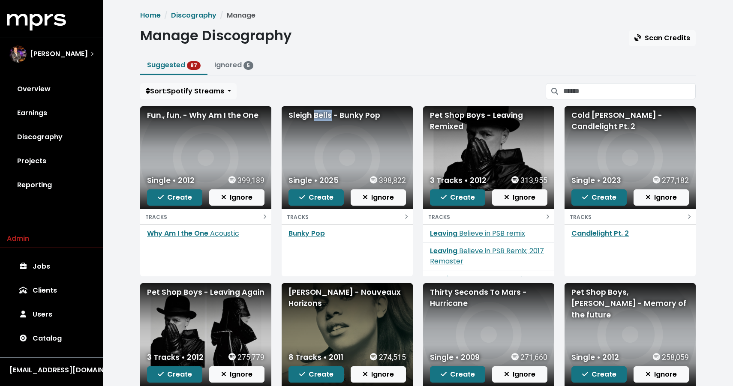
click at [323, 117] on div "Sleigh Bells - Bunky Pop" at bounding box center [346, 115] width 117 height 11
click at [462, 127] on div "Pet Shop Boys - Leaving Remixed" at bounding box center [488, 121] width 117 height 23
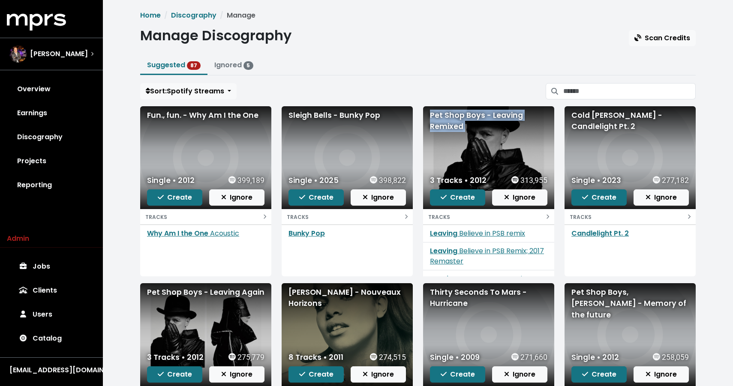
click at [462, 127] on div "Pet Shop Boys - Leaving Remixed" at bounding box center [488, 121] width 117 height 23
click at [463, 197] on span "Create" at bounding box center [457, 197] width 34 height 10
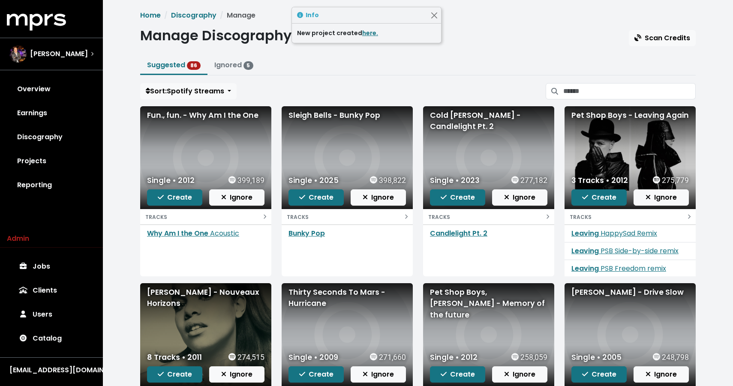
click at [486, 115] on div "Cold Hart - Candlelight Pt. 2" at bounding box center [488, 121] width 117 height 23
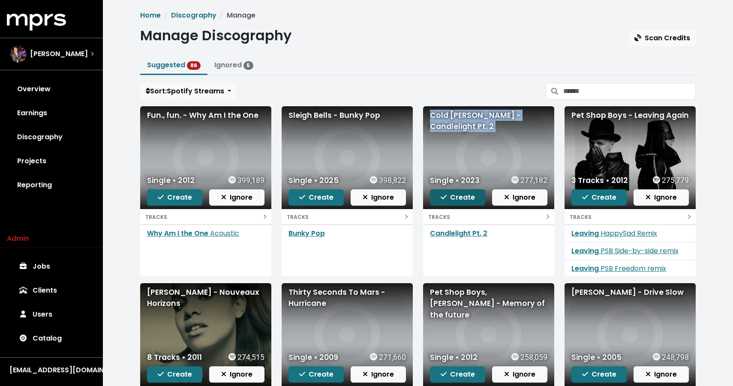
click at [466, 198] on span "Create" at bounding box center [457, 197] width 34 height 10
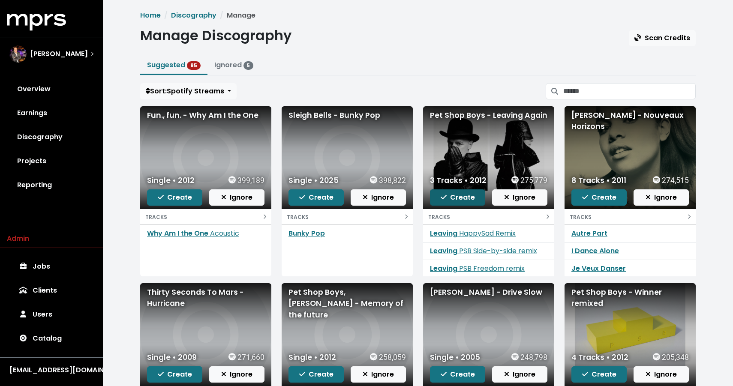
click at [454, 199] on span "Create" at bounding box center [457, 197] width 34 height 10
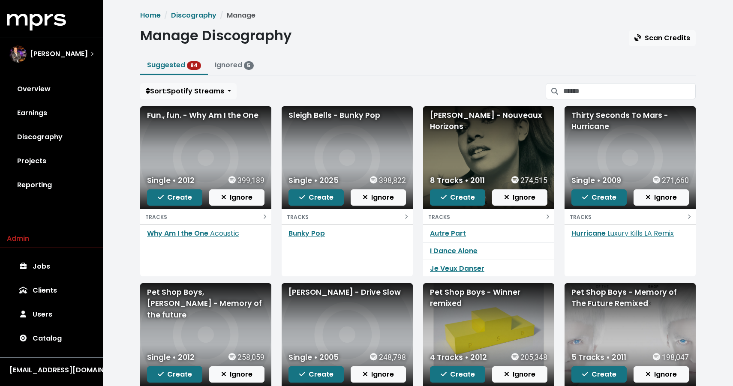
drag, startPoint x: 497, startPoint y: 114, endPoint x: 524, endPoint y: 140, distance: 36.7
click at [524, 140] on div "Unknown Artist - Nouveaux Horizons" at bounding box center [488, 157] width 131 height 103
click at [593, 119] on div "Thirty Seconds To Mars - Hurricane" at bounding box center [629, 121] width 117 height 23
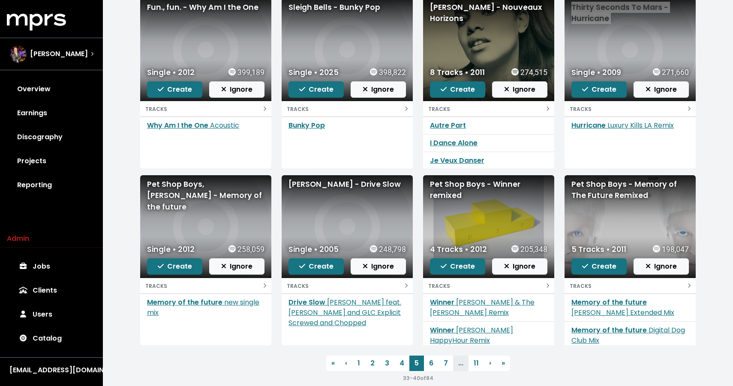
scroll to position [122, 0]
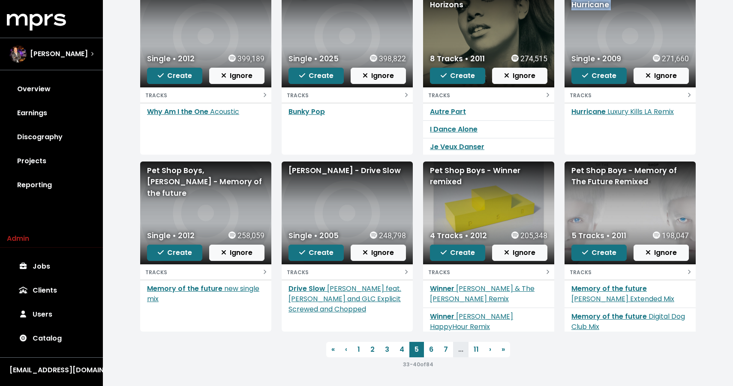
click at [213, 179] on div "Pet Shop Boys, Stuart Price - Memory of the future" at bounding box center [205, 182] width 117 height 34
click at [319, 169] on div "Paul Wall - Drive Slow" at bounding box center [346, 170] width 117 height 11
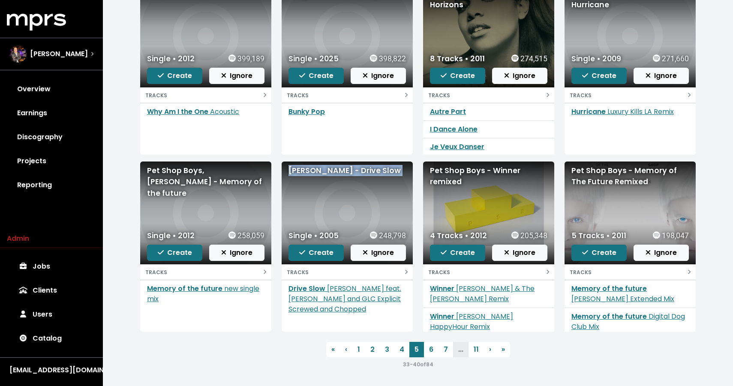
click at [319, 169] on div "Paul Wall - Drive Slow" at bounding box center [346, 170] width 117 height 11
click at [455, 176] on div "Pet Shop Boys - Winner remixed" at bounding box center [488, 176] width 117 height 23
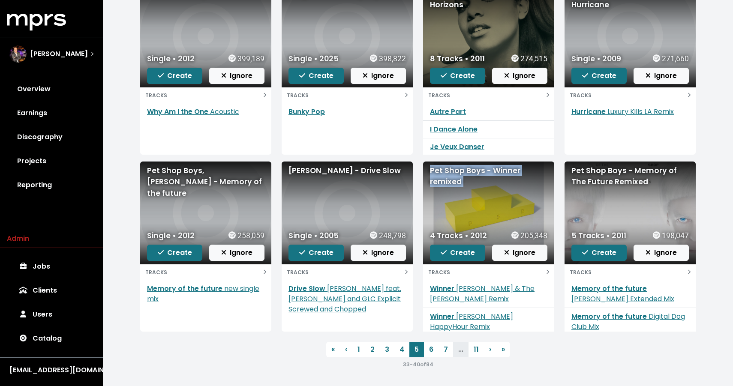
click at [455, 176] on div "Pet Shop Boys - Winner remixed" at bounding box center [488, 176] width 117 height 23
click at [599, 180] on div "Pet Shop Boys - Memory of The Future Remixed" at bounding box center [629, 176] width 117 height 23
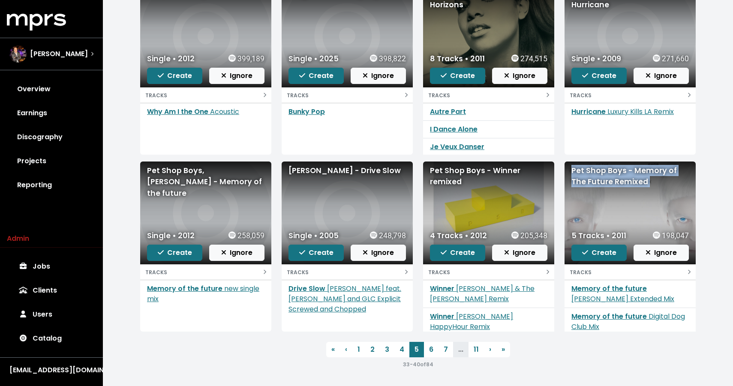
click at [599, 180] on div "Pet Shop Boys - Memory of The Future Remixed" at bounding box center [629, 176] width 117 height 23
click at [428, 346] on link "6" at bounding box center [431, 349] width 15 height 15
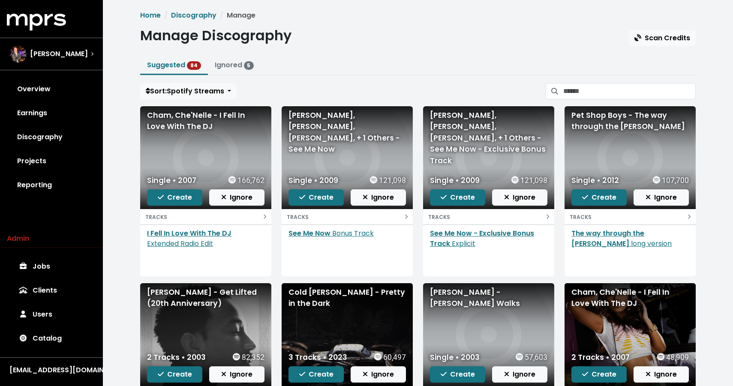
click at [210, 117] on div "Cham, Che'Nelle - I Fell In Love With The DJ" at bounding box center [205, 121] width 117 height 23
click at [319, 127] on div "Beyoncé, Big Sean, Charlie Wilson, + 1 Others - See Me Now" at bounding box center [346, 132] width 117 height 45
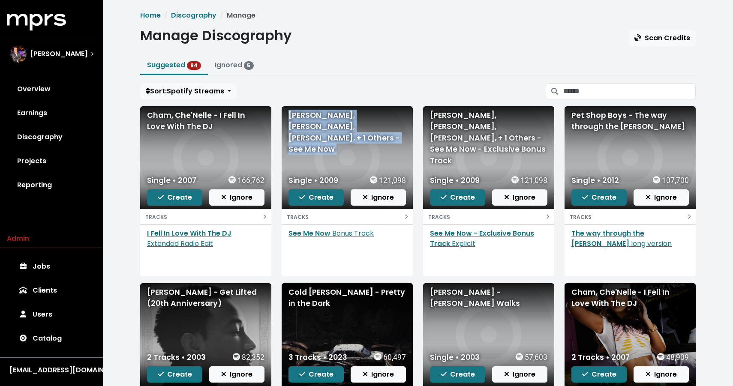
click at [319, 127] on div "Beyoncé, Big Sean, Charlie Wilson, + 1 Others - See Me Now" at bounding box center [346, 132] width 117 height 45
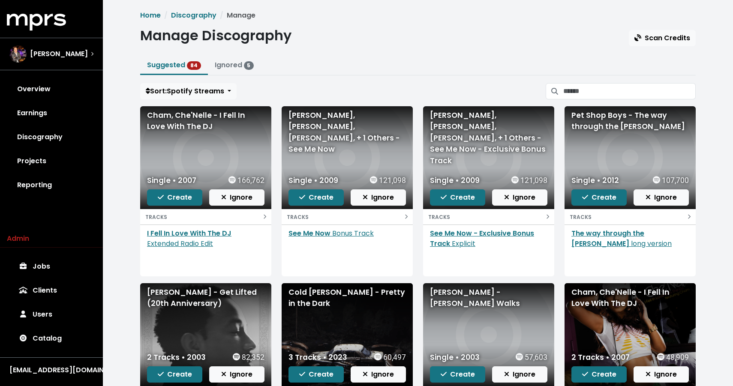
click at [609, 128] on div "Pet Shop Boys - The way through the woods" at bounding box center [629, 121] width 117 height 23
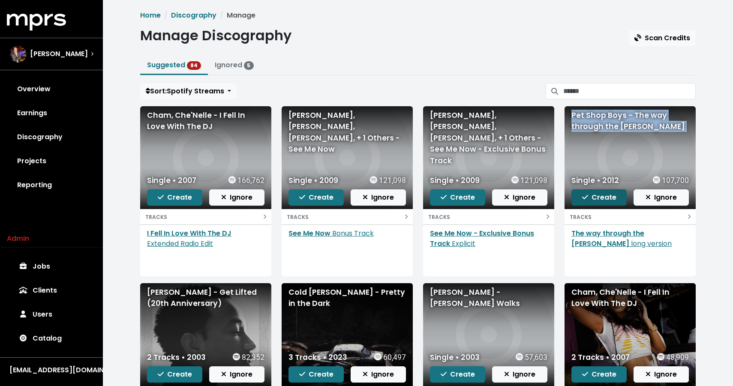
click at [593, 198] on span "Create" at bounding box center [599, 197] width 34 height 10
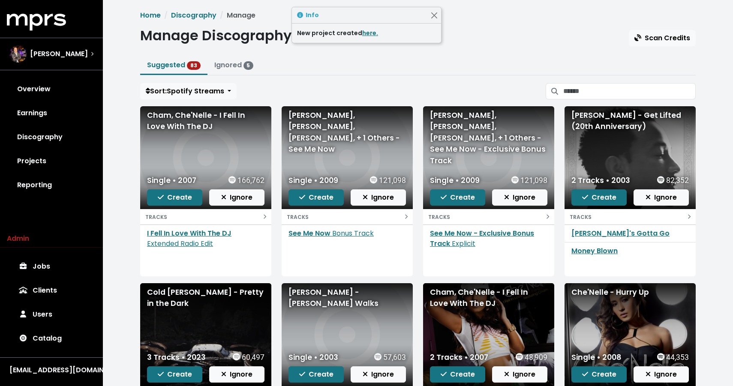
click at [587, 123] on div "John Legend - Get Lifted (20th Anniversary)" at bounding box center [629, 121] width 117 height 23
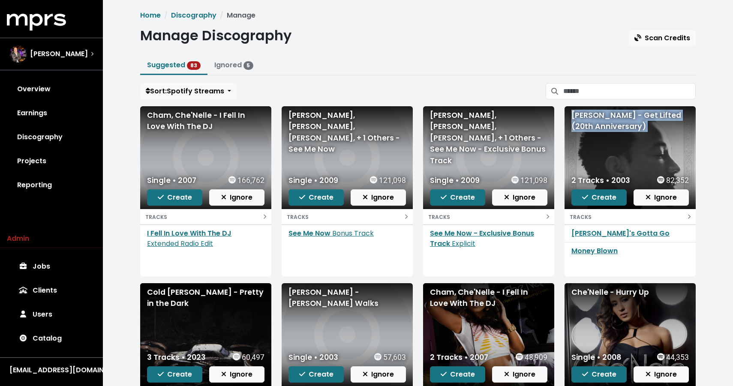
click at [178, 289] on div "Cold Hart - Pretty in the Dark" at bounding box center [205, 298] width 117 height 23
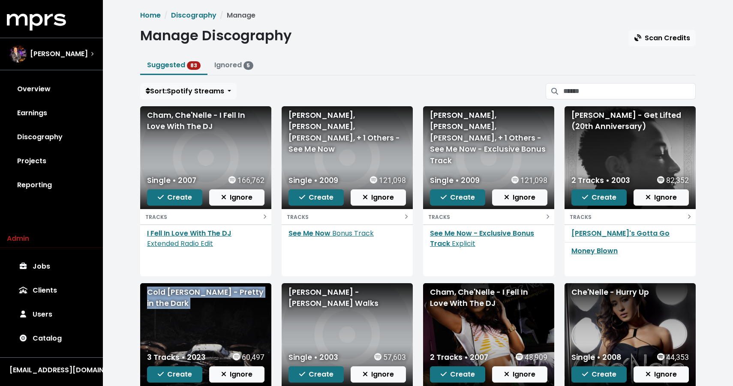
click at [178, 289] on div "Cold Hart - Pretty in the Dark" at bounding box center [205, 298] width 117 height 23
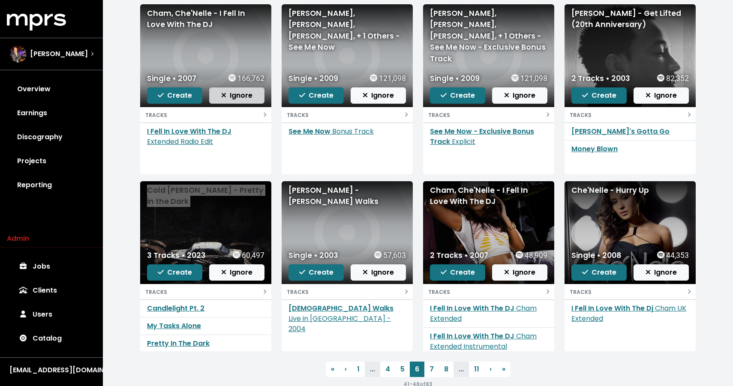
scroll to position [103, 0]
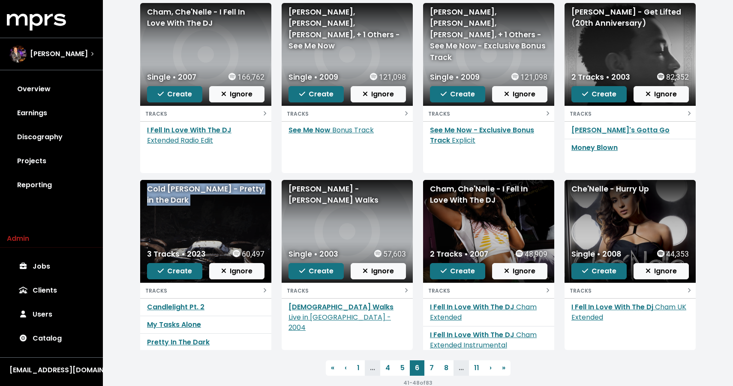
click at [594, 189] on div "Che'Nelle - Hurry Up" at bounding box center [629, 188] width 117 height 11
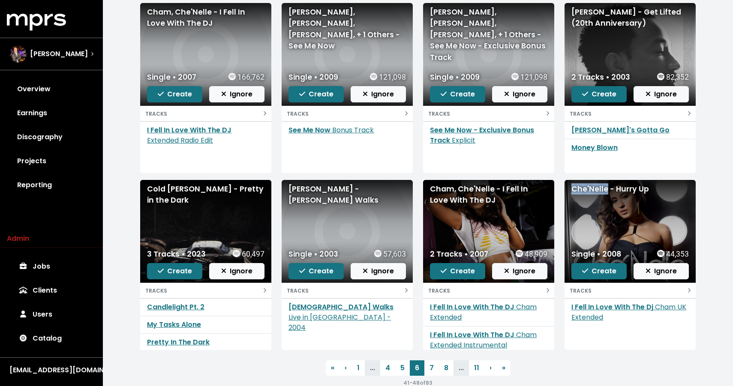
click at [594, 189] on div "Che'Nelle - Hurry Up" at bounding box center [629, 188] width 117 height 11
click at [434, 371] on link "7" at bounding box center [431, 367] width 15 height 15
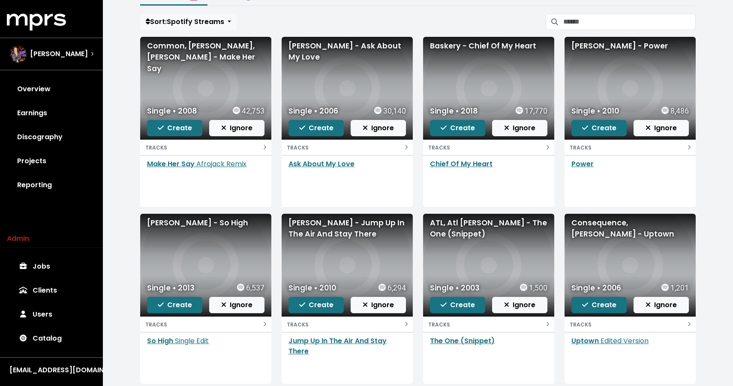
scroll to position [54, 0]
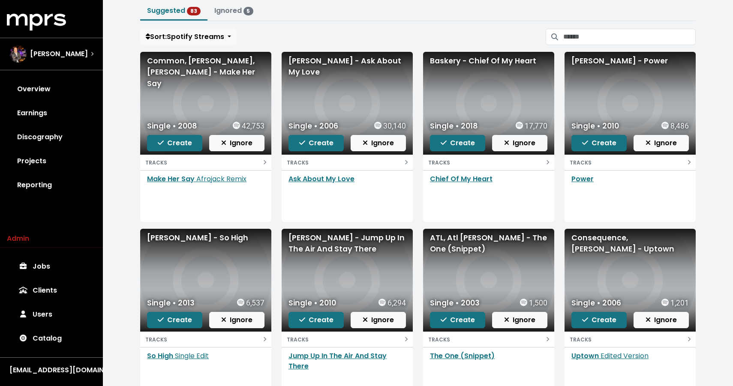
click at [195, 65] on div "Common, Kanye West, Kid Cudi - Make Her Say" at bounding box center [205, 72] width 117 height 34
click at [342, 67] on div "Mario Vazquez - Ask About My Love" at bounding box center [346, 66] width 117 height 23
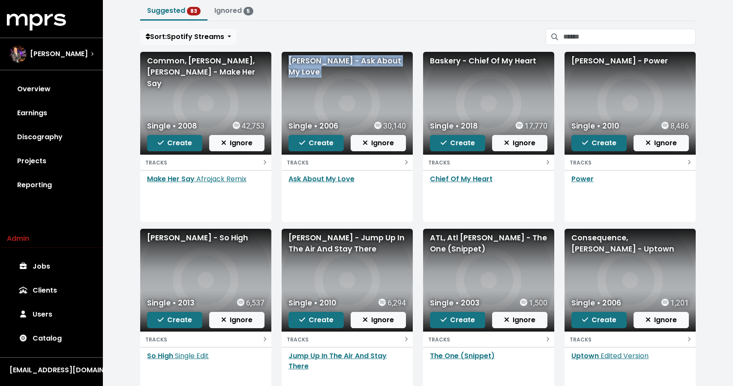
click at [342, 67] on div "Mario Vazquez - Ask About My Love" at bounding box center [346, 66] width 117 height 23
click at [450, 55] on div "Baskery - Chief Of My Heart" at bounding box center [488, 60] width 117 height 11
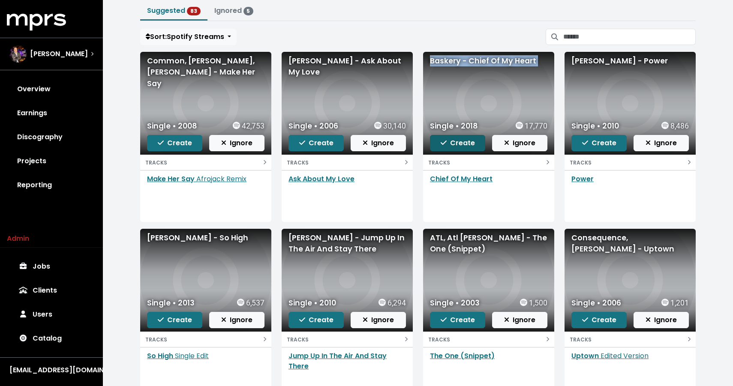
click at [471, 145] on span "Create" at bounding box center [457, 143] width 34 height 10
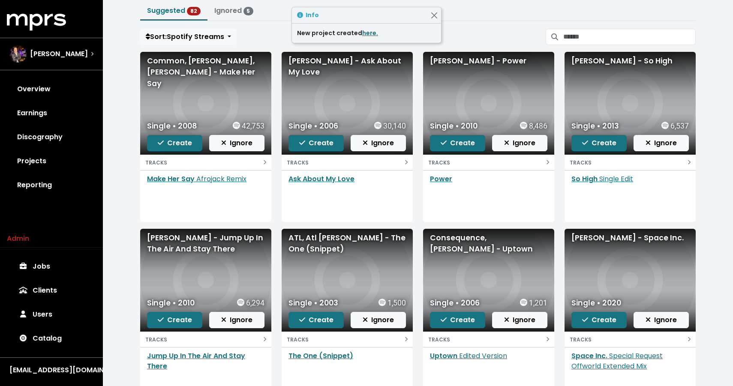
click at [458, 52] on div "Kanye West - Power" at bounding box center [488, 103] width 131 height 103
click at [458, 53] on div "Kanye West - Power" at bounding box center [488, 103] width 131 height 103
click at [457, 62] on div "Kanye West - Power" at bounding box center [488, 60] width 117 height 11
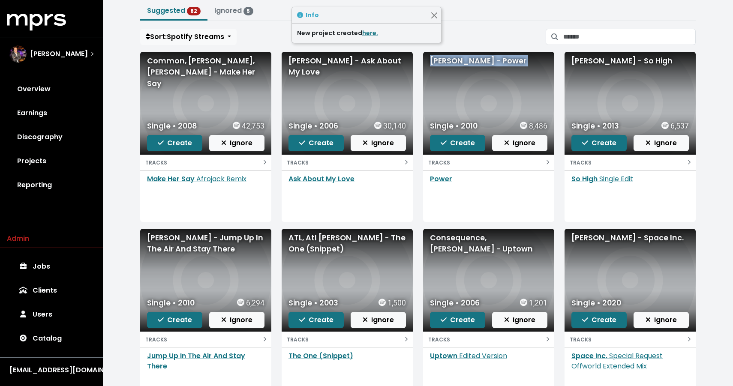
click at [457, 62] on div "Kanye West - Power" at bounding box center [488, 60] width 117 height 11
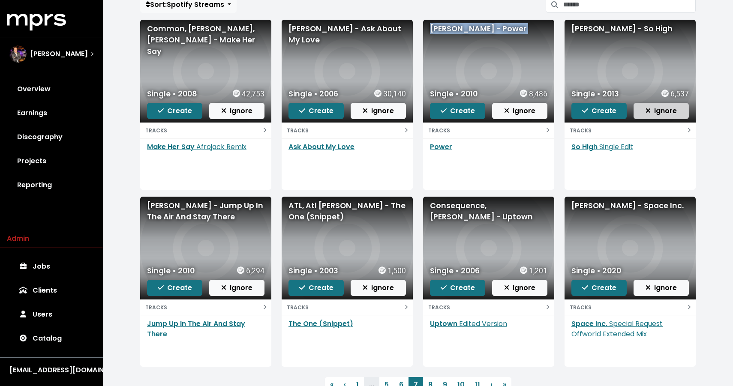
scroll to position [101, 0]
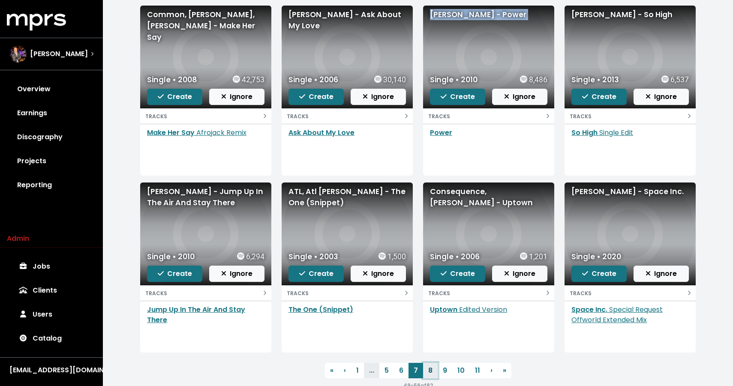
click at [429, 365] on link "8" at bounding box center [430, 370] width 15 height 15
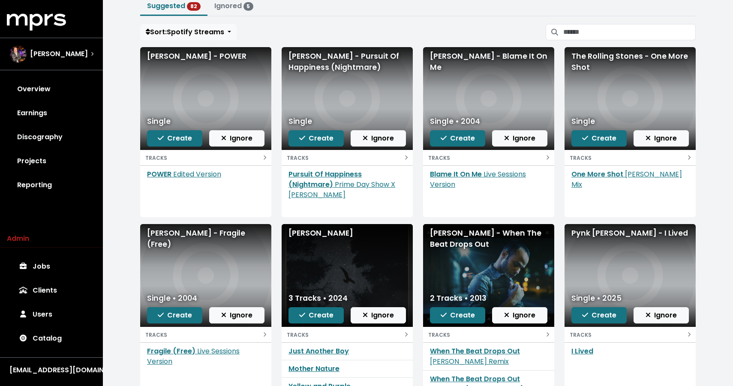
scroll to position [99, 0]
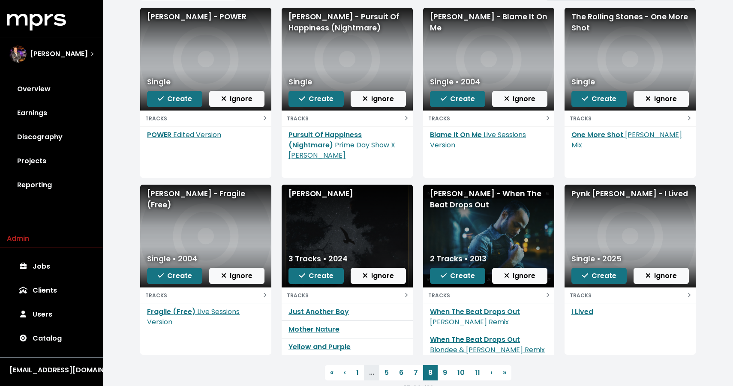
click at [324, 195] on div "Andrew Dawson - Wanderlust" at bounding box center [346, 193] width 117 height 11
click at [323, 275] on span "Create" at bounding box center [316, 276] width 34 height 10
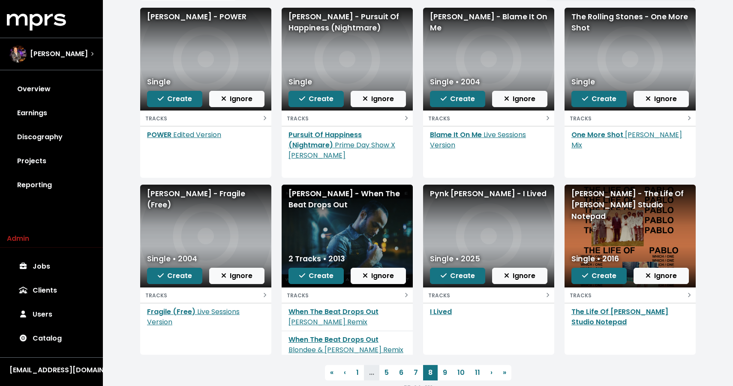
click at [474, 192] on div "Pynk Beard - I Lived" at bounding box center [488, 193] width 117 height 11
click at [443, 370] on link "9" at bounding box center [444, 372] width 15 height 15
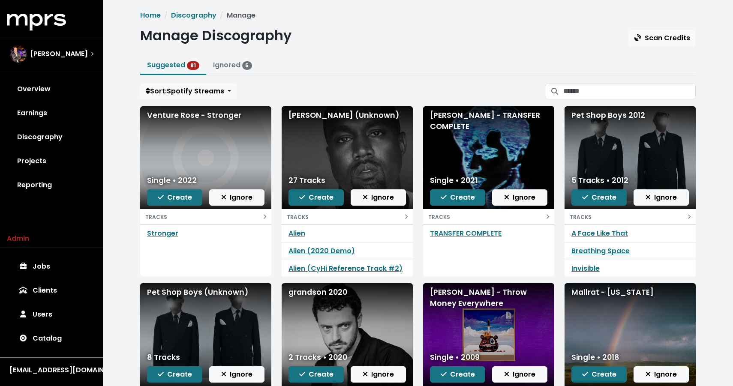
click at [221, 116] on div "Venture Rose - Stronger" at bounding box center [205, 115] width 117 height 11
click at [457, 122] on div "Roderick Porter - TRANSFER COMPLETE" at bounding box center [488, 121] width 117 height 23
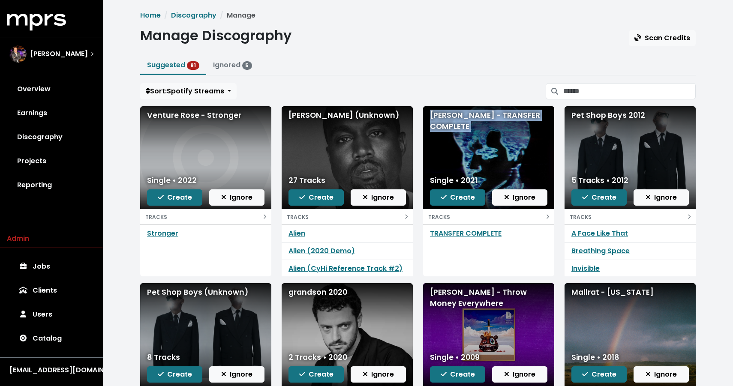
click at [457, 122] on div "Roderick Porter - TRANSFER COMPLETE" at bounding box center [488, 121] width 117 height 23
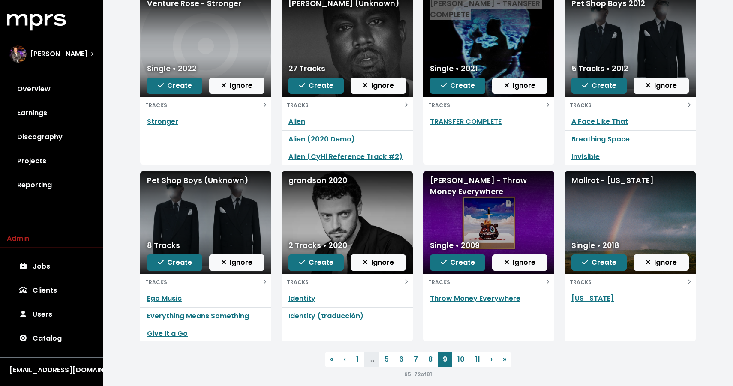
scroll to position [114, 0]
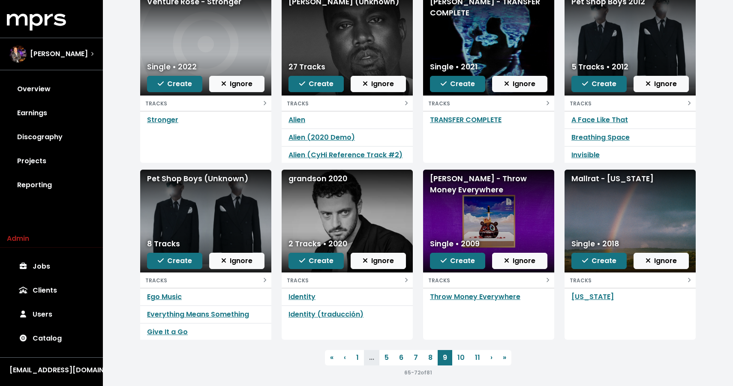
click at [315, 181] on div "grandson 2020" at bounding box center [346, 178] width 117 height 11
click at [311, 261] on span "Create" at bounding box center [316, 261] width 34 height 10
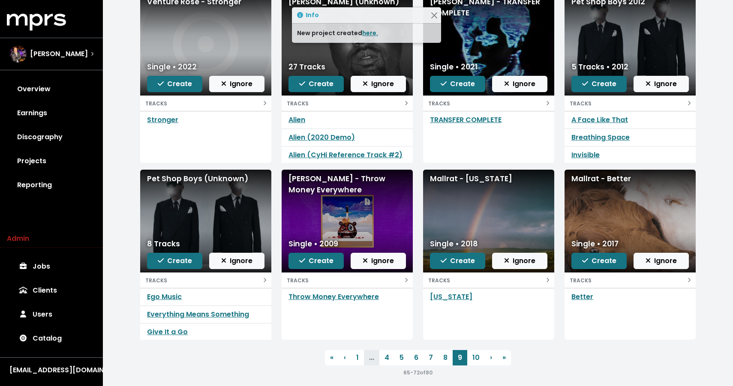
click at [456, 180] on div "Mallrat - Texas" at bounding box center [488, 178] width 117 height 11
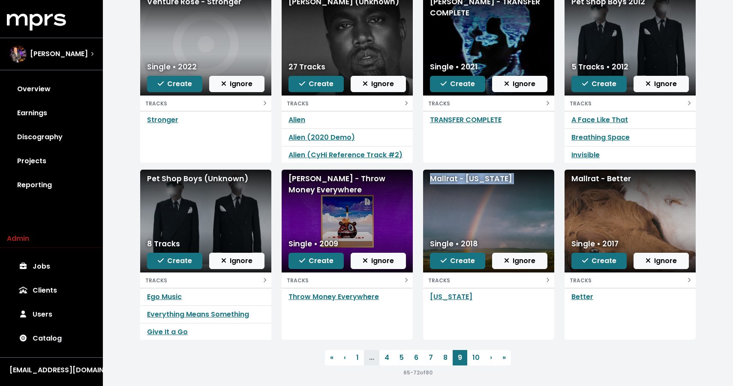
click at [602, 179] on div "Mallrat - Better" at bounding box center [629, 178] width 117 height 11
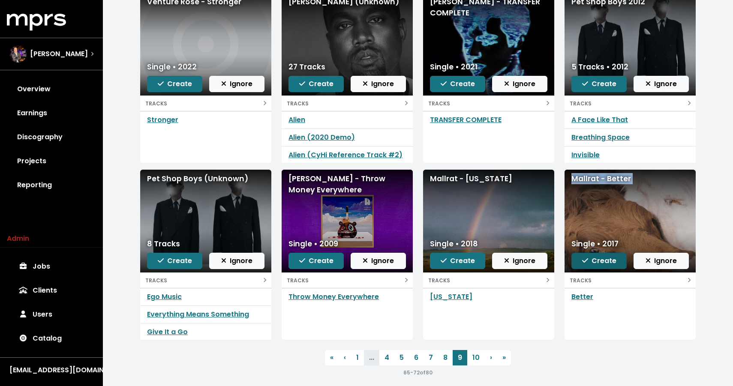
click at [580, 257] on button "Create" at bounding box center [598, 261] width 55 height 16
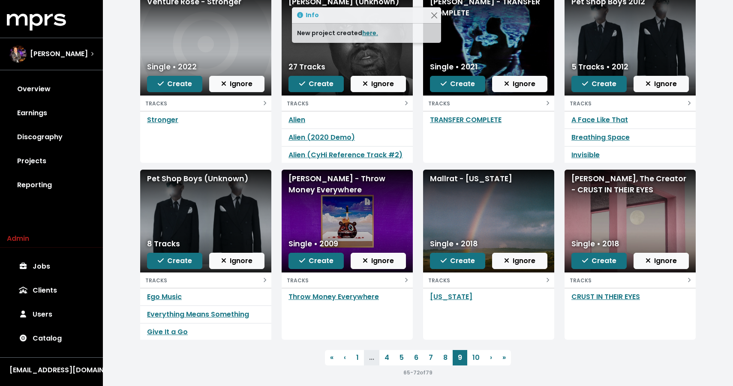
click at [584, 187] on div "Tyler, The Creator - CRUST IN THEIR EYES" at bounding box center [629, 184] width 117 height 23
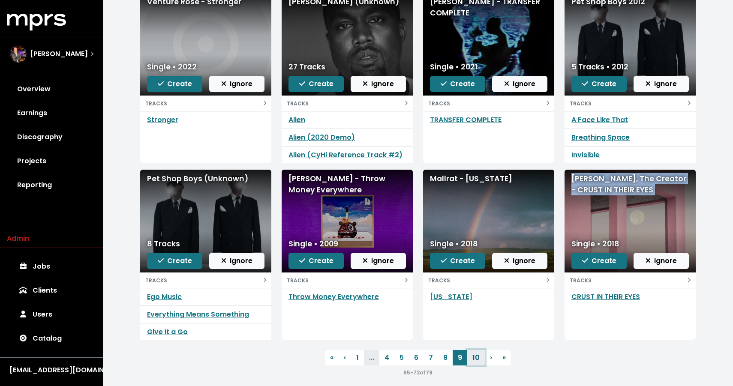
click at [479, 356] on link "10" at bounding box center [476, 357] width 18 height 15
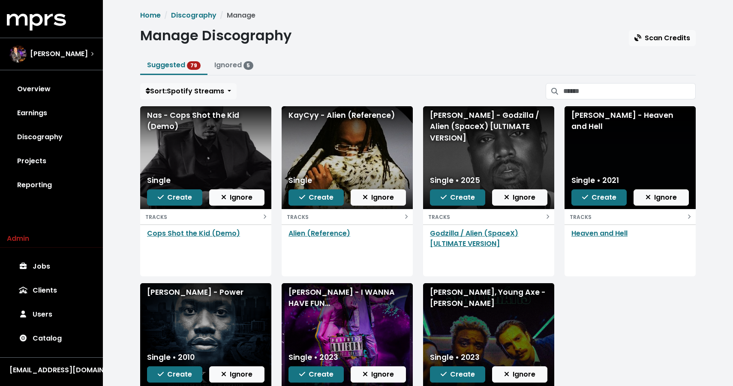
click at [484, 127] on div "Kanye West - Godzilla / Alien (SpaceX) [ULTIMATE VERSION]" at bounding box center [488, 127] width 117 height 34
click at [617, 113] on div "Kanye West - Heaven and Hell" at bounding box center [629, 121] width 117 height 23
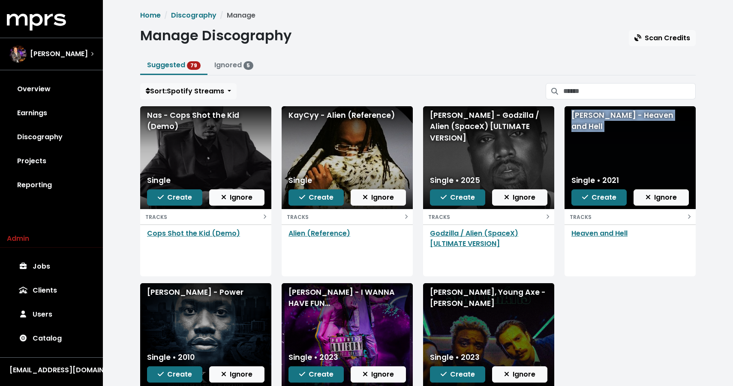
click at [617, 113] on div "Kanye West - Heaven and Hell" at bounding box center [629, 121] width 117 height 23
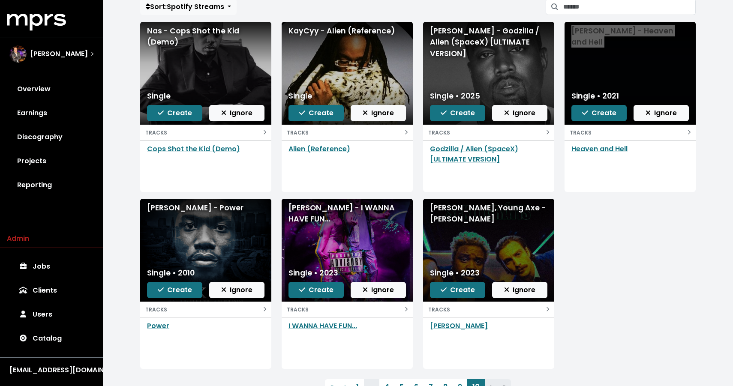
scroll to position [108, 0]
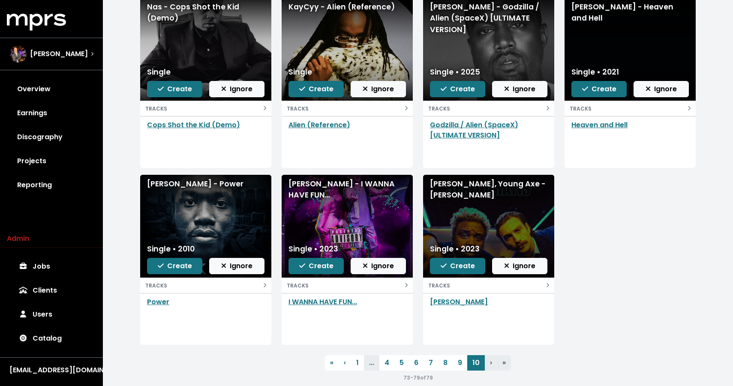
click at [323, 180] on div "ROBBIE TRIPP - I WANNA HAVE FUN..." at bounding box center [346, 189] width 117 height 23
click at [301, 267] on icon "button" at bounding box center [302, 265] width 6 height 4
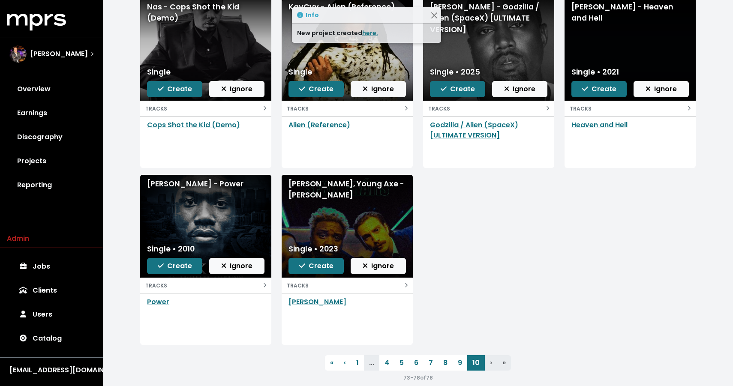
click at [310, 192] on div "Guilewa, Young Axe - DJIBRIL CISSÉ" at bounding box center [346, 189] width 117 height 23
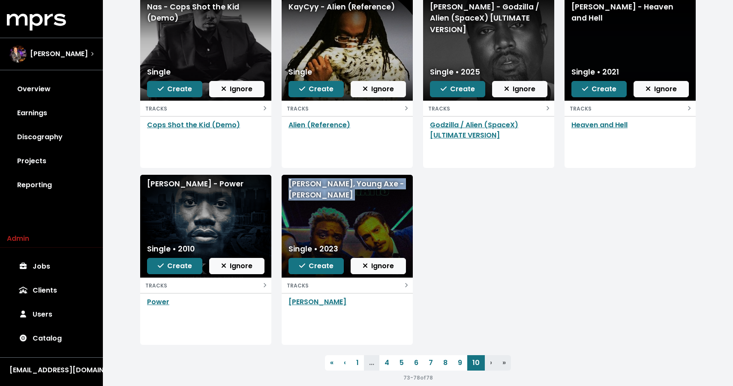
click at [301, 196] on div "Guilewa, Young Axe - DJIBRIL CISSÉ" at bounding box center [346, 189] width 117 height 23
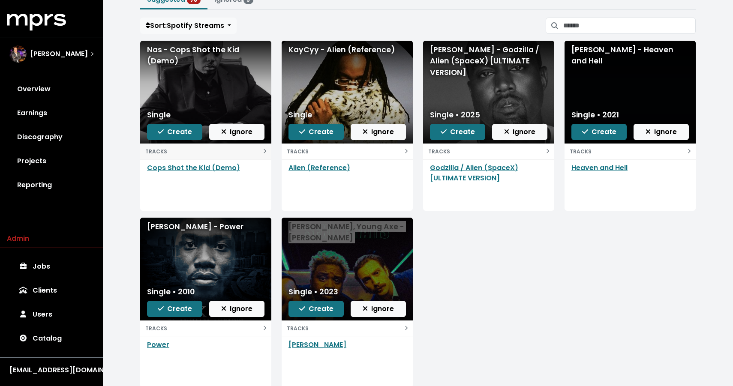
scroll to position [53, 0]
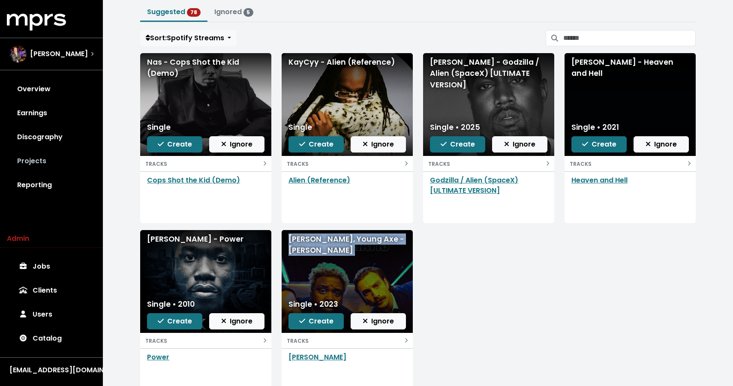
click at [29, 161] on link "Projects" at bounding box center [51, 161] width 89 height 24
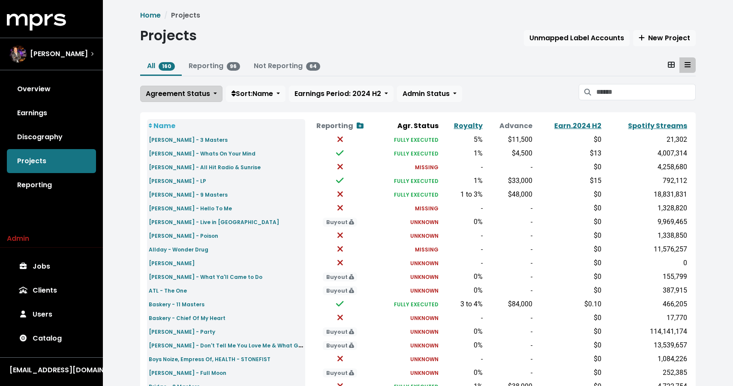
click at [198, 91] on span "Agreement Status" at bounding box center [178, 94] width 64 height 10
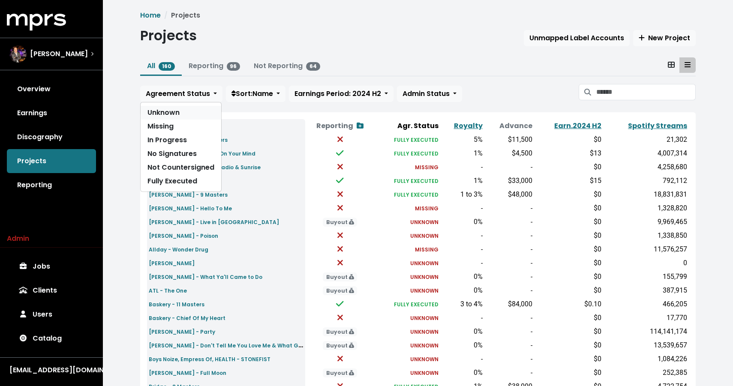
click at [171, 117] on link "Unknown" at bounding box center [181, 113] width 81 height 14
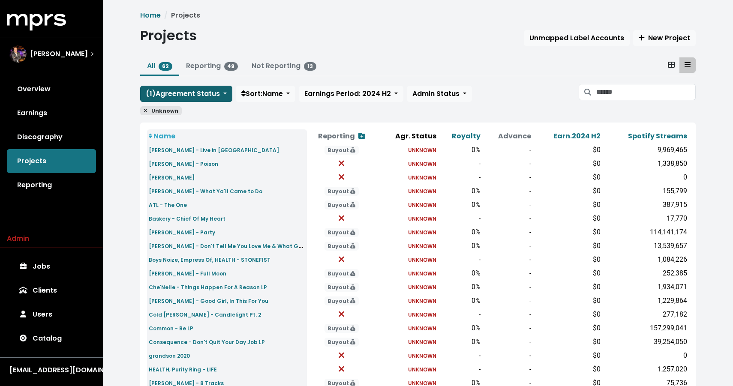
click at [176, 94] on span "( 1 ) Agreement Status" at bounding box center [183, 94] width 74 height 10
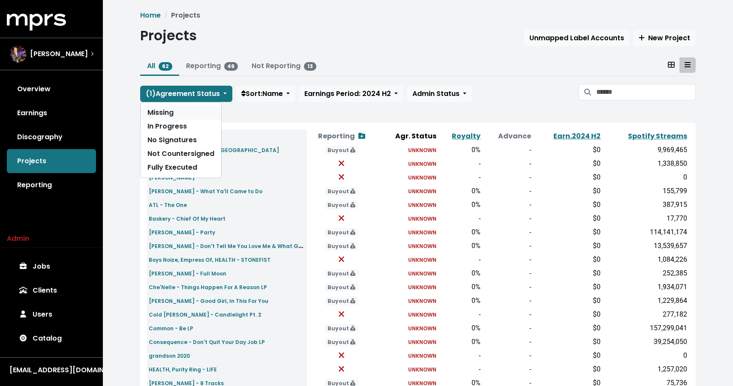
click at [168, 115] on link "Missing" at bounding box center [181, 113] width 81 height 14
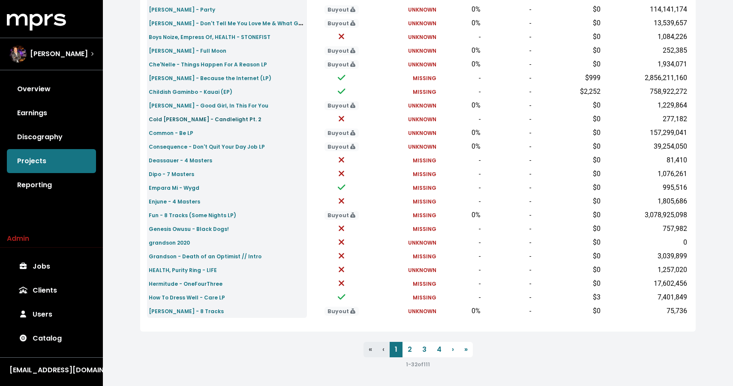
scroll to position [264, 0]
click at [406, 347] on link "2" at bounding box center [409, 348] width 15 height 15
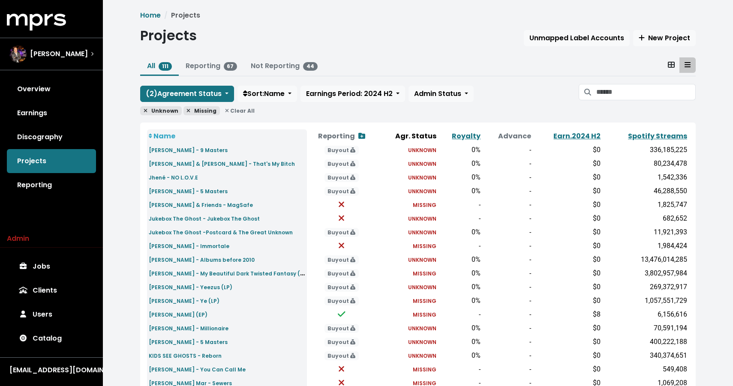
drag, startPoint x: 309, startPoint y: 265, endPoint x: 293, endPoint y: 249, distance: 22.4
click at [299, 255] on td "Kanye West - Albums before 2010" at bounding box center [227, 260] width 160 height 14
click at [269, 43] on div "Projects Unmapped Label Accounts New Project" at bounding box center [417, 37] width 555 height 20
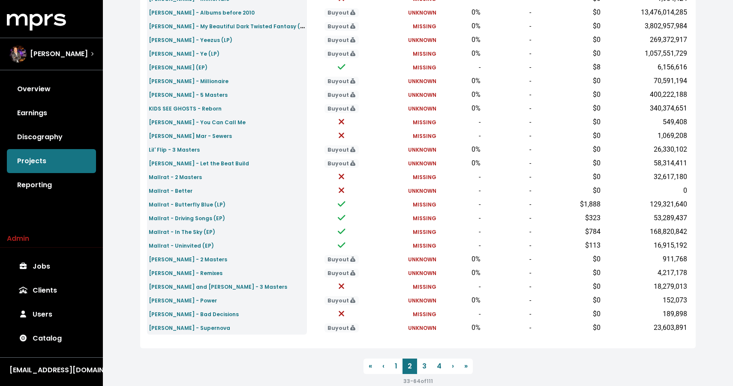
scroll to position [245, 0]
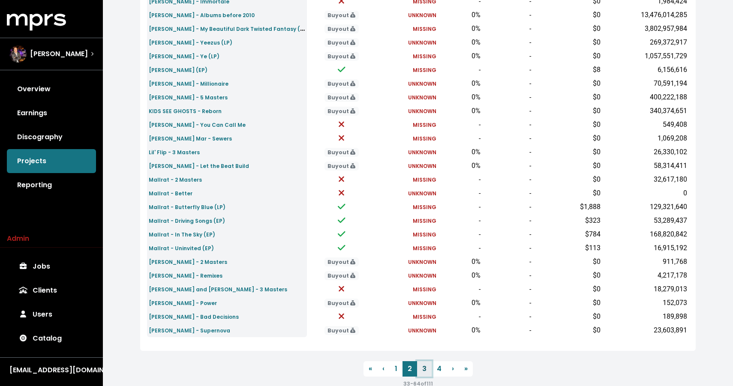
click at [423, 363] on link "3" at bounding box center [424, 368] width 15 height 15
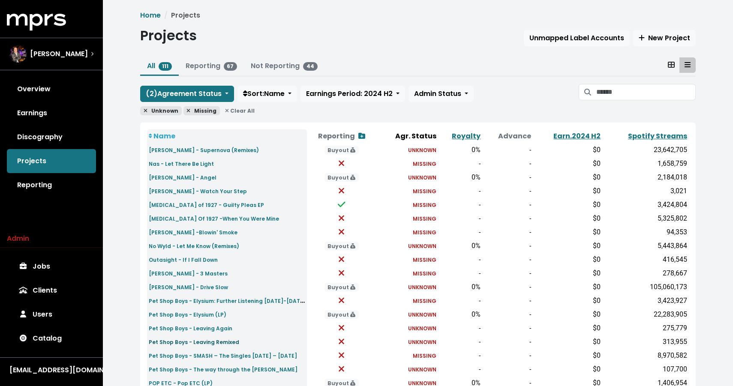
click at [223, 340] on small "Pet Shop Boys - Leaving Remixed" at bounding box center [194, 341] width 90 height 7
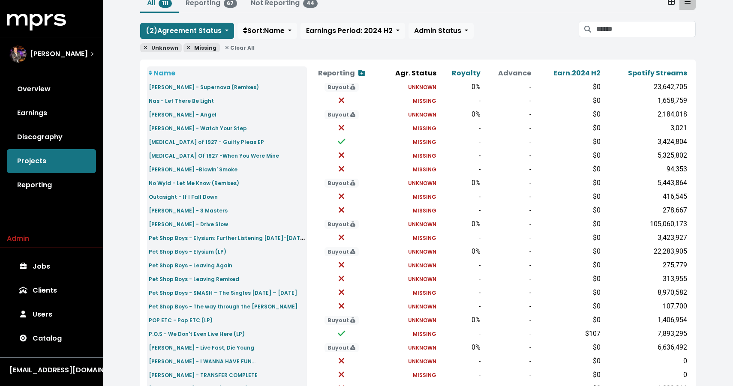
scroll to position [64, 0]
click at [197, 239] on small "Pet Shop Boys - Elysium: Further Listening [DATE]-[DATE]" at bounding box center [227, 237] width 157 height 10
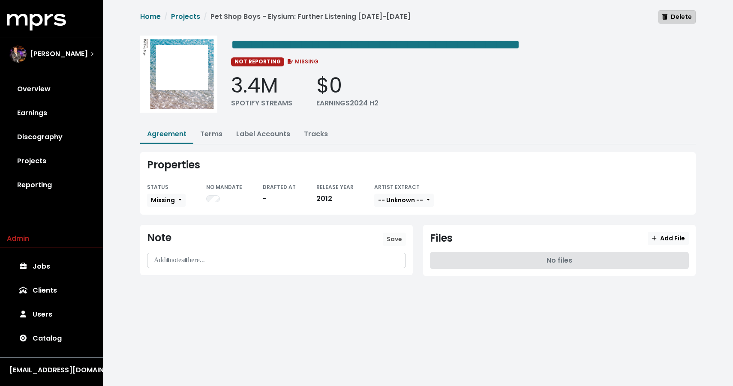
click at [667, 19] on icon "button" at bounding box center [664, 17] width 5 height 6
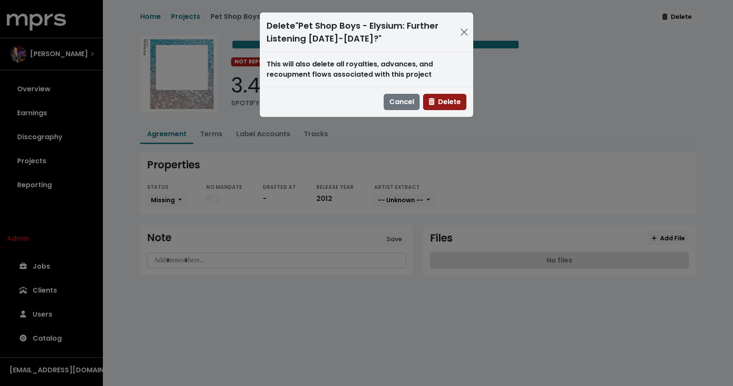
click at [446, 102] on span "Delete" at bounding box center [444, 102] width 32 height 10
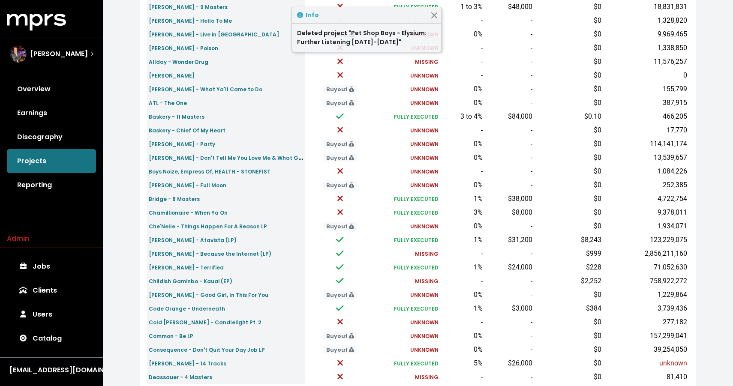
scroll to position [254, 0]
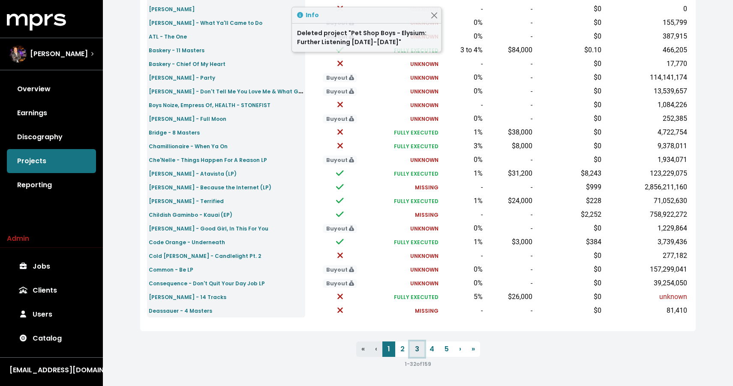
click at [415, 350] on link "3" at bounding box center [417, 348] width 15 height 15
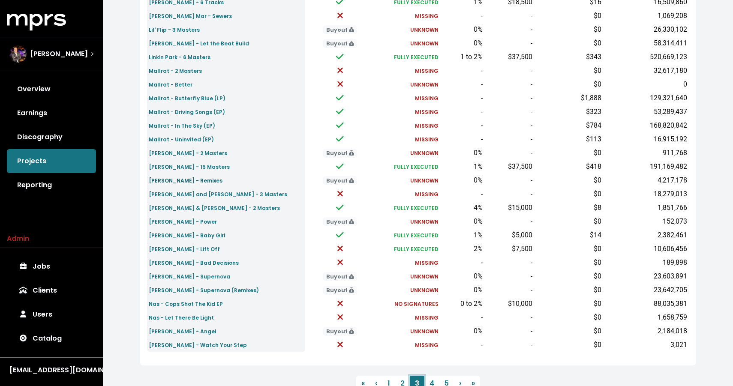
scroll to position [231, 0]
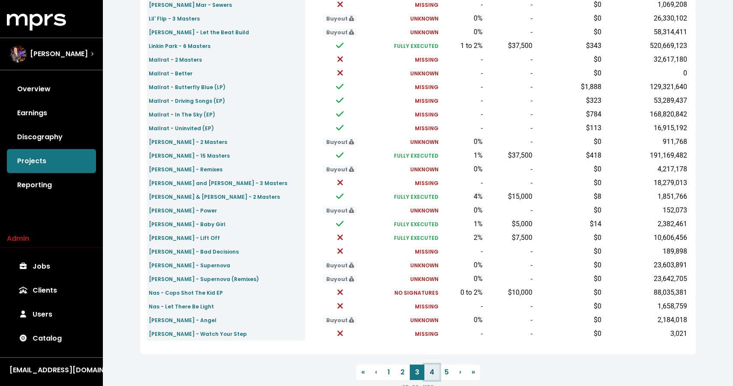
click at [431, 373] on link "4" at bounding box center [431, 372] width 15 height 15
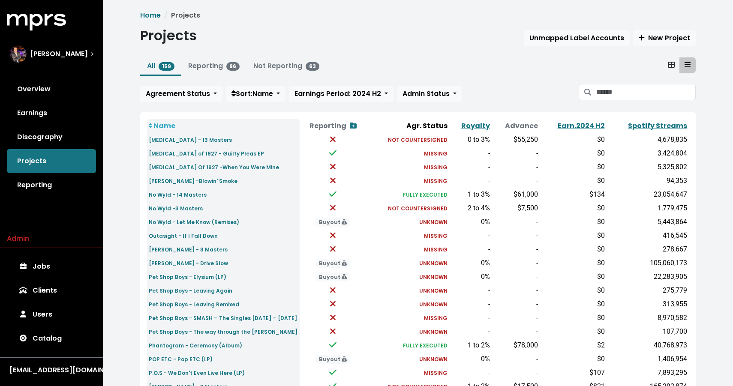
click at [188, 109] on div "Home Projects Projects Unmapped Label Accounts New Project All 159 Reporting 96…" at bounding box center [418, 316] width 566 height 613
click at [188, 100] on button "Agreement Status" at bounding box center [181, 94] width 82 height 16
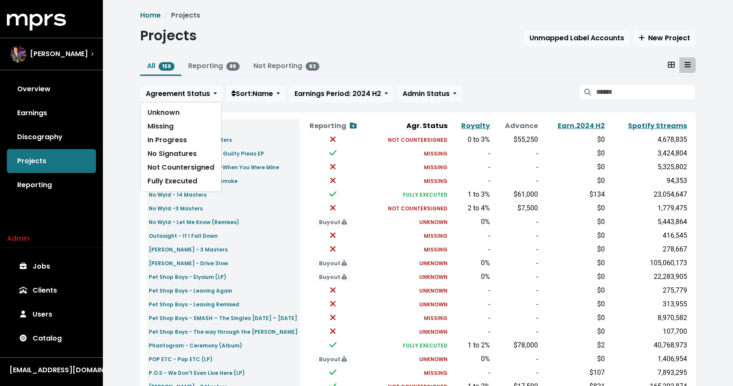
click at [340, 53] on div "Home Projects Projects Unmapped Label Accounts New Project All 159 Reporting 96…" at bounding box center [418, 316] width 566 height 613
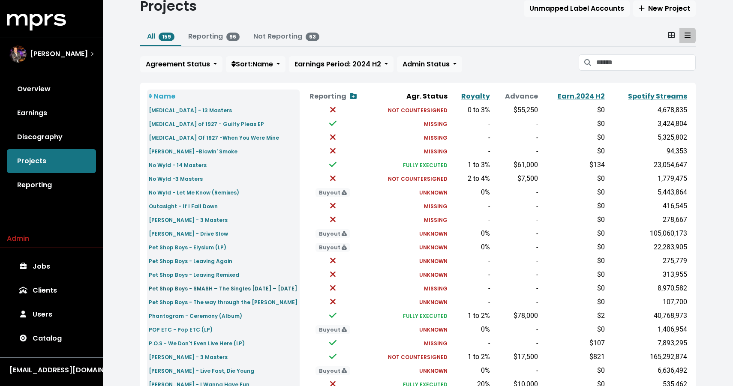
scroll to position [46, 0]
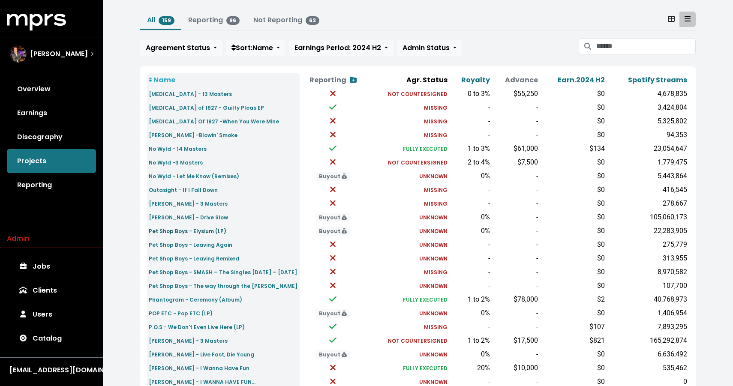
click at [201, 231] on small "Pet Shop Boys - Elysium (LP)" at bounding box center [188, 231] width 78 height 7
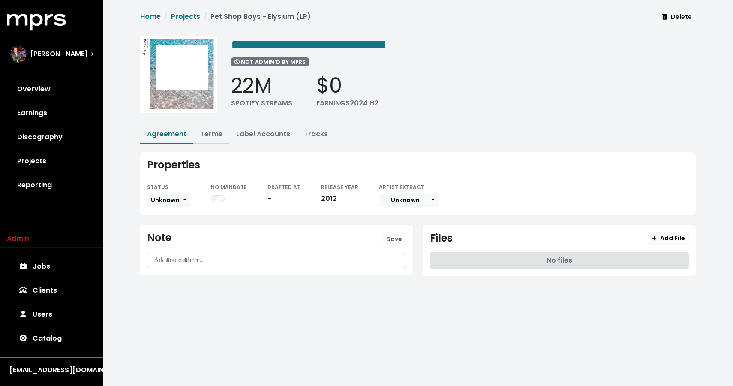
click at [215, 133] on link "Terms" at bounding box center [211, 134] width 22 height 10
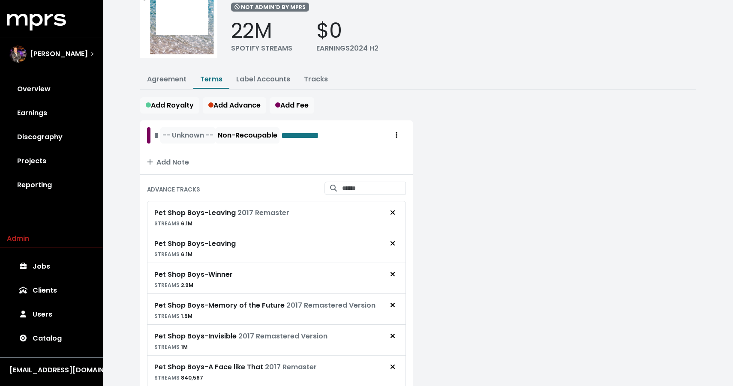
scroll to position [55, 0]
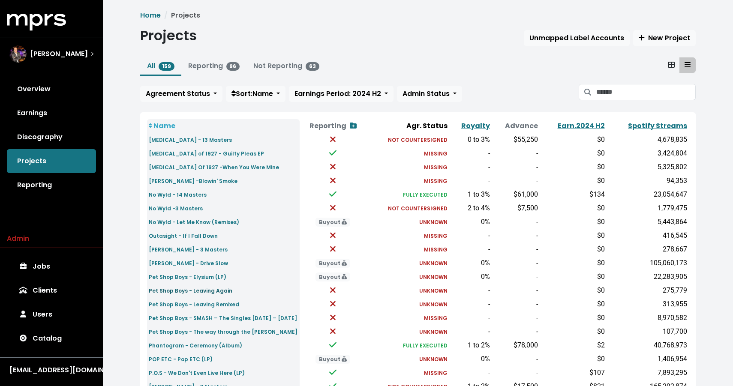
click at [213, 288] on small "Pet Shop Boys - Leaving Again" at bounding box center [191, 290] width 84 height 7
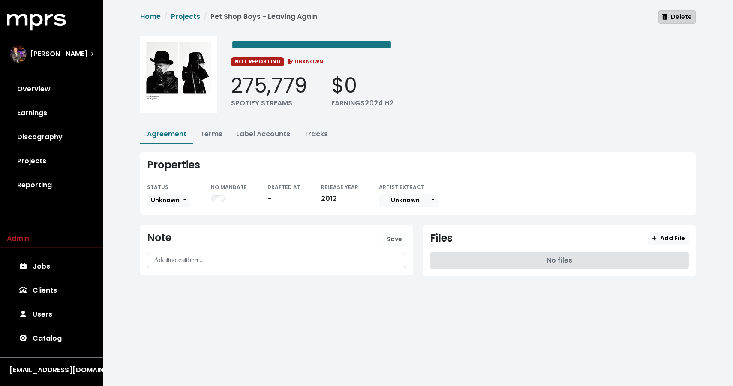
click at [678, 15] on span "Delete" at bounding box center [677, 16] width 30 height 9
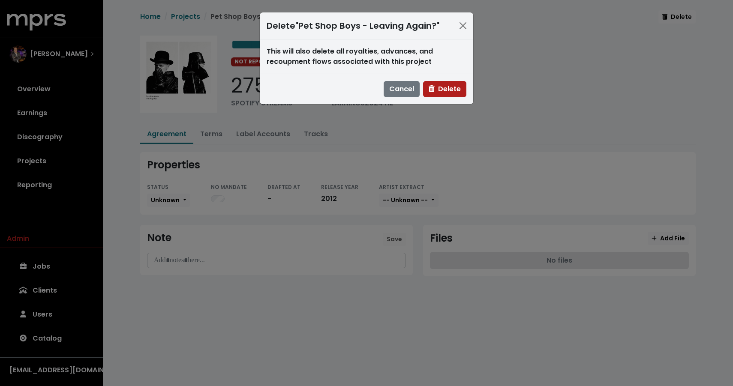
click at [467, 99] on div "Cancel Delete" at bounding box center [366, 89] width 213 height 30
click at [449, 84] on span "Delete" at bounding box center [444, 89] width 32 height 10
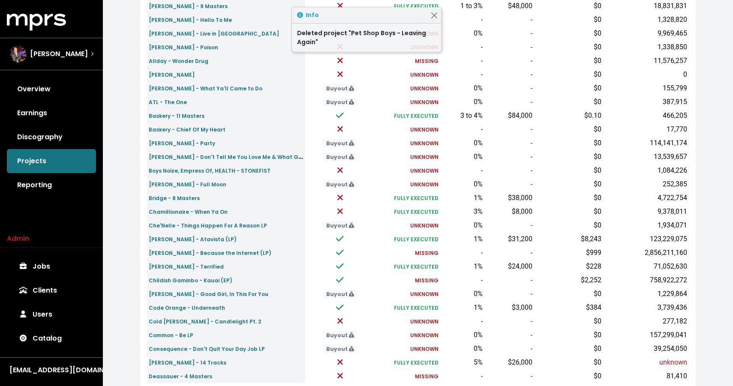
scroll to position [254, 0]
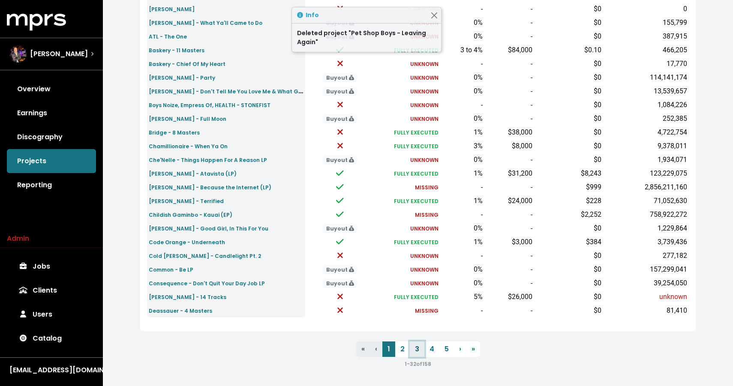
click at [413, 349] on link "3" at bounding box center [417, 348] width 15 height 15
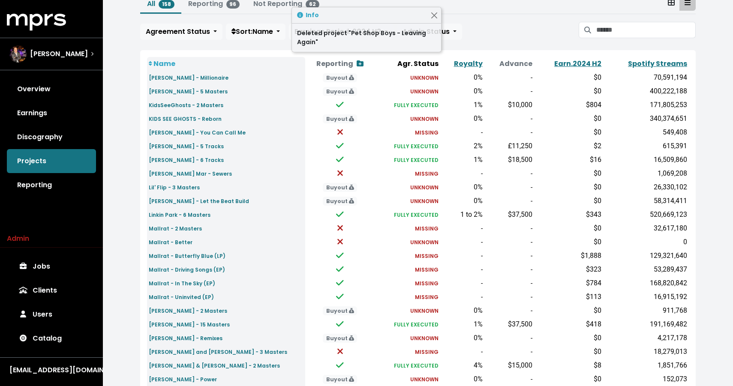
scroll to position [254, 0]
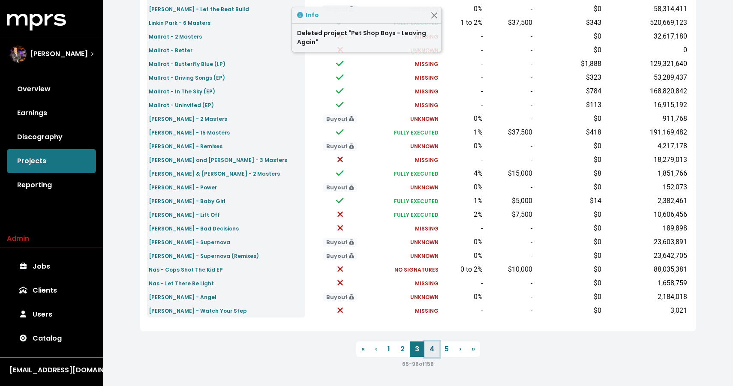
click at [434, 348] on link "4" at bounding box center [431, 348] width 15 height 15
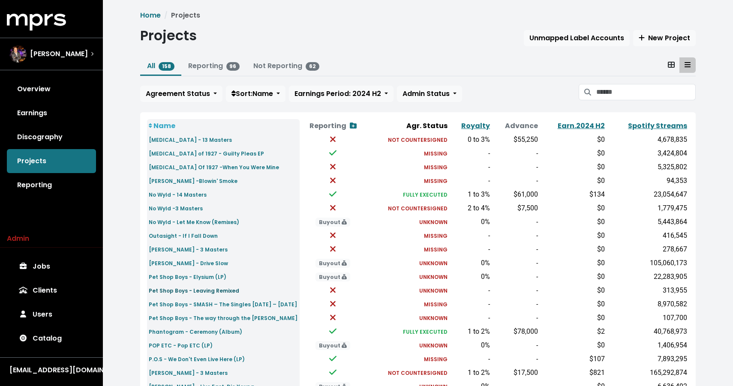
click at [208, 290] on small "Pet Shop Boys - Leaving Remixed" at bounding box center [194, 290] width 90 height 7
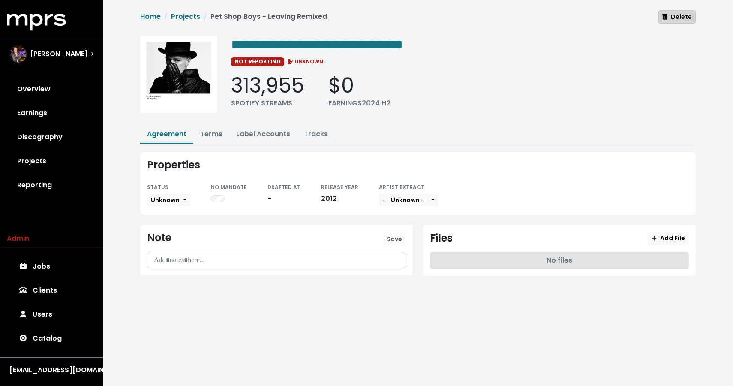
click at [664, 21] on span "Delete" at bounding box center [677, 16] width 30 height 9
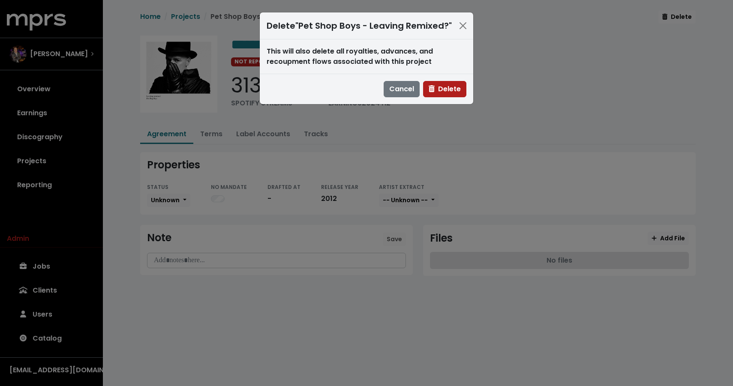
click at [436, 97] on div "Cancel Delete" at bounding box center [366, 89] width 213 height 30
click at [438, 92] on span "Delete" at bounding box center [444, 89] width 32 height 10
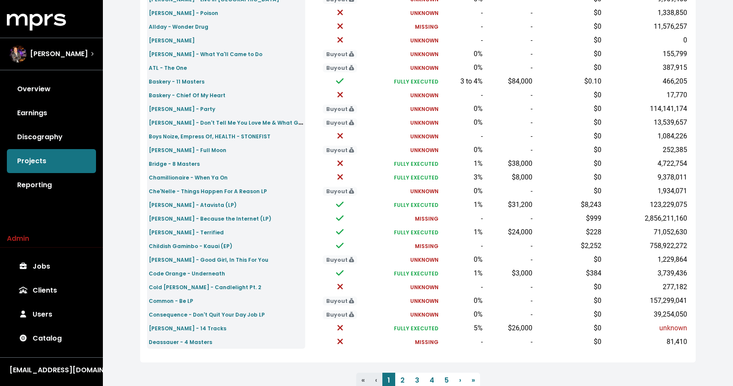
scroll to position [254, 0]
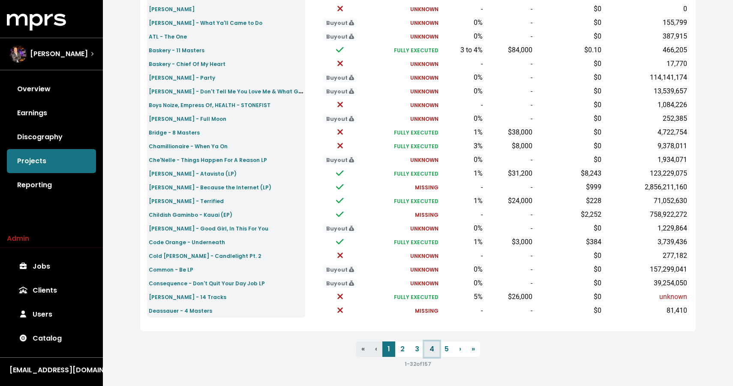
click at [433, 347] on link "4" at bounding box center [431, 348] width 15 height 15
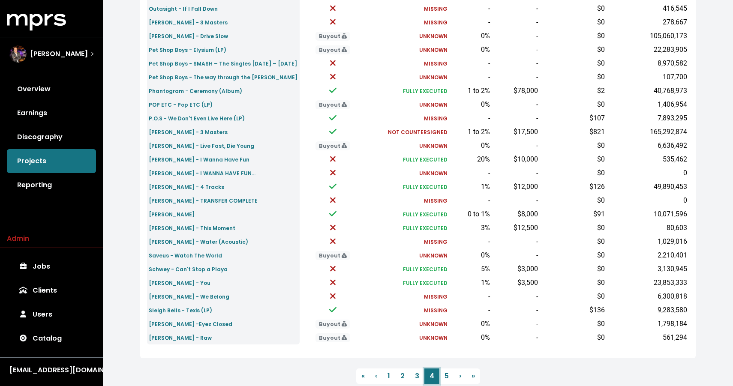
scroll to position [254, 0]
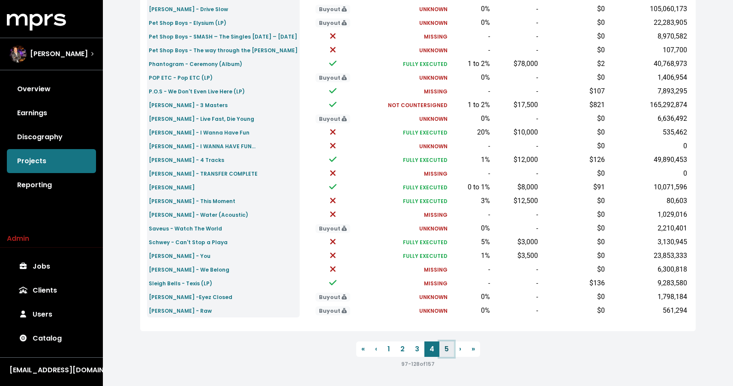
click at [444, 350] on link "5" at bounding box center [446, 348] width 15 height 15
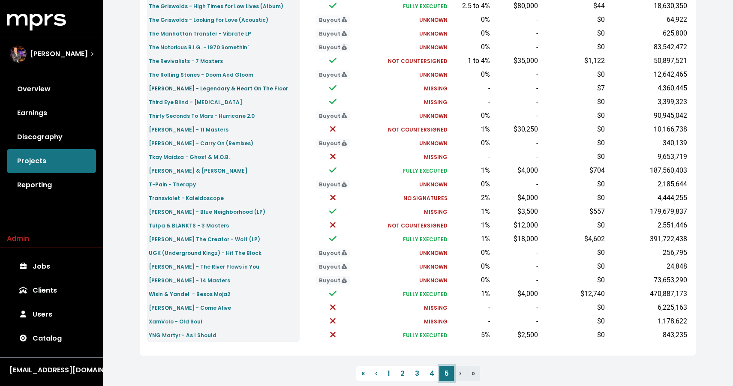
scroll to position [191, 0]
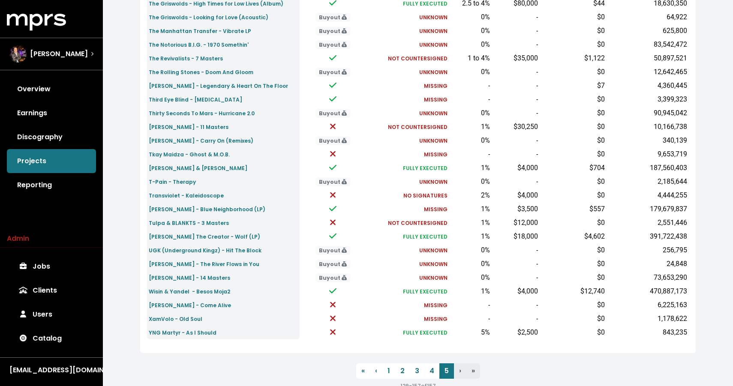
click at [460, 372] on li "› Next" at bounding box center [460, 370] width 12 height 15
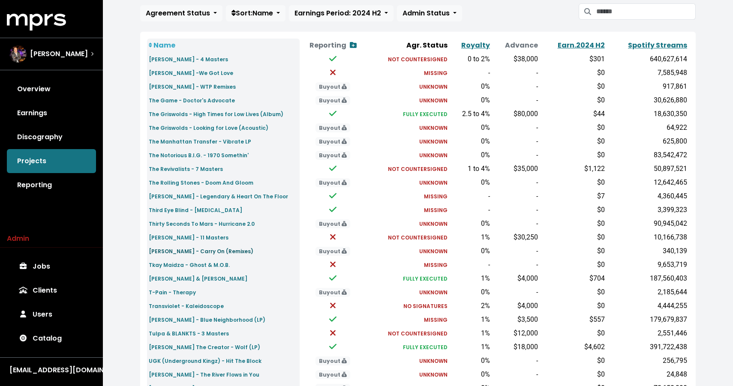
scroll to position [0, 0]
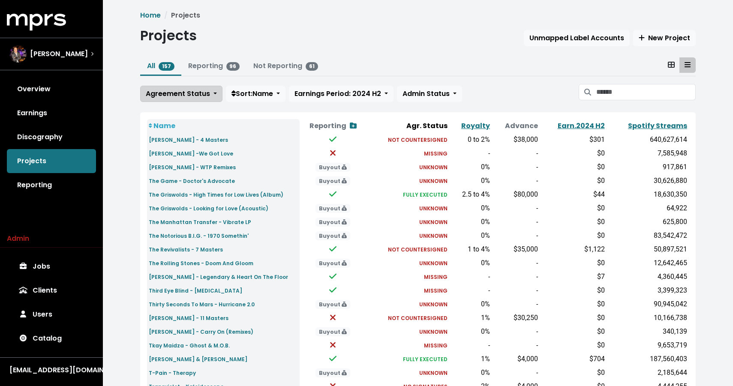
click at [173, 97] on span "Agreement Status" at bounding box center [178, 94] width 64 height 10
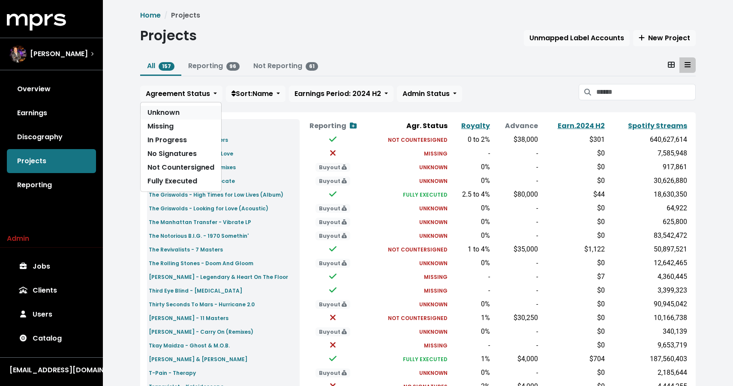
click at [173, 112] on link "Unknown" at bounding box center [181, 113] width 81 height 14
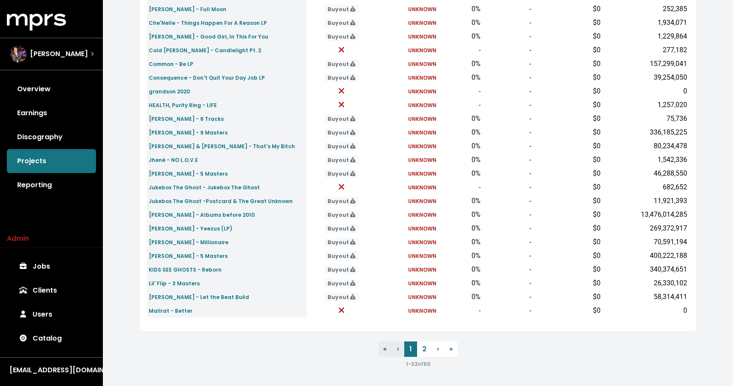
scroll to position [234, 0]
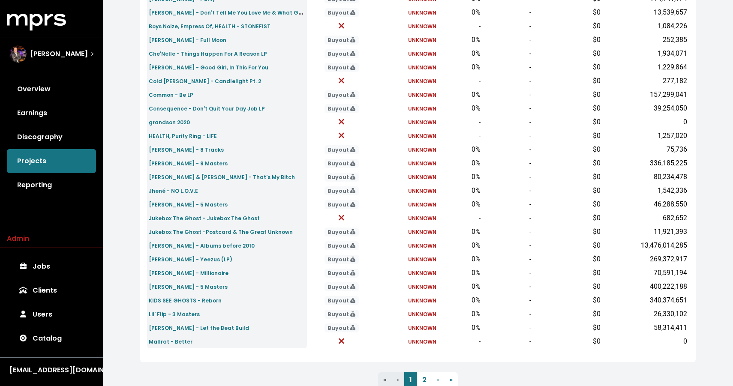
click at [420, 341] on small "UNKNOWN" at bounding box center [422, 341] width 28 height 7
click at [175, 342] on small "Mallrat - Better" at bounding box center [171, 341] width 44 height 7
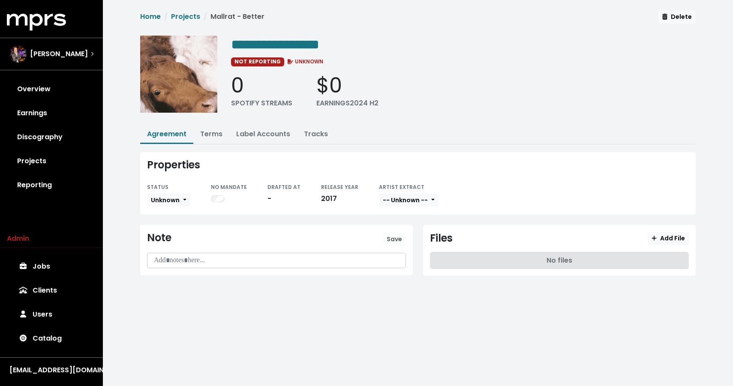
click at [165, 206] on div "STATUS Unknown" at bounding box center [168, 195] width 43 height 26
click at [165, 198] on span "Unknown" at bounding box center [165, 200] width 29 height 9
click at [171, 236] on link "Missing" at bounding box center [187, 232] width 81 height 14
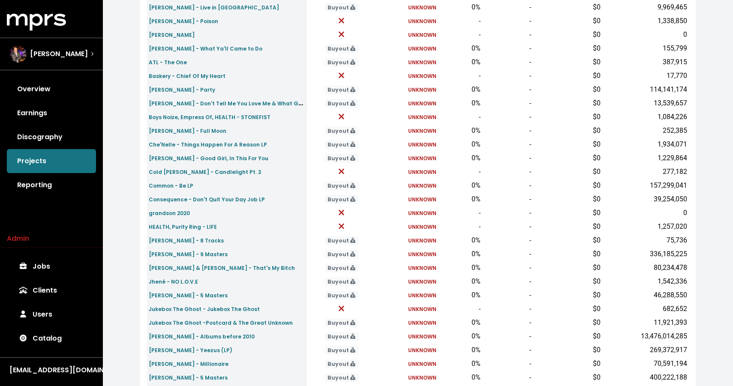
scroll to position [142, 0]
click at [172, 215] on small "grandson 2020" at bounding box center [169, 213] width 41 height 7
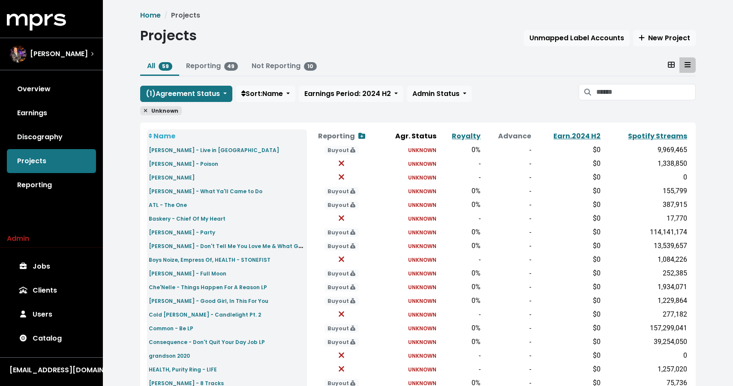
click at [183, 333] on td "Common - Be LP" at bounding box center [227, 328] width 160 height 14
click at [184, 331] on small "Common - Be LP" at bounding box center [171, 328] width 45 height 7
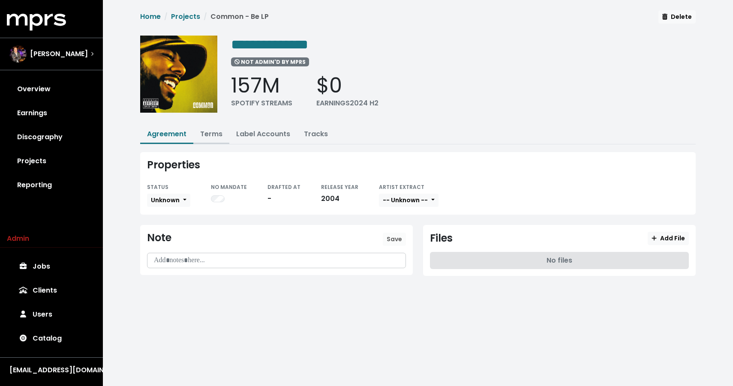
click at [200, 138] on button "Terms" at bounding box center [211, 135] width 36 height 18
click at [209, 136] on link "Terms" at bounding box center [211, 134] width 22 height 10
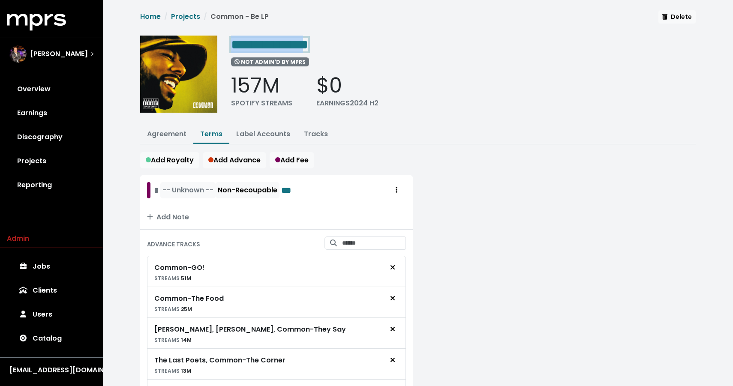
click at [308, 44] on span "**********" at bounding box center [269, 45] width 77 height 14
click at [308, 43] on span "**********" at bounding box center [269, 45] width 77 height 14
click at [174, 135] on link "Agreement" at bounding box center [166, 134] width 39 height 10
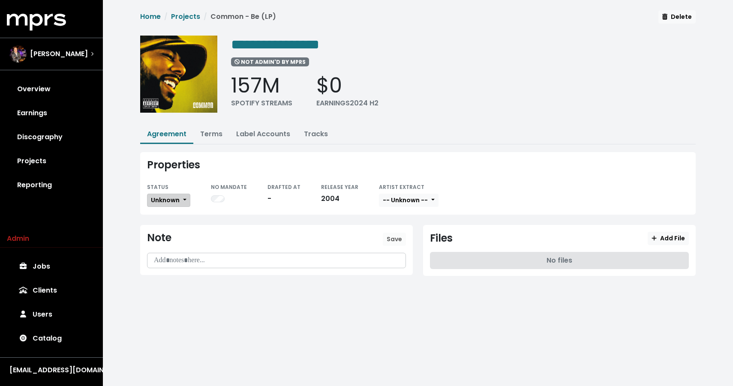
click at [160, 198] on span "Unknown" at bounding box center [165, 200] width 29 height 9
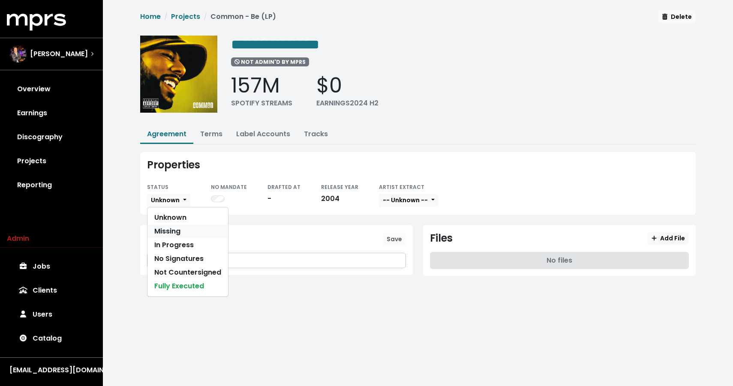
click at [173, 228] on link "Missing" at bounding box center [187, 232] width 81 height 14
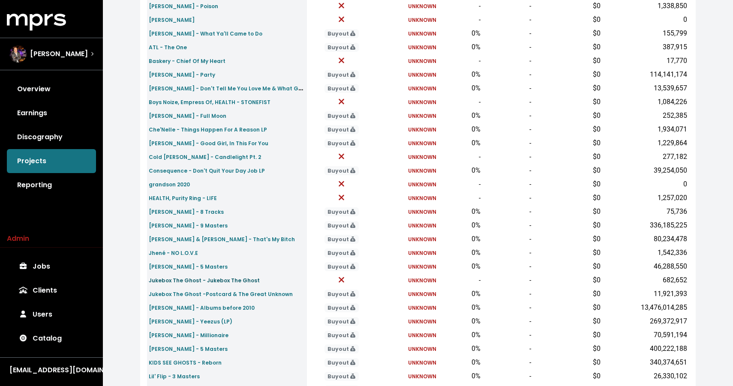
scroll to position [157, 0]
click at [201, 160] on small "Cold Hart - Candlelight Pt. 2" at bounding box center [205, 157] width 112 height 7
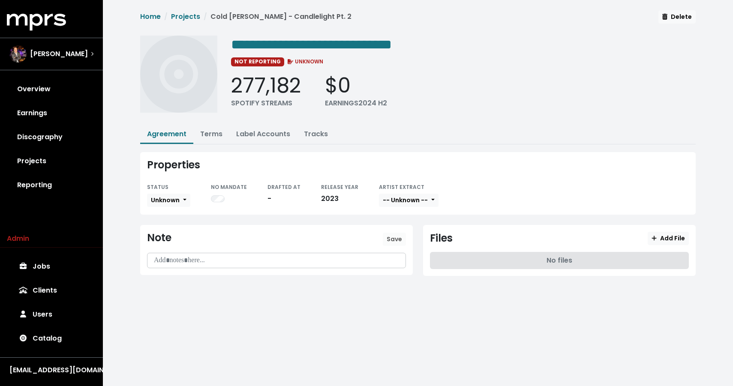
click at [166, 191] on div "STATUS Unknown" at bounding box center [168, 195] width 43 height 26
click at [161, 198] on span "Unknown" at bounding box center [165, 200] width 29 height 9
click at [166, 234] on link "Missing" at bounding box center [187, 232] width 81 height 14
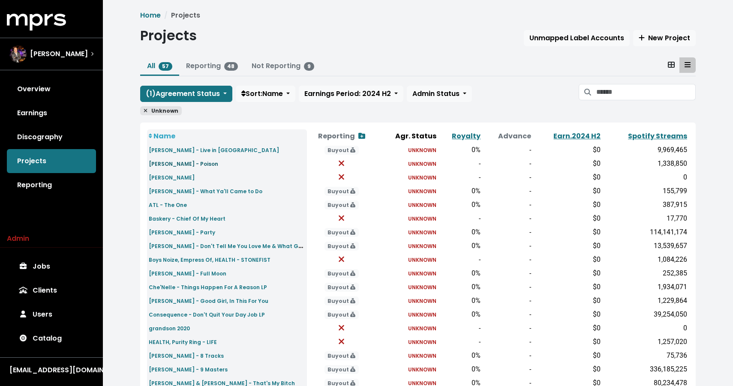
click at [190, 161] on small "Allan Rayman - Poison" at bounding box center [183, 163] width 69 height 7
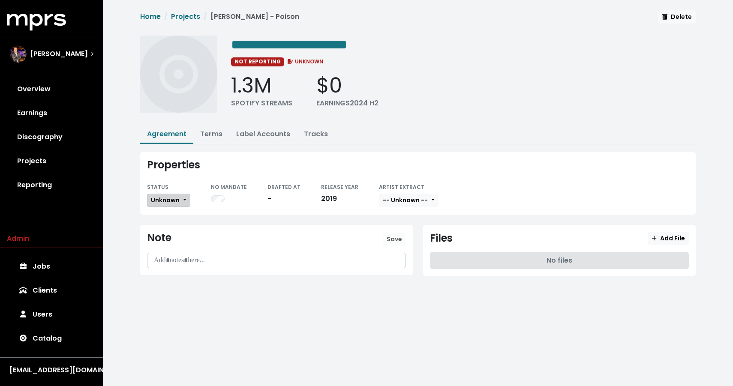
click at [168, 194] on button "Unknown" at bounding box center [168, 200] width 43 height 13
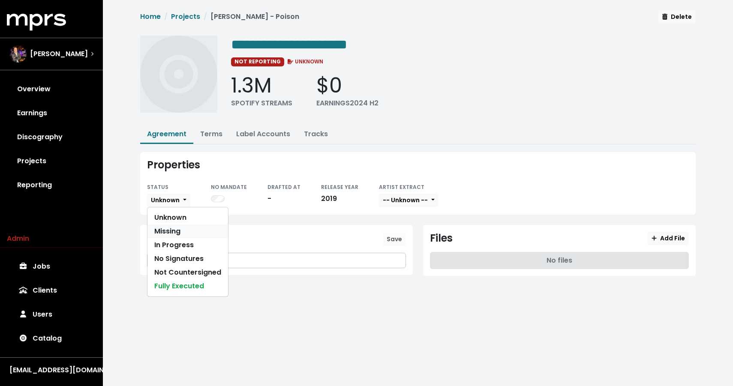
click at [163, 228] on link "Missing" at bounding box center [187, 232] width 81 height 14
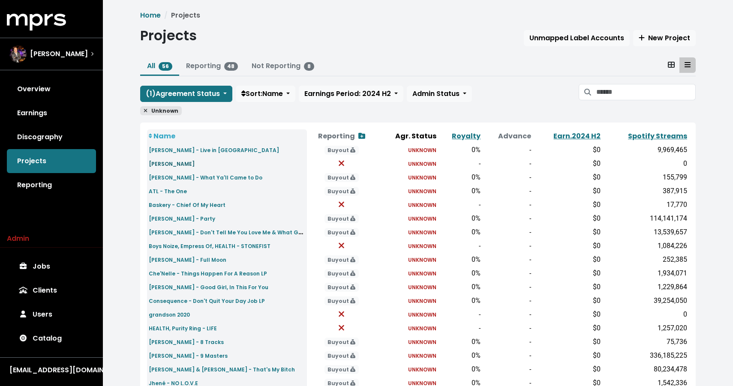
click at [195, 165] on small "Andrew Dawson - Wanderlust" at bounding box center [172, 163] width 46 height 7
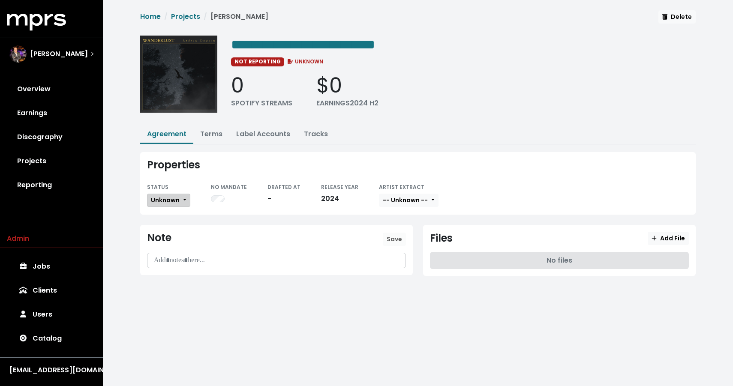
click at [170, 194] on button "Unknown" at bounding box center [168, 200] width 43 height 13
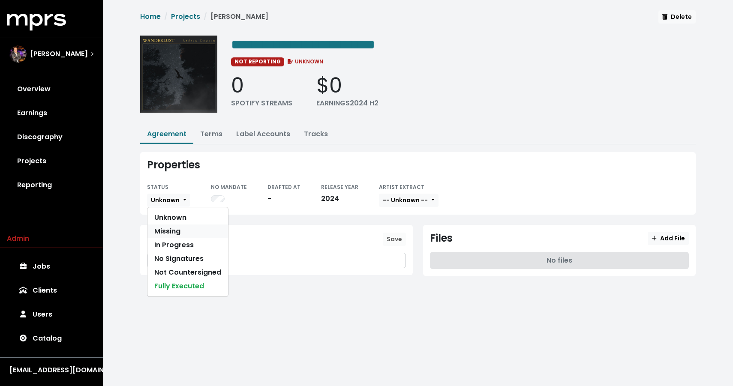
click at [169, 229] on link "Missing" at bounding box center [187, 232] width 81 height 14
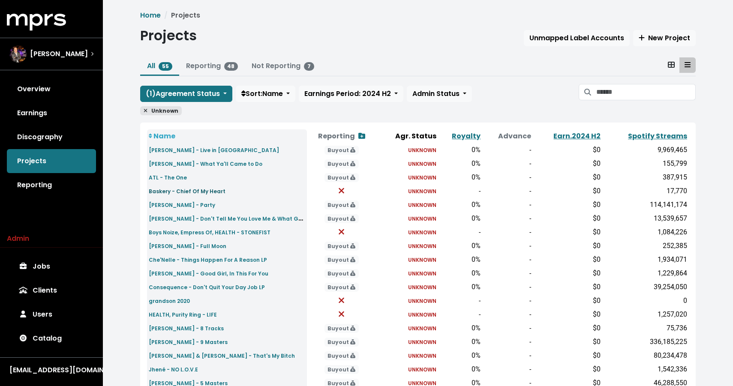
click at [180, 187] on link "Baskery - Chief Of My Heart" at bounding box center [187, 191] width 77 height 10
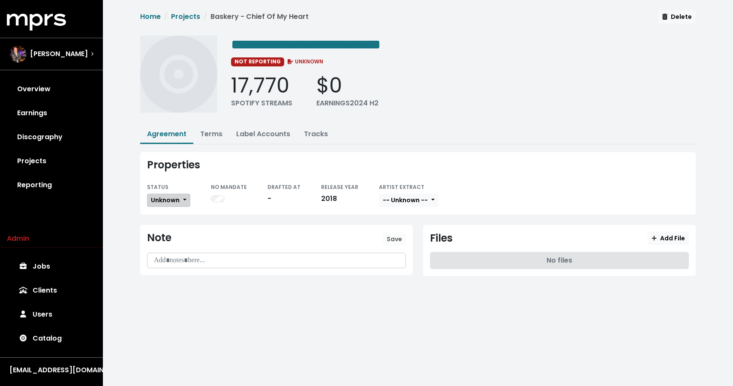
click at [170, 201] on span "Unknown" at bounding box center [165, 200] width 29 height 9
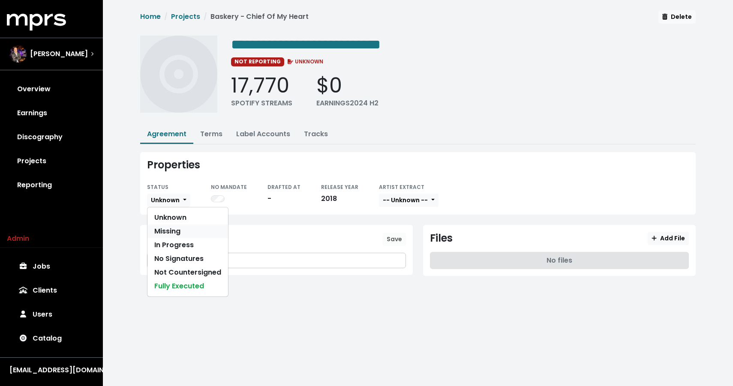
click at [171, 236] on link "Missing" at bounding box center [187, 232] width 81 height 14
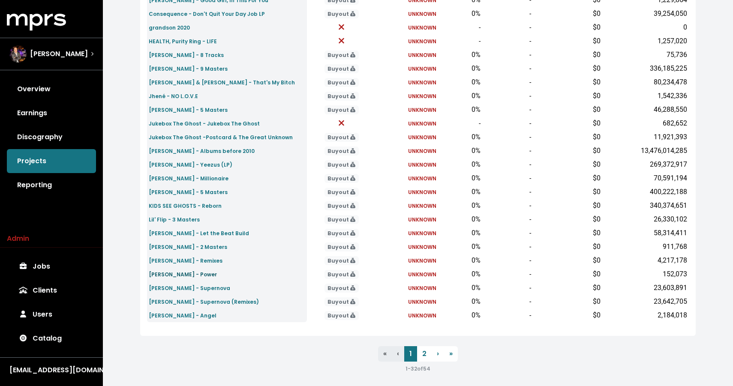
scroll to position [264, 0]
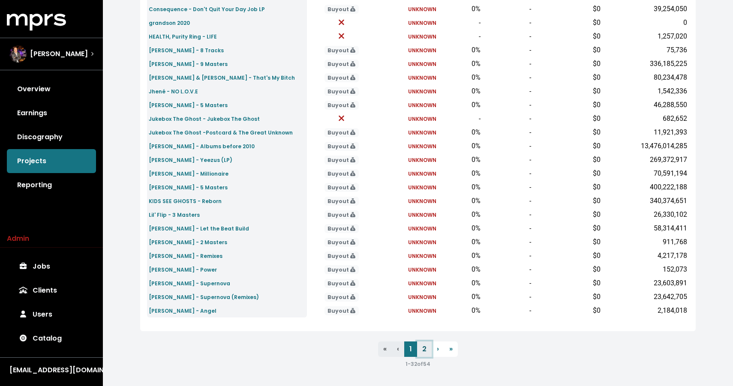
click at [427, 348] on link "2" at bounding box center [424, 348] width 15 height 15
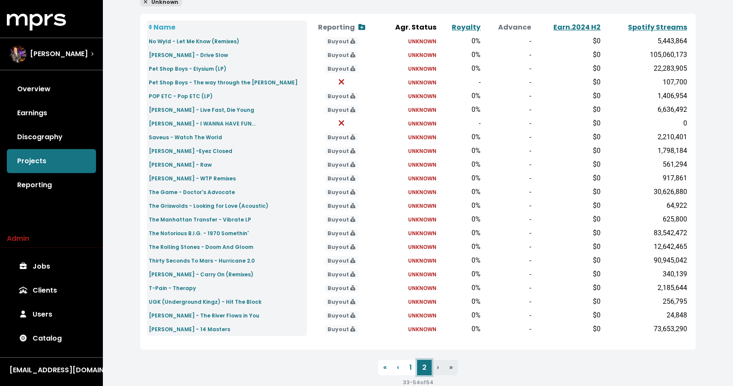
scroll to position [115, 0]
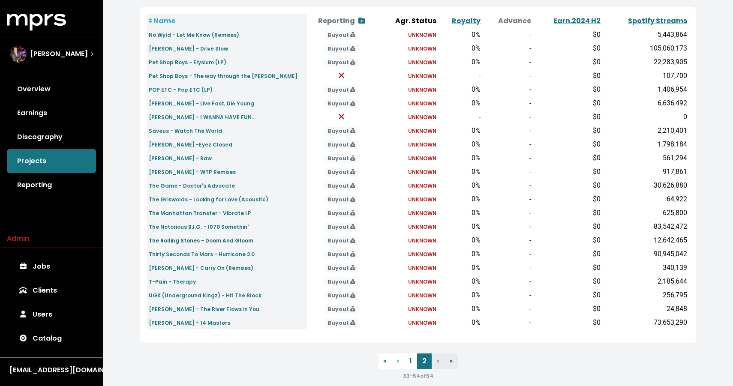
click at [182, 240] on small "The Rolling Stones - Doom And Gloom" at bounding box center [201, 240] width 105 height 7
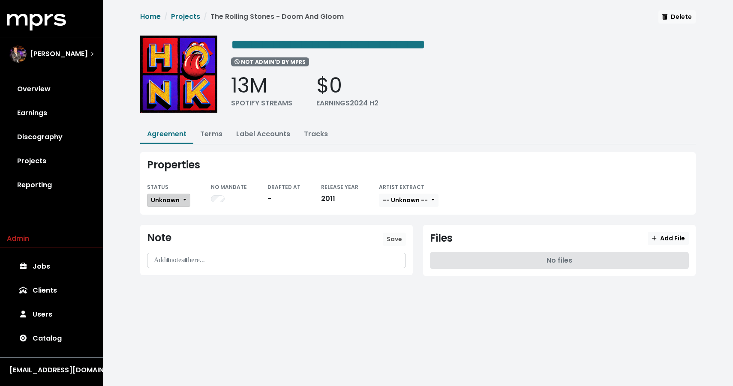
click at [180, 198] on button "Unknown" at bounding box center [168, 200] width 43 height 13
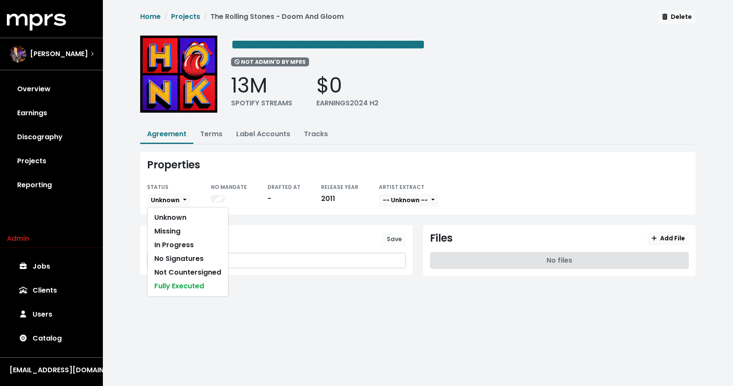
click at [192, 175] on div "Properties STATUS Unknown Unknown Missing In Progress No Signatures Not Counter…" at bounding box center [417, 183] width 555 height 63
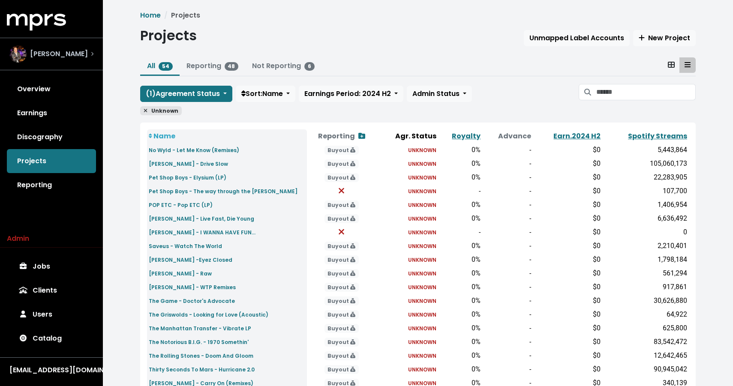
click at [54, 63] on div "[PERSON_NAME]" at bounding box center [52, 54] width 98 height 31
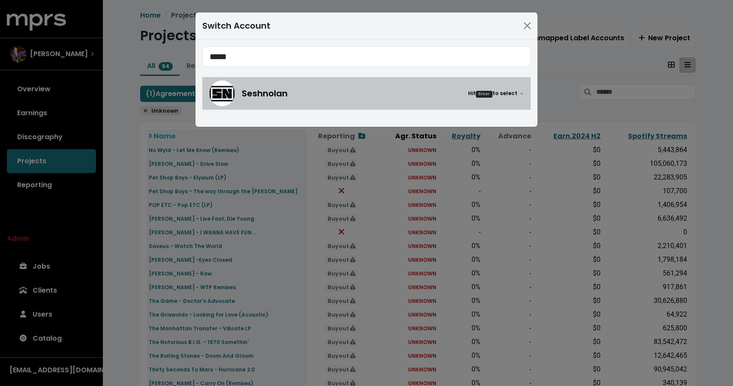
type input "****"
click at [241, 91] on div "Seshnolan Hit Enter to select →" at bounding box center [366, 94] width 314 height 26
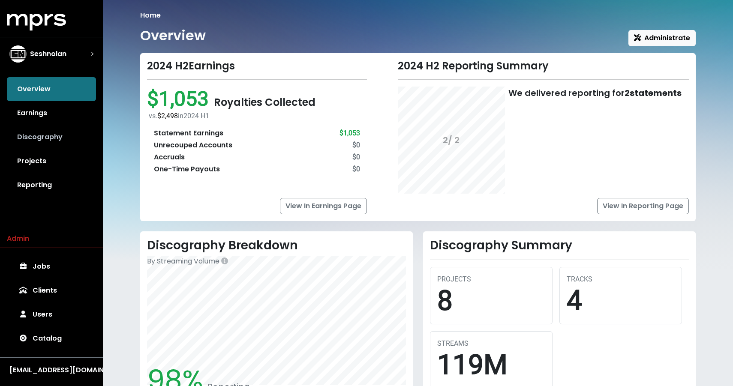
click at [44, 136] on link "Discography" at bounding box center [51, 137] width 89 height 24
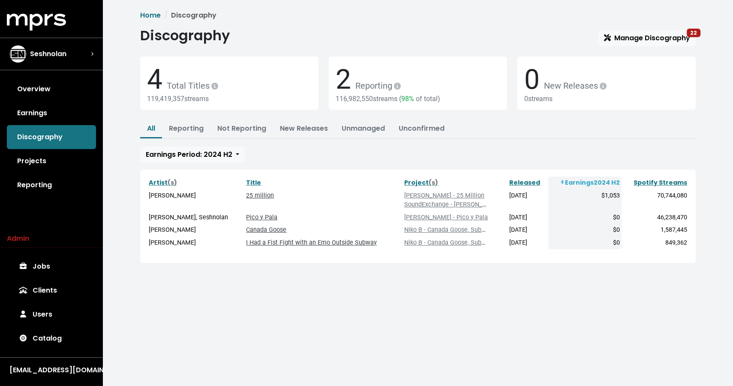
click at [638, 48] on span "Discography Manage Discography 22 4 Total Titles 119,419,357 streams 2 Reportin…" at bounding box center [417, 145] width 555 height 236
click at [635, 41] on span "Manage Discography 22" at bounding box center [647, 38] width 86 height 10
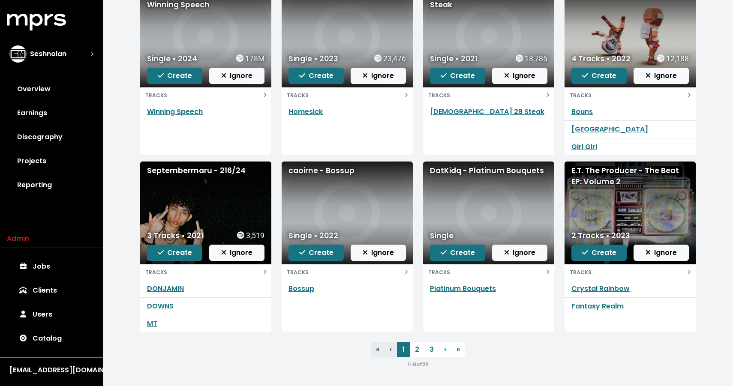
scroll to position [74, 0]
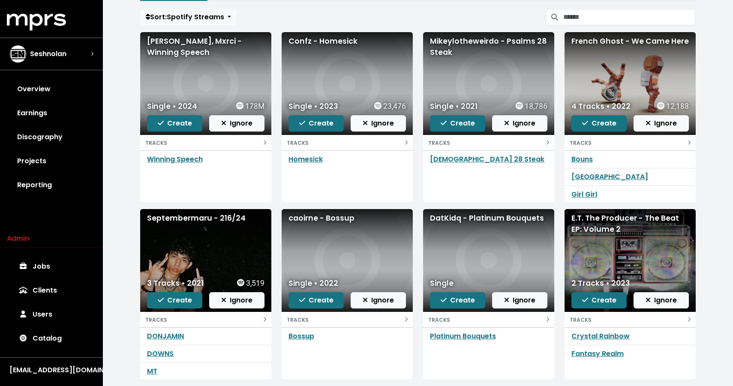
click at [172, 49] on div "Karan Aujla, Mxrci - Winning Speech" at bounding box center [205, 47] width 117 height 23
click at [302, 41] on div "Confz - Homesick" at bounding box center [346, 41] width 117 height 11
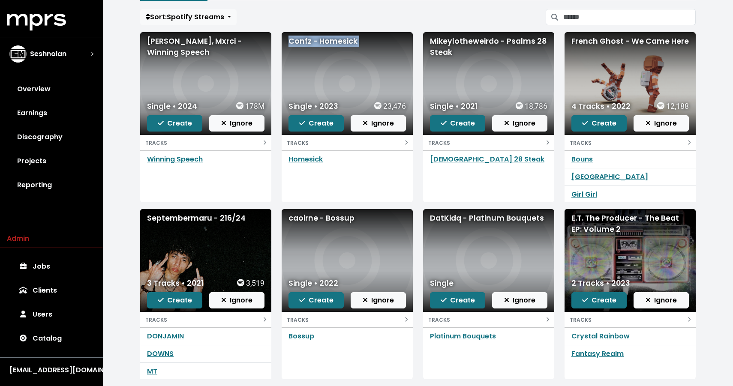
click at [302, 41] on div "Confz - Homesick" at bounding box center [346, 41] width 117 height 11
click at [317, 130] on button "Create" at bounding box center [315, 123] width 55 height 16
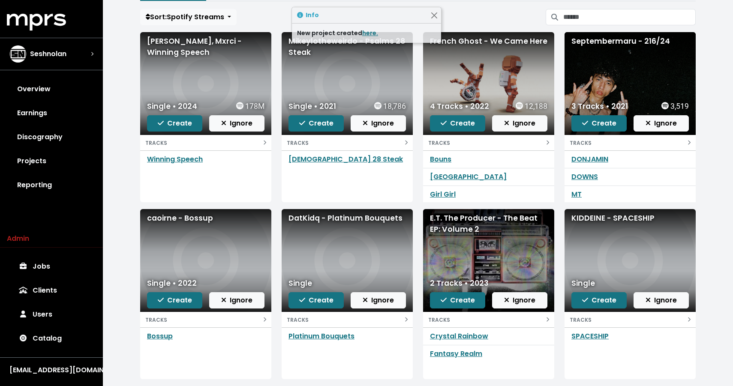
click at [297, 51] on div "Mikeylotheweirdo - Psalms 28 Steak" at bounding box center [346, 47] width 117 height 23
click at [446, 41] on div "French Ghost - We Came Here" at bounding box center [488, 41] width 117 height 11
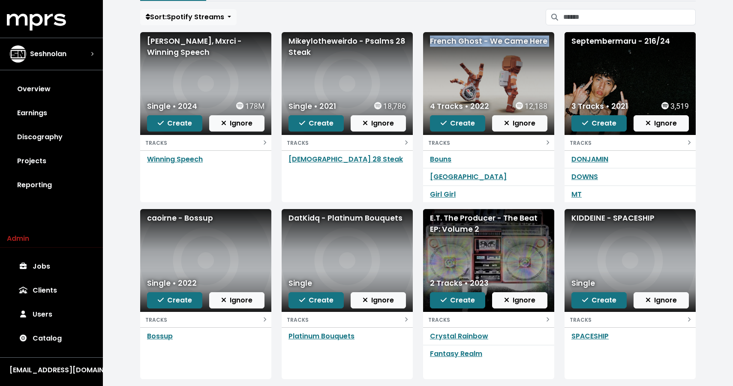
click at [446, 41] on div "French Ghost - We Came Here" at bounding box center [488, 41] width 117 height 11
click at [36, 159] on link "Projects" at bounding box center [51, 161] width 89 height 24
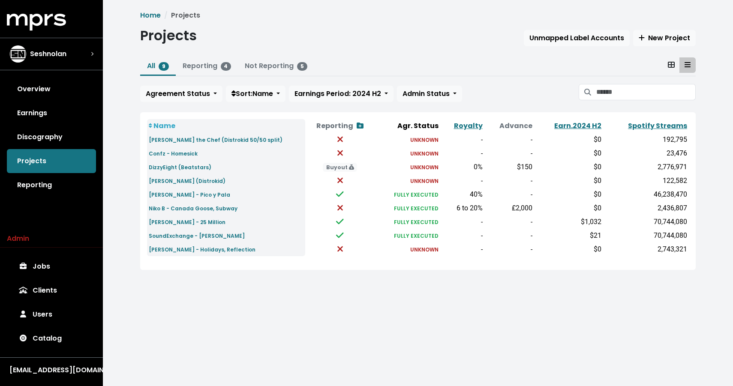
click at [186, 186] on td "Isaac Zale (Distrokid)" at bounding box center [226, 181] width 158 height 14
click at [184, 193] on small "Munic HB - Pico y Pala" at bounding box center [189, 194] width 81 height 7
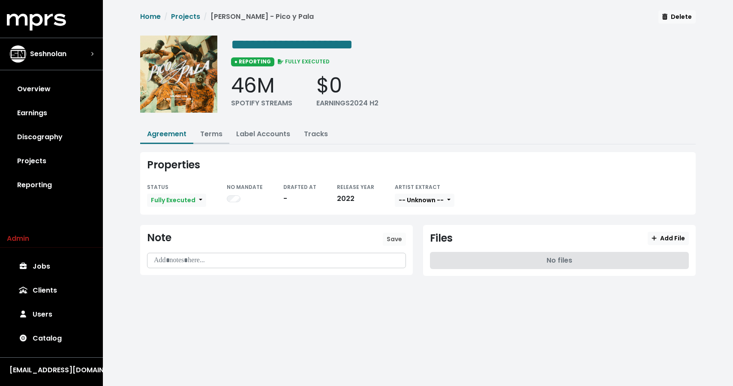
click at [216, 135] on link "Terms" at bounding box center [211, 134] width 22 height 10
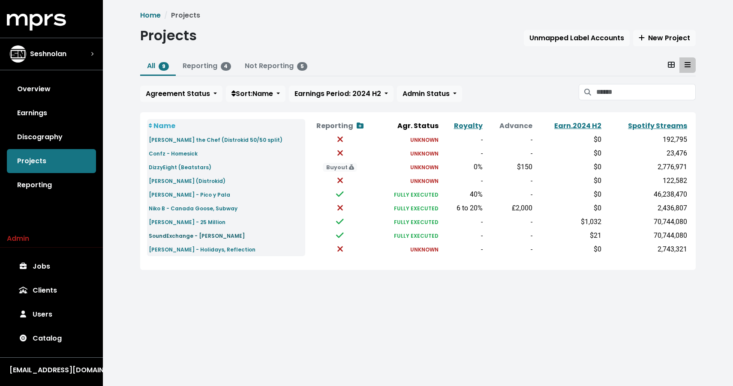
click at [175, 235] on small "SoundExchange - Roddy Ricch" at bounding box center [197, 235] width 96 height 7
click at [176, 220] on small "Roddy Ricch - 25 Million" at bounding box center [187, 222] width 77 height 7
click at [168, 205] on small "Niko B - Canada Goose, Subway" at bounding box center [193, 208] width 89 height 7
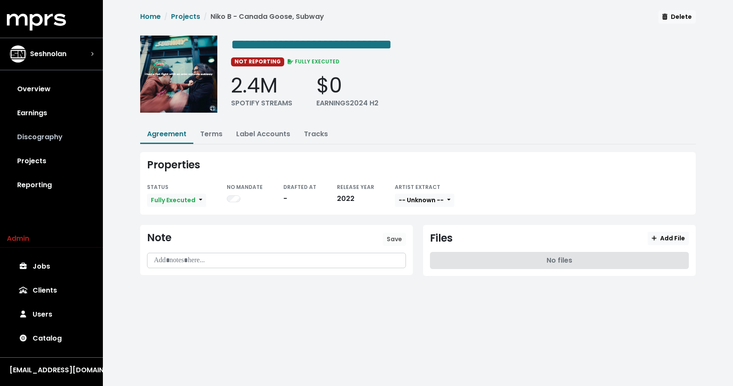
click at [45, 141] on link "Discography" at bounding box center [51, 137] width 89 height 24
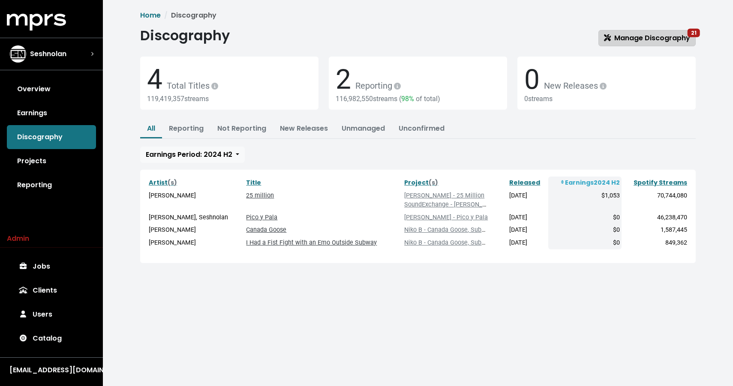
click at [623, 37] on span "Manage Discography 21" at bounding box center [647, 38] width 86 height 10
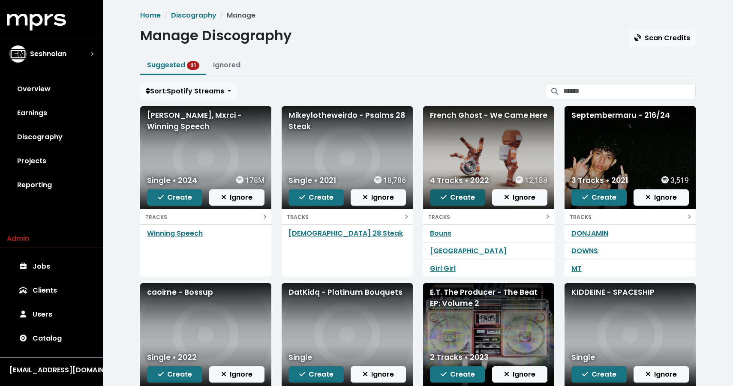
click at [463, 198] on span "Create" at bounding box center [457, 197] width 34 height 10
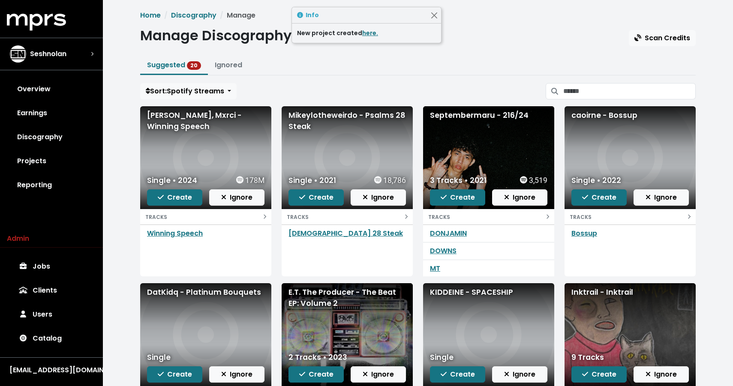
click at [469, 115] on div "Septembermaru - 216/24" at bounding box center [488, 115] width 117 height 11
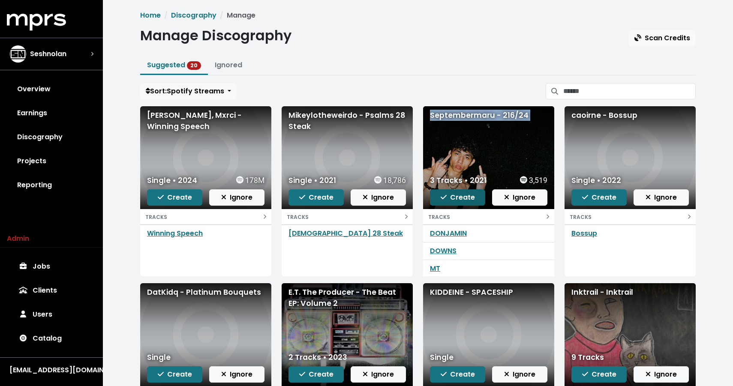
click at [458, 198] on span "Create" at bounding box center [457, 197] width 34 height 10
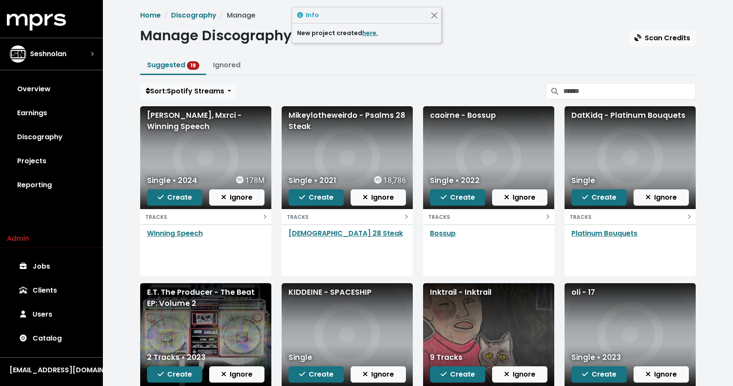
click at [470, 109] on div "caoirne - Bossup" at bounding box center [488, 157] width 131 height 103
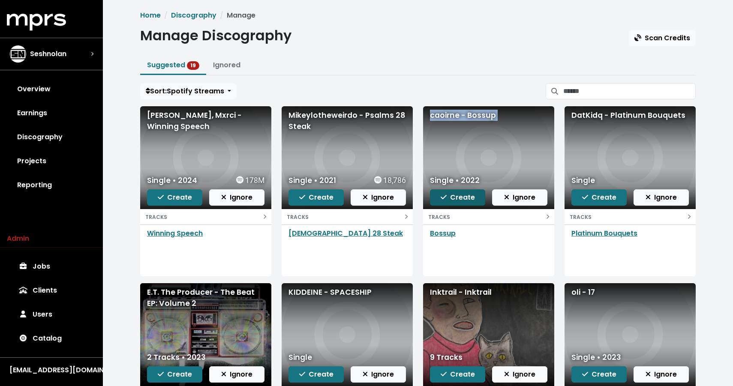
click at [443, 197] on icon "button" at bounding box center [443, 197] width 6 height 7
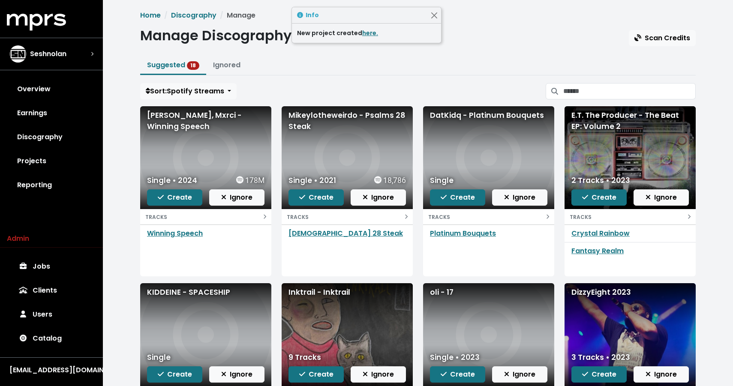
click at [455, 114] on div "DatKidq - Platinum Bouquets" at bounding box center [488, 115] width 117 height 11
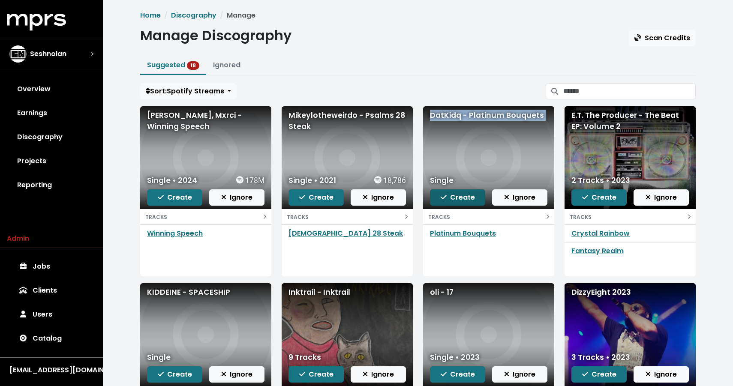
click at [458, 194] on span "Create" at bounding box center [457, 197] width 34 height 10
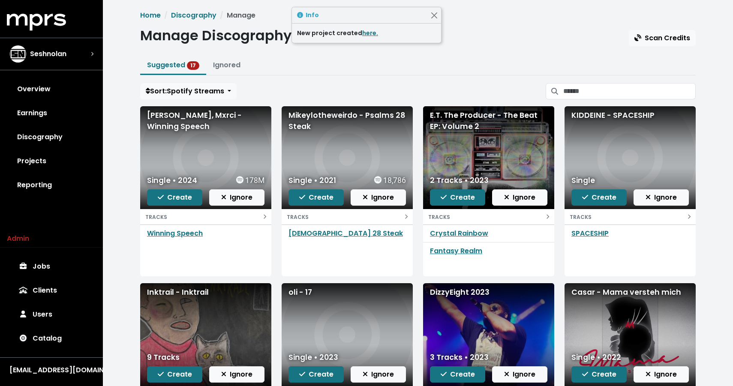
click at [484, 122] on div "E.T. The Producer - The Beat EP: Volume 2" at bounding box center [488, 121] width 117 height 23
click at [601, 117] on div "KIDDEINE - SPACESHIP" at bounding box center [629, 115] width 117 height 11
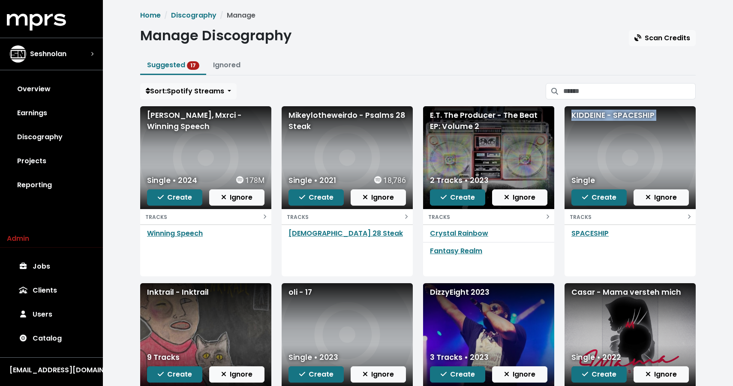
click at [601, 117] on div "KIDDEINE - SPACESHIP" at bounding box center [629, 115] width 117 height 11
click at [605, 196] on span "Create" at bounding box center [599, 197] width 34 height 10
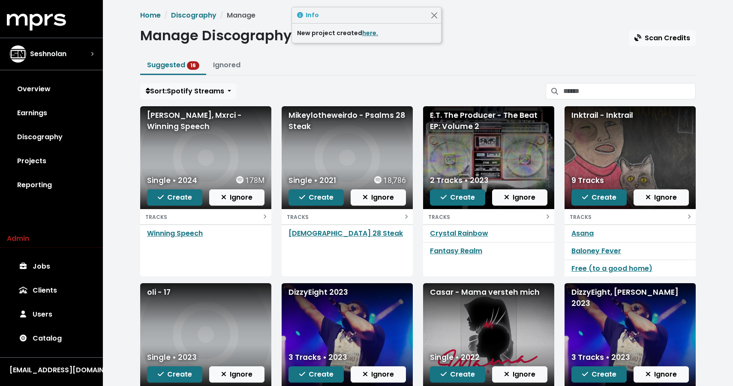
click at [612, 119] on div "Inktrail - Inktrail" at bounding box center [629, 115] width 117 height 11
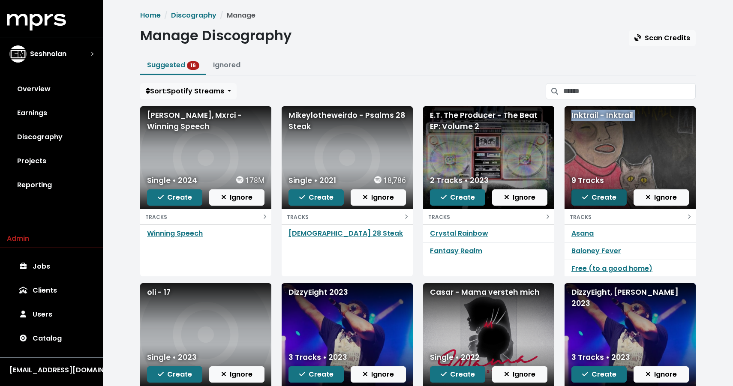
click at [607, 199] on span "Create" at bounding box center [599, 197] width 34 height 10
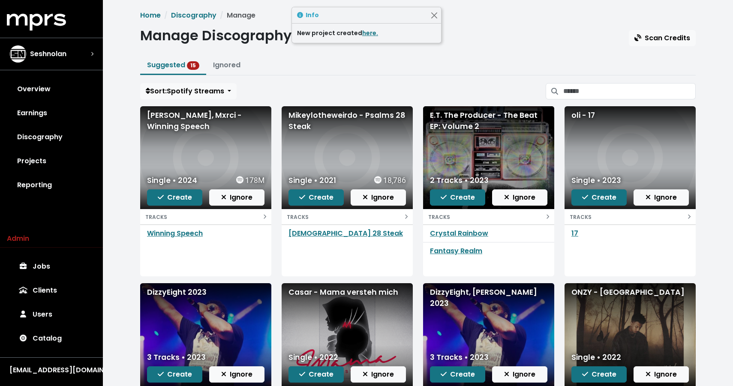
click at [580, 118] on div "oli - 17" at bounding box center [629, 115] width 117 height 11
click at [190, 292] on div "DizzyEight 2023" at bounding box center [205, 292] width 117 height 11
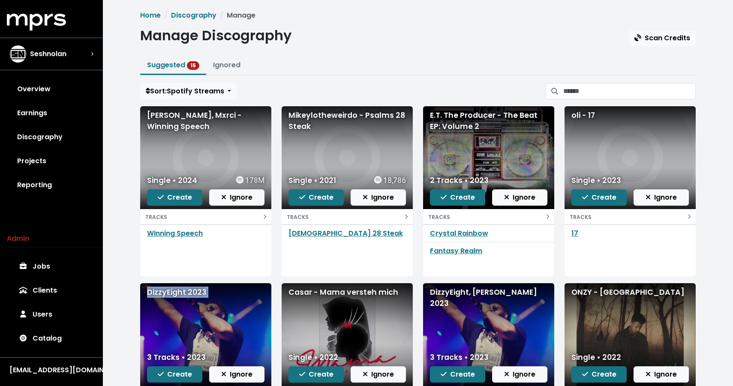
click at [190, 292] on div "DizzyEight 2023" at bounding box center [205, 292] width 117 height 11
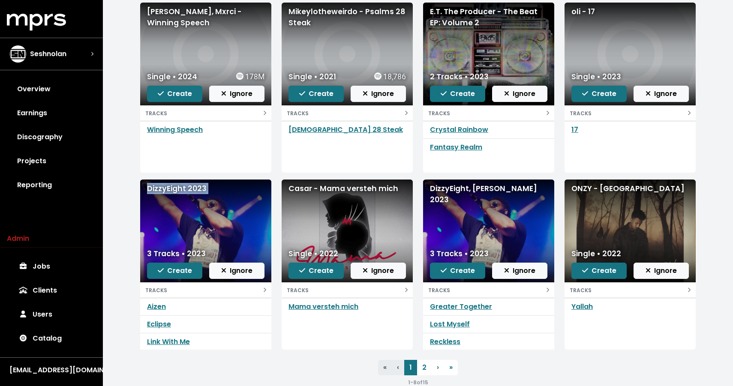
scroll to position [103, 0]
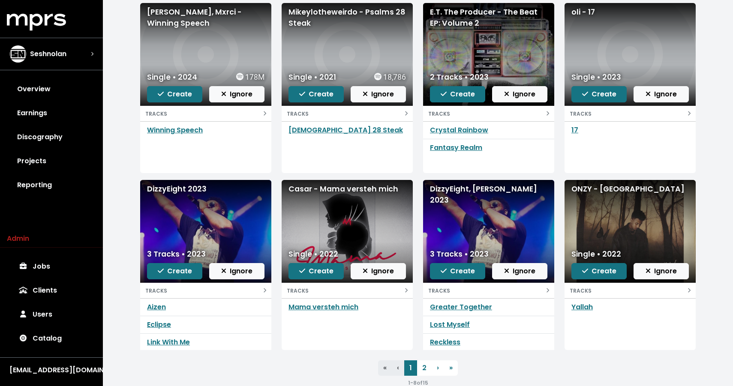
click at [338, 193] on div "Casar - Mama versteh mich" at bounding box center [346, 188] width 117 height 11
click at [472, 192] on div "DizzyEight, Errol Allen 2023" at bounding box center [488, 194] width 117 height 23
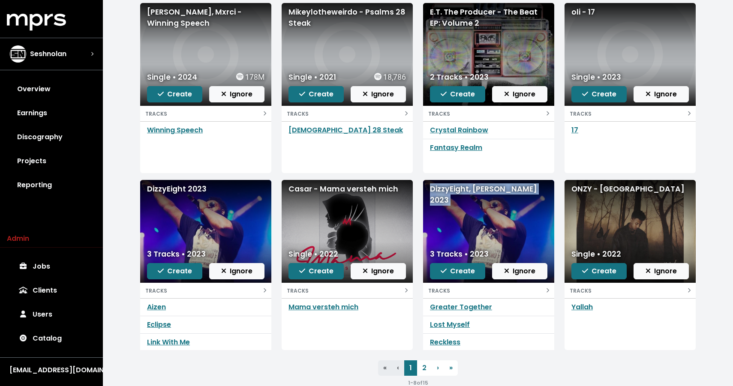
click at [472, 192] on div "DizzyEight, Errol Allen 2023" at bounding box center [488, 194] width 117 height 23
click at [592, 192] on div "ONZY - Yallah" at bounding box center [629, 188] width 117 height 11
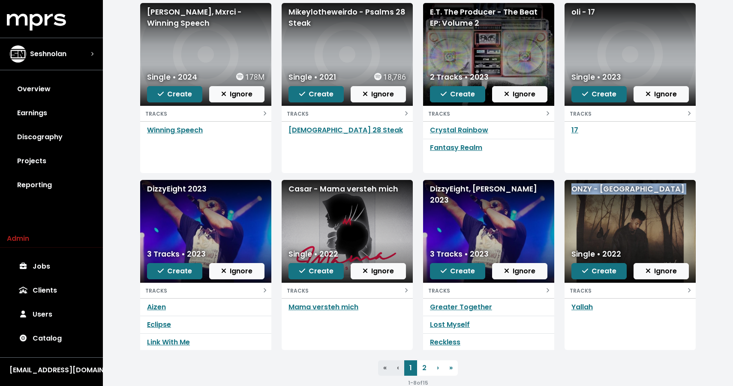
click at [592, 192] on div "ONZY - Yallah" at bounding box center [629, 188] width 117 height 11
click at [419, 367] on link "2" at bounding box center [424, 367] width 15 height 15
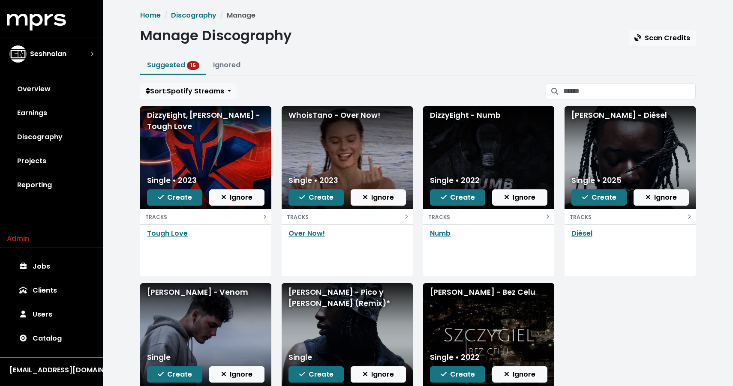
click at [172, 120] on div "DizzyEight, Mix Williams - Tough Love" at bounding box center [205, 121] width 117 height 23
click at [312, 116] on div "WhoisTano - Over Now!" at bounding box center [346, 115] width 117 height 11
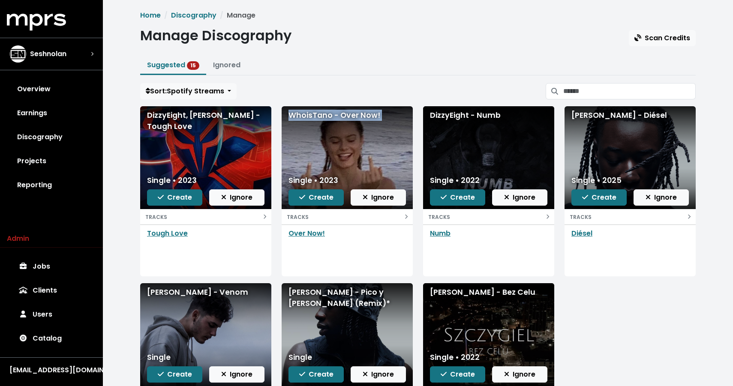
click at [312, 116] on div "WhoisTano - Over Now!" at bounding box center [346, 115] width 117 height 11
click at [446, 116] on div "DizzyEight - Numb" at bounding box center [488, 115] width 117 height 11
click at [594, 119] on div "Munic HB - Diésel" at bounding box center [629, 115] width 117 height 11
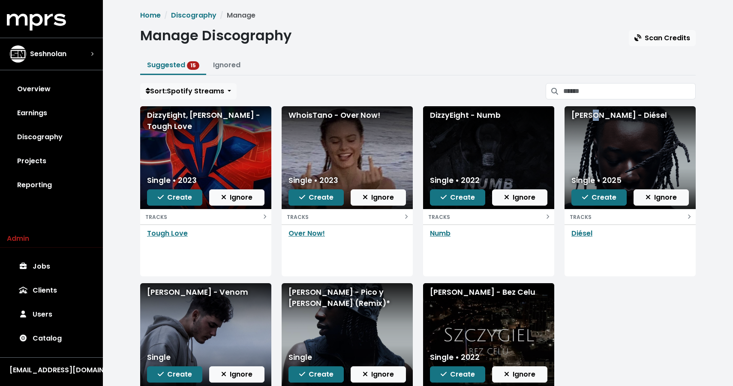
click at [594, 119] on div "Munic HB - Diésel" at bounding box center [629, 115] width 117 height 11
click at [605, 198] on span "Create" at bounding box center [599, 197] width 34 height 10
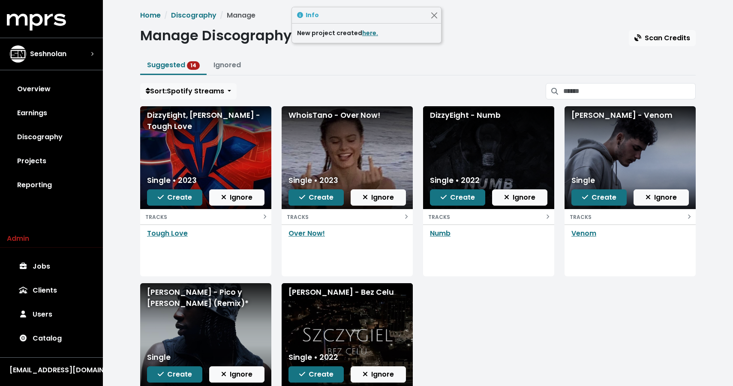
click at [601, 117] on div "Isaac Zale - Venom" at bounding box center [629, 115] width 117 height 11
click at [157, 300] on div "Munic HB - Pico y Pala (Remix)*" at bounding box center [205, 298] width 117 height 23
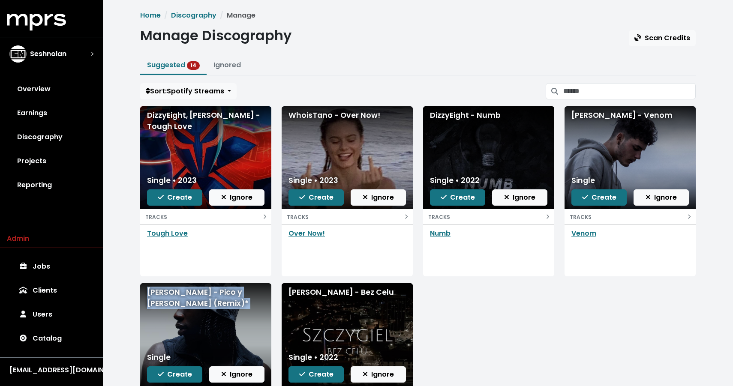
click at [157, 300] on div "Munic HB - Pico y Pala (Remix)*" at bounding box center [205, 298] width 117 height 23
click at [323, 290] on div "Szczygiel - Bez Celu" at bounding box center [346, 292] width 117 height 11
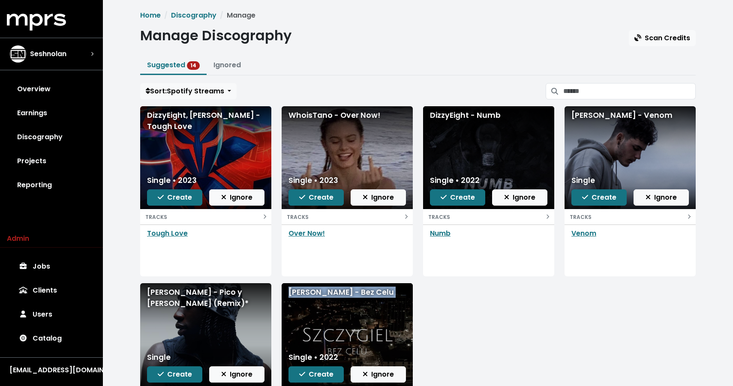
click at [323, 290] on div "Szczygiel - Bez Celu" at bounding box center [346, 292] width 117 height 11
click at [32, 161] on link "Projects" at bounding box center [51, 161] width 89 height 24
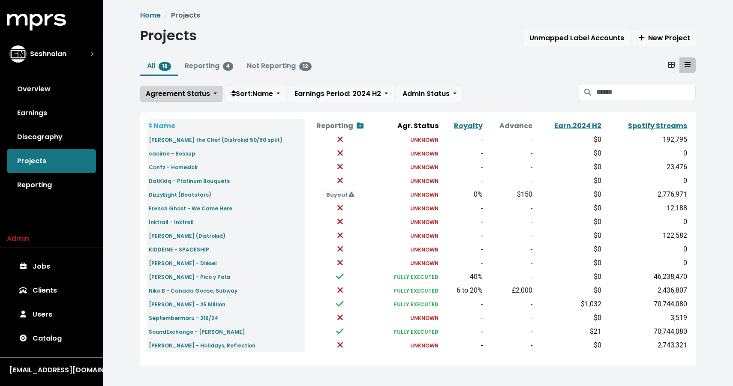
click at [198, 94] on span "Agreement Status" at bounding box center [178, 94] width 64 height 10
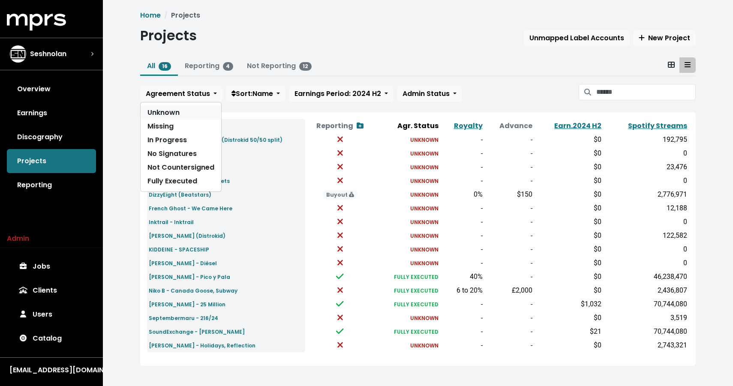
click at [180, 111] on link "Unknown" at bounding box center [181, 113] width 81 height 14
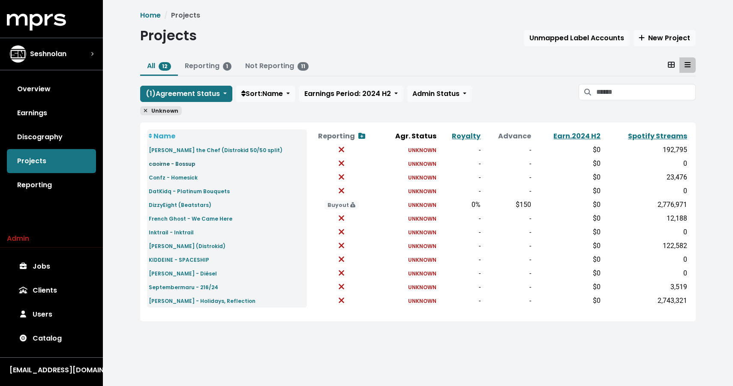
click at [179, 167] on small "caoirne - Bossup" at bounding box center [172, 163] width 47 height 7
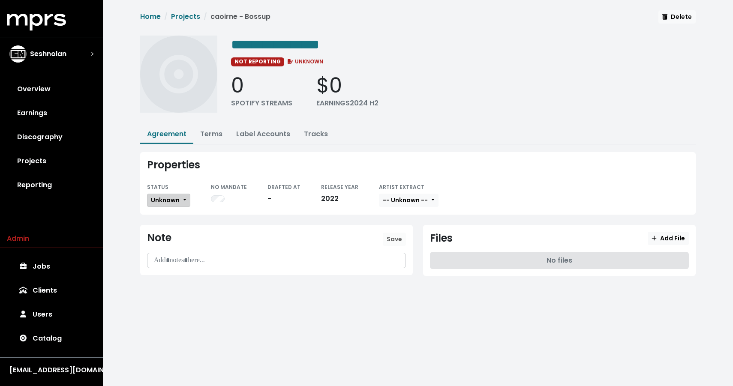
click at [169, 201] on span "Unknown" at bounding box center [165, 200] width 29 height 9
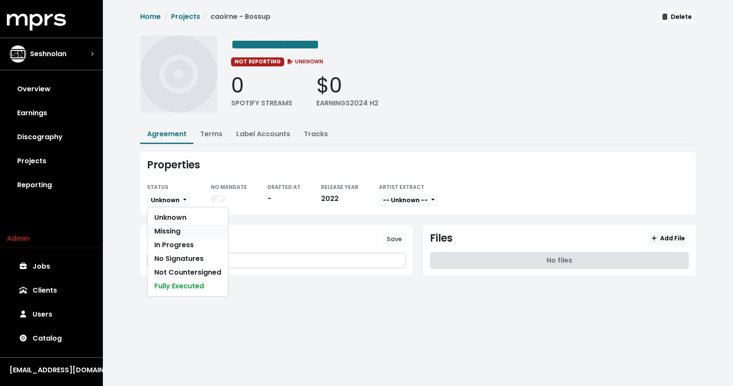
click at [162, 231] on link "Missing" at bounding box center [187, 232] width 81 height 14
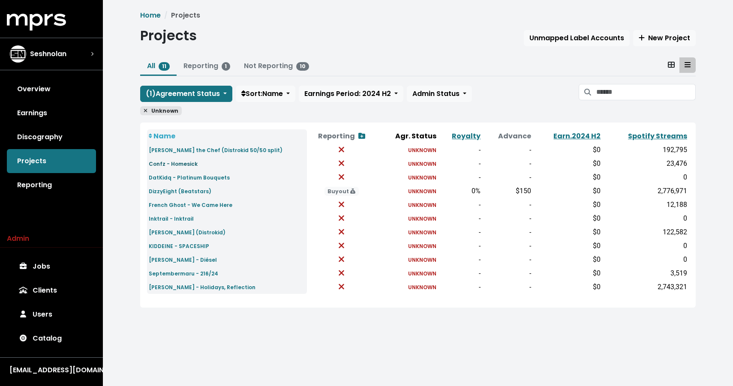
click at [173, 168] on small "Confz - Homesick" at bounding box center [173, 163] width 49 height 7
click at [180, 159] on link "Confz - Homesick" at bounding box center [173, 164] width 49 height 10
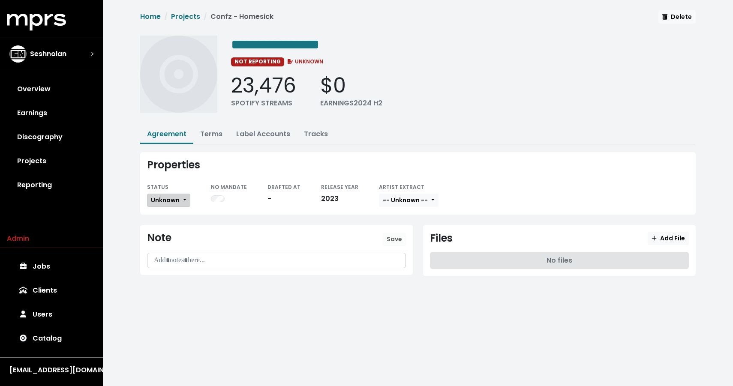
click at [176, 196] on span "Unknown" at bounding box center [165, 200] width 29 height 9
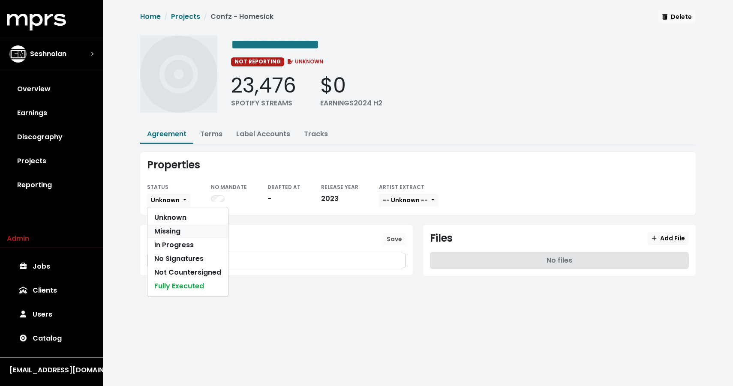
click at [177, 228] on link "Missing" at bounding box center [187, 232] width 81 height 14
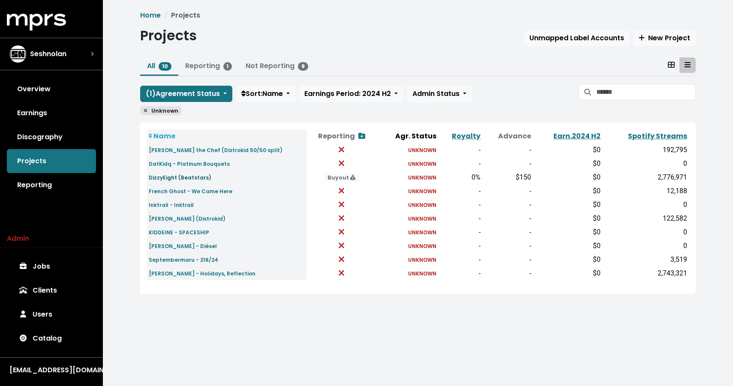
click at [173, 180] on small "DizzyEight (Beatstars)" at bounding box center [180, 177] width 63 height 7
click at [175, 192] on small "French Ghost - We Came Here" at bounding box center [191, 191] width 84 height 7
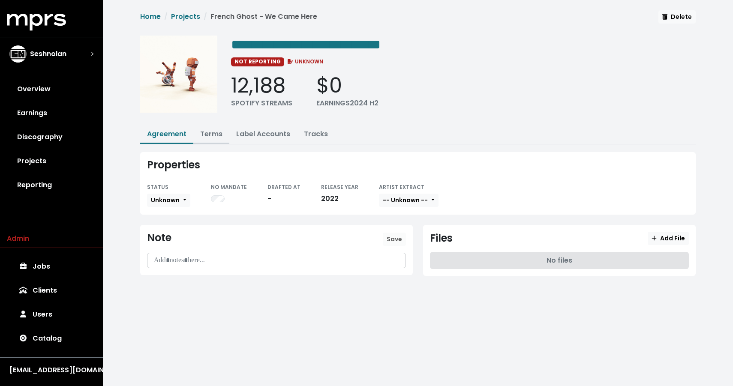
click at [215, 133] on link "Terms" at bounding box center [211, 134] width 22 height 10
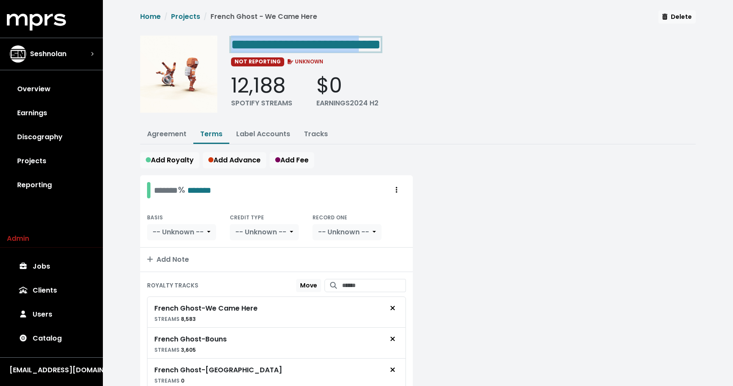
click at [380, 45] on span "**********" at bounding box center [306, 45] width 150 height 14
click at [380, 38] on span "**********" at bounding box center [306, 45] width 150 height 14
click at [380, 42] on span "**********" at bounding box center [306, 45] width 150 height 14
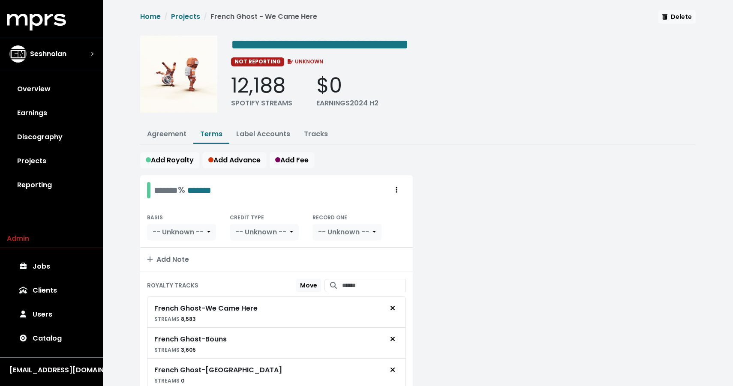
click at [617, 126] on ul "Agreement Terms Label Accounts Tracks" at bounding box center [417, 135] width 555 height 19
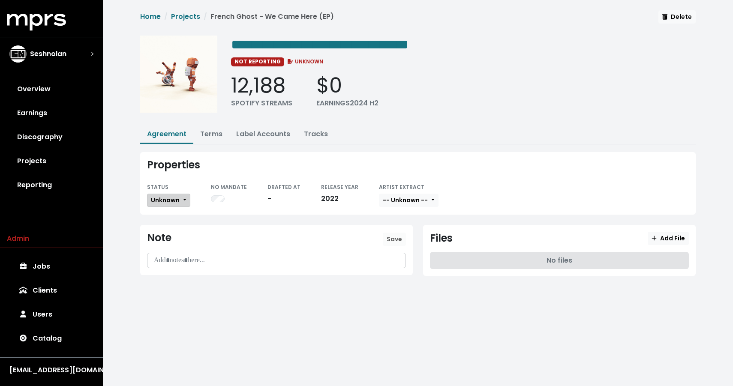
click at [165, 203] on span "Unknown" at bounding box center [165, 200] width 29 height 9
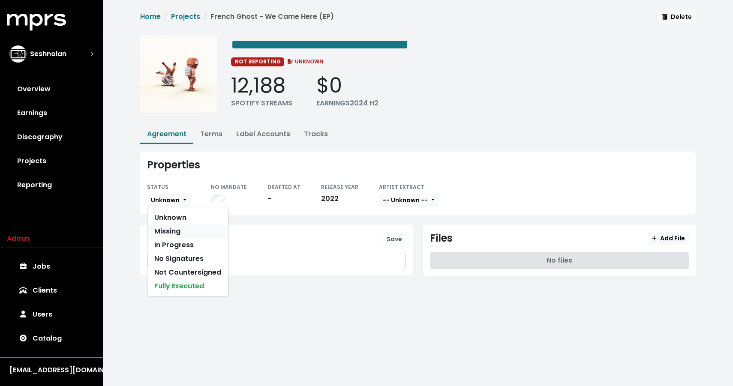
click at [170, 228] on link "Missing" at bounding box center [187, 232] width 81 height 14
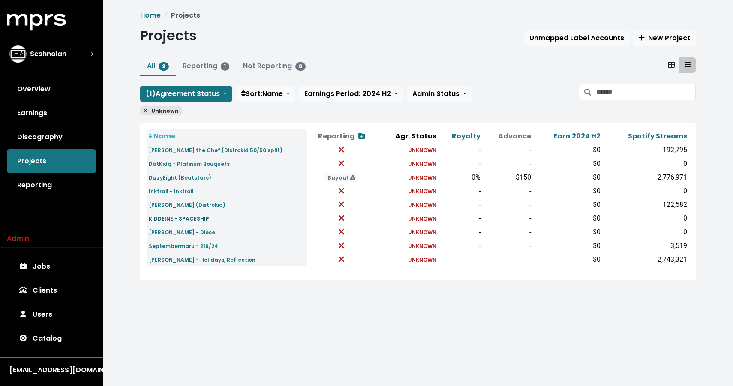
click at [172, 220] on small "KIDDEINE - SPACESHIP" at bounding box center [179, 218] width 60 height 7
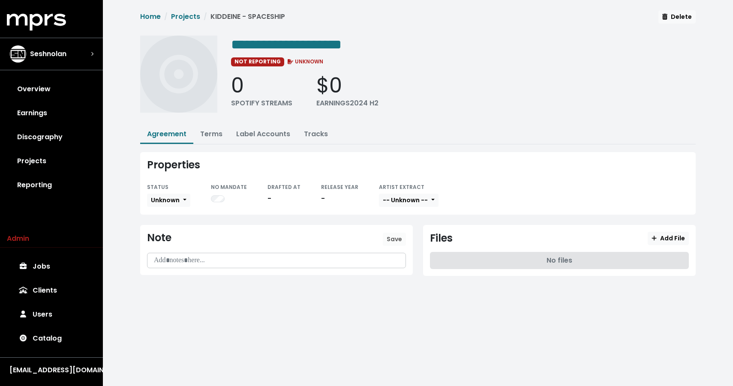
click at [206, 143] on li "Terms" at bounding box center [211, 135] width 36 height 18
click at [208, 137] on link "Terms" at bounding box center [211, 134] width 22 height 10
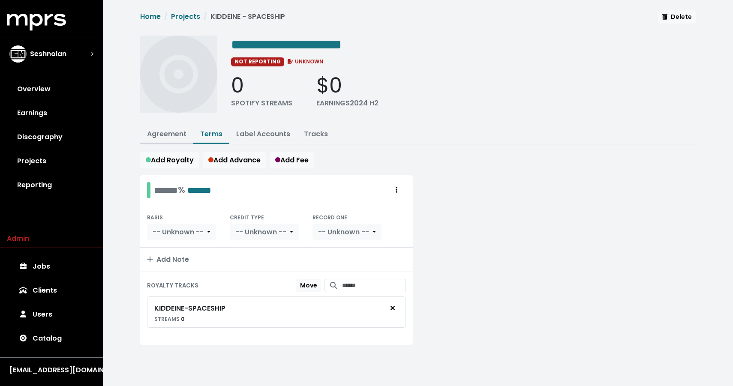
click at [161, 134] on link "Agreement" at bounding box center [166, 134] width 39 height 10
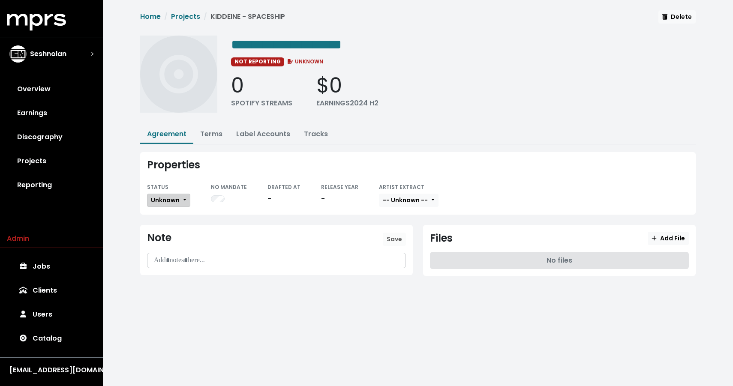
click at [155, 198] on span "Unknown" at bounding box center [165, 200] width 29 height 9
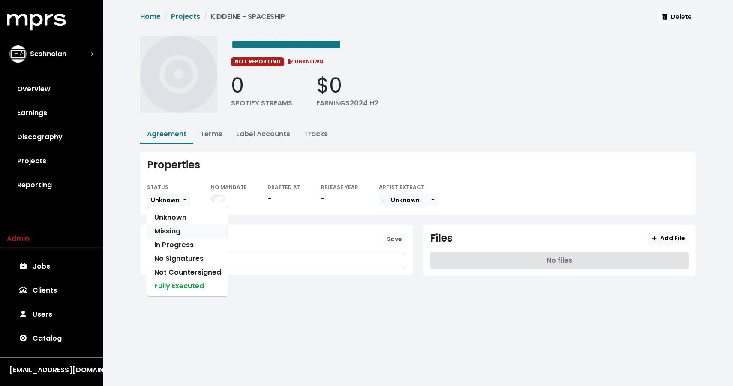
click at [167, 225] on link "Missing" at bounding box center [187, 232] width 81 height 14
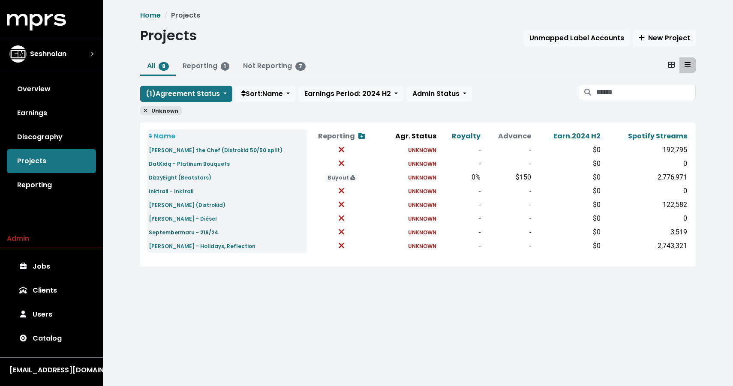
click at [180, 232] on small "Septembermaru - 216/24" at bounding box center [183, 232] width 69 height 7
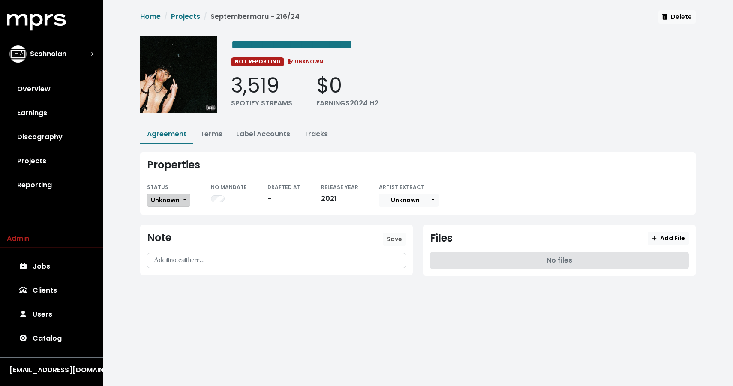
click at [180, 203] on button "Unknown" at bounding box center [168, 200] width 43 height 13
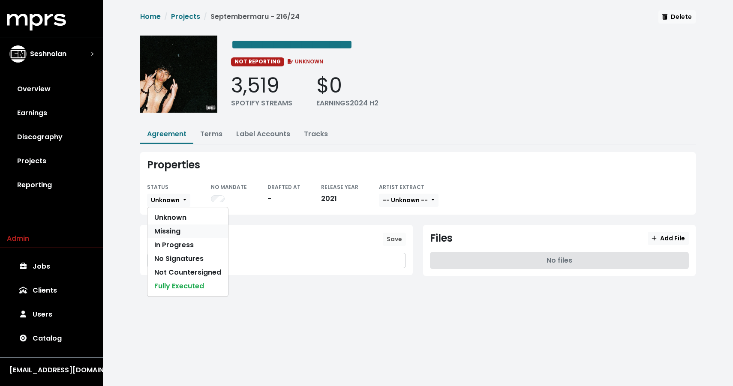
click at [179, 230] on link "Missing" at bounding box center [187, 232] width 81 height 14
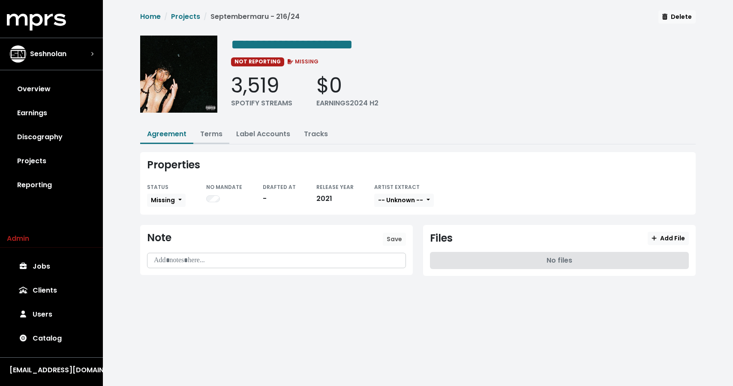
click at [216, 129] on link "Terms" at bounding box center [211, 134] width 22 height 10
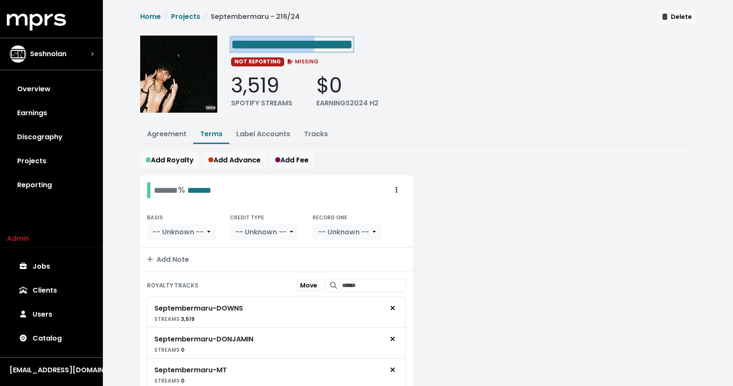
click at [353, 51] on span "**********" at bounding box center [292, 45] width 122 height 14
click at [353, 43] on span "**********" at bounding box center [292, 45] width 122 height 14
drag, startPoint x: 364, startPoint y: 43, endPoint x: 425, endPoint y: 44, distance: 60.4
click at [425, 44] on div "**********" at bounding box center [463, 44] width 464 height 17
click at [525, 100] on div "3,519 SPOTIFY STREAMS $0 EARNINGS 2024 H2" at bounding box center [463, 90] width 464 height 35
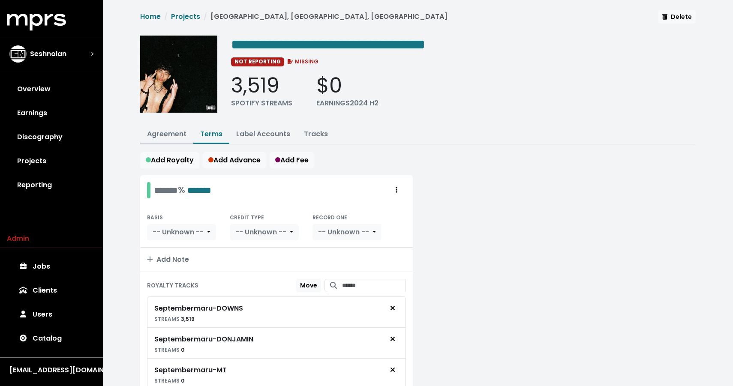
click at [163, 130] on link "Agreement" at bounding box center [166, 134] width 39 height 10
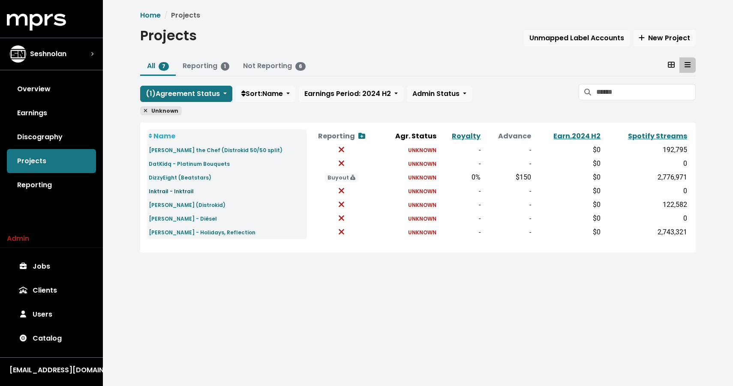
click at [167, 194] on small "Inktrail - Inktrail" at bounding box center [171, 191] width 45 height 7
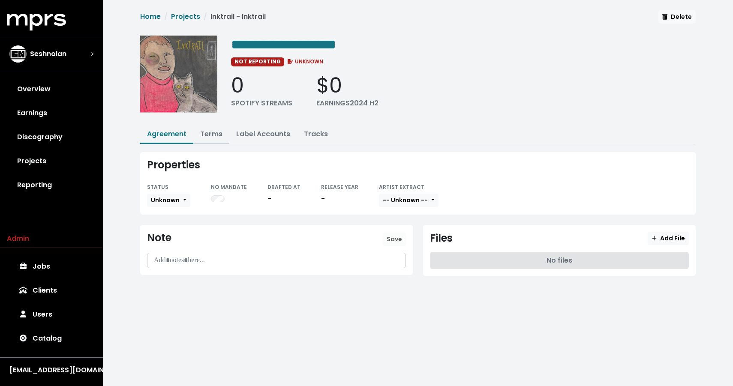
click at [206, 138] on button "Terms" at bounding box center [211, 135] width 36 height 18
click at [203, 132] on link "Terms" at bounding box center [211, 134] width 22 height 10
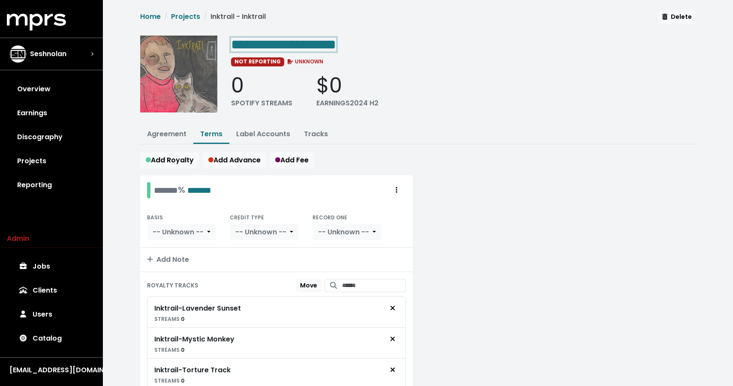
click at [336, 43] on span "**********" at bounding box center [283, 45] width 105 height 14
click at [336, 44] on span "**********" at bounding box center [283, 45] width 105 height 14
click at [418, 66] on div "**********" at bounding box center [463, 77] width 464 height 83
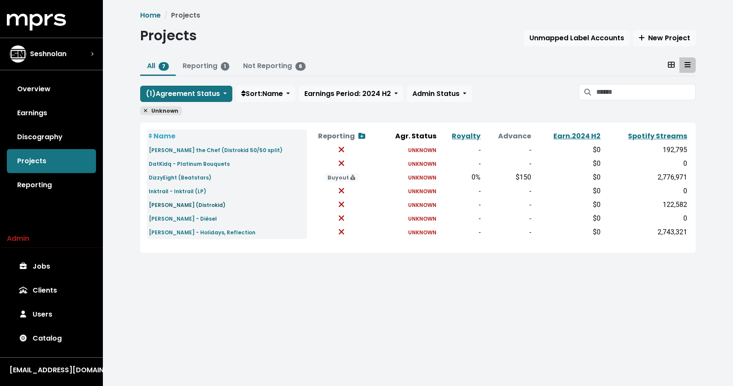
click at [164, 205] on small "Isaac Zale (Distrokid)" at bounding box center [187, 204] width 77 height 7
click at [172, 193] on small "Inktrail - Inktrail (LP)" at bounding box center [177, 191] width 57 height 7
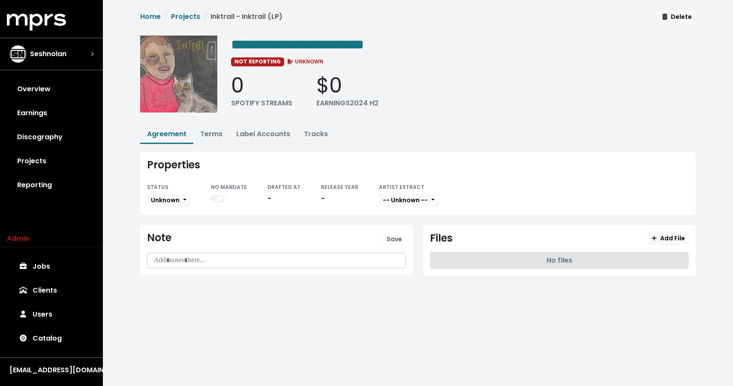
click at [165, 187] on small "STATUS" at bounding box center [157, 186] width 21 height 7
click at [163, 199] on span "Unknown" at bounding box center [165, 200] width 29 height 9
click at [172, 235] on link "Missing" at bounding box center [187, 232] width 81 height 14
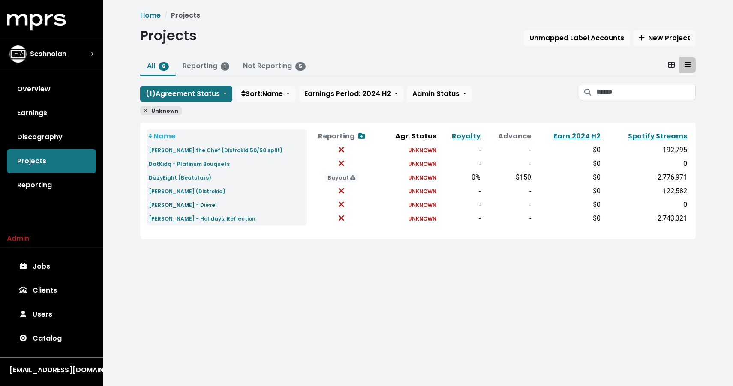
click at [178, 208] on small "Munic HB - Diésel" at bounding box center [183, 204] width 68 height 7
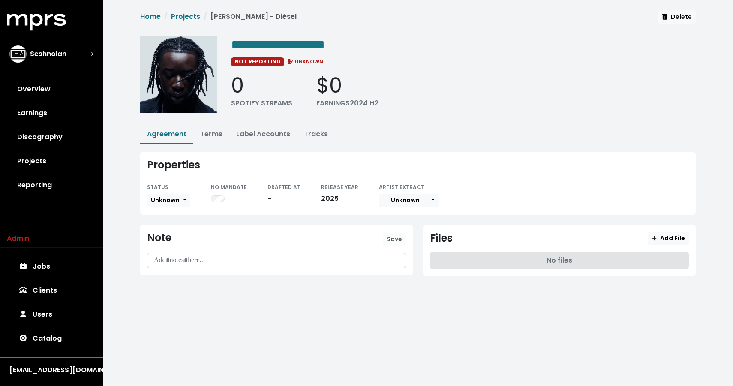
click at [179, 207] on div "Properties STATUS Unknown NO MANDATE DRAFTED AT - RELEASE YEAR 2025 ARTIST EXTR…" at bounding box center [417, 183] width 555 height 63
click at [179, 201] on span "Unknown" at bounding box center [165, 200] width 29 height 9
click at [171, 230] on link "Missing" at bounding box center [187, 232] width 81 height 14
click at [204, 136] on link "Terms" at bounding box center [211, 134] width 22 height 10
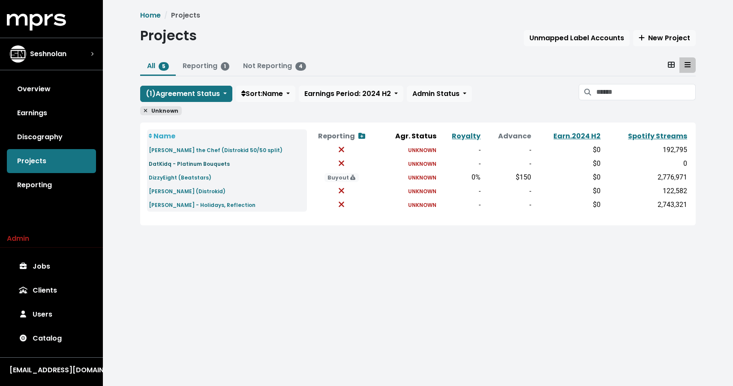
click at [182, 168] on link "DatKidq - Platinum Bouquets" at bounding box center [189, 164] width 81 height 10
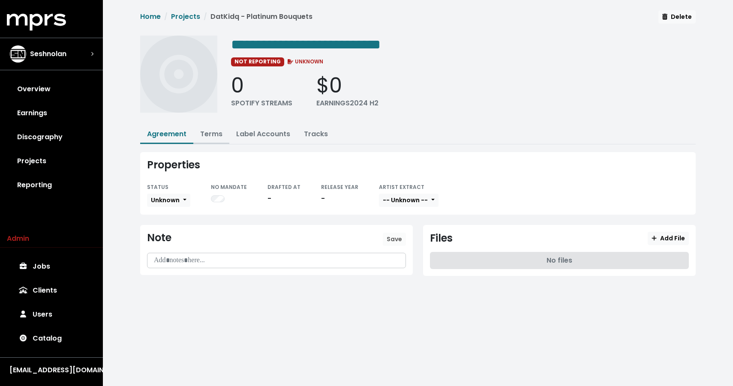
click at [214, 126] on button "Terms" at bounding box center [211, 135] width 36 height 18
click at [208, 138] on button "Terms" at bounding box center [211, 135] width 36 height 18
click at [208, 133] on link "Terms" at bounding box center [211, 134] width 22 height 10
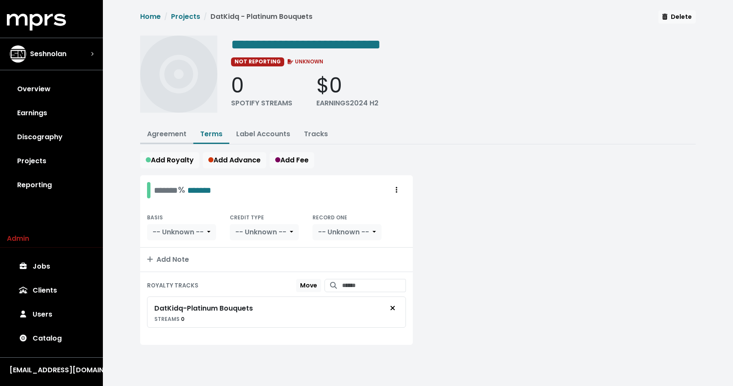
click at [162, 138] on button "Agreement" at bounding box center [166, 135] width 53 height 18
click at [167, 143] on ul "Agreement Terms Label Accounts Tracks" at bounding box center [417, 135] width 555 height 19
click at [165, 133] on link "Agreement" at bounding box center [166, 134] width 39 height 10
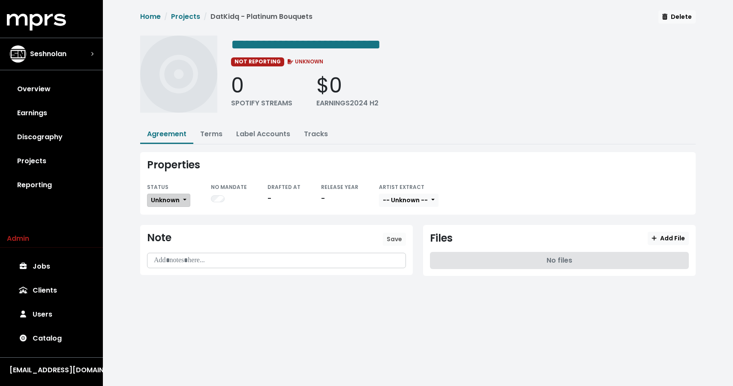
click at [156, 197] on span "Unknown" at bounding box center [165, 200] width 29 height 9
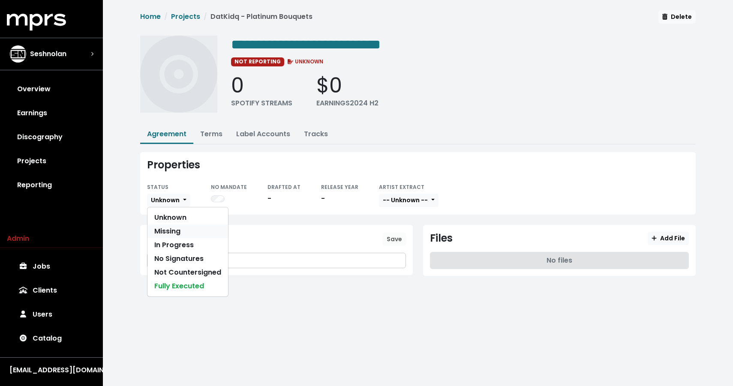
click at [167, 229] on link "Missing" at bounding box center [187, 232] width 81 height 14
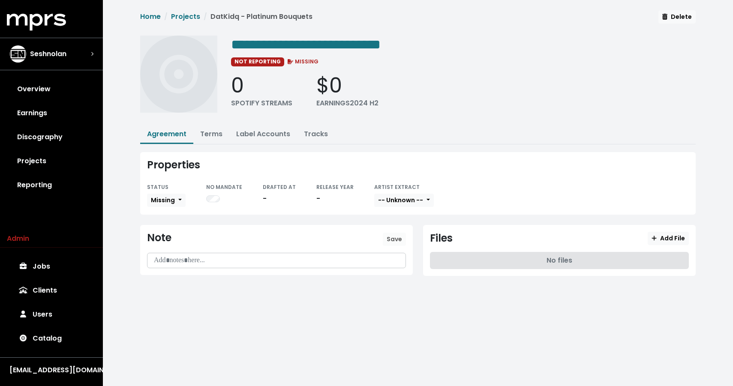
click at [223, 152] on div "Properties STATUS Missing Unknown Missing In Progress No Signatures Not Counter…" at bounding box center [417, 183] width 555 height 63
click at [24, 49] on img "Select account" at bounding box center [17, 53] width 17 height 17
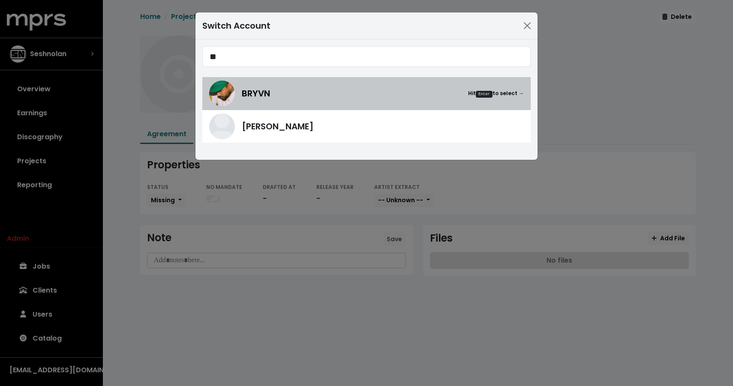
type input "**"
click at [284, 92] on div "BRYVN Hit Enter to select →" at bounding box center [383, 93] width 282 height 13
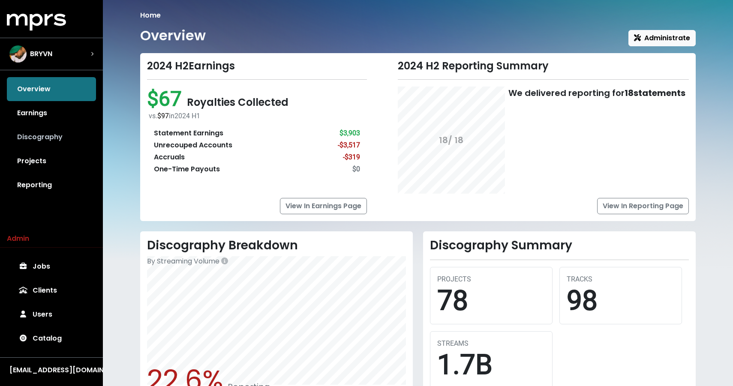
click at [27, 137] on link "Discography" at bounding box center [51, 137] width 89 height 24
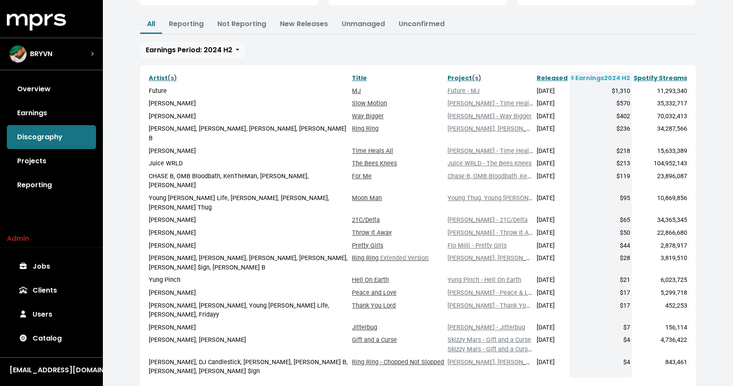
scroll to position [105, 0]
click at [6, 166] on div "Overview Earnings Discography Projects Reporting" at bounding box center [51, 137] width 103 height 120
click at [18, 166] on link "Projects" at bounding box center [51, 161] width 89 height 24
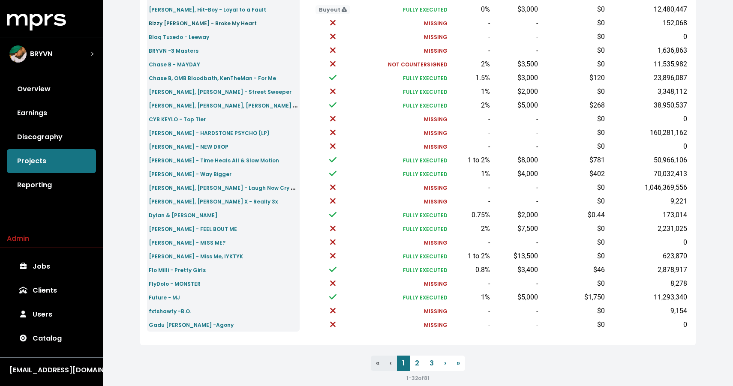
scroll to position [239, 0]
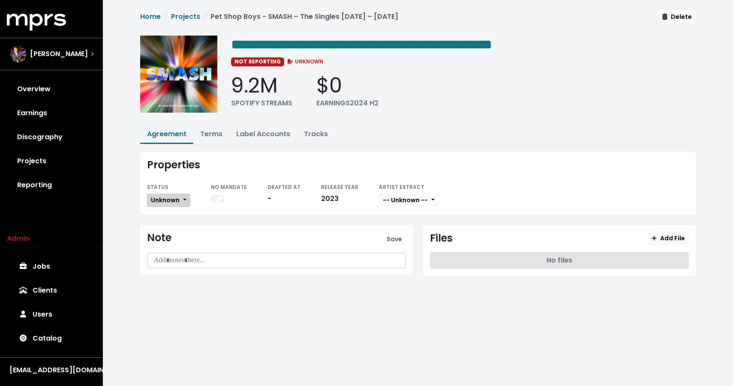
click at [162, 196] on span "Unknown" at bounding box center [165, 200] width 29 height 9
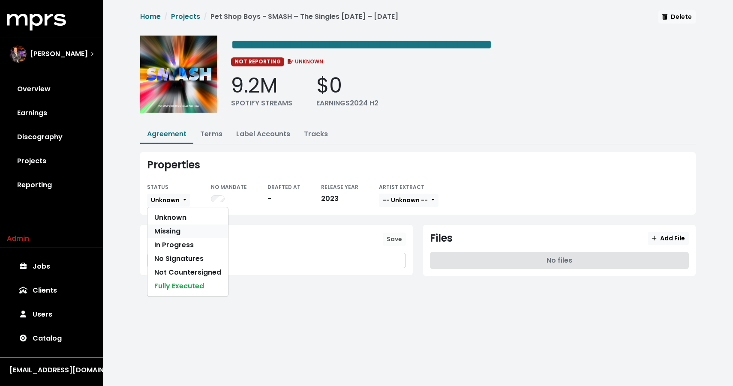
click at [171, 234] on link "Missing" at bounding box center [187, 232] width 81 height 14
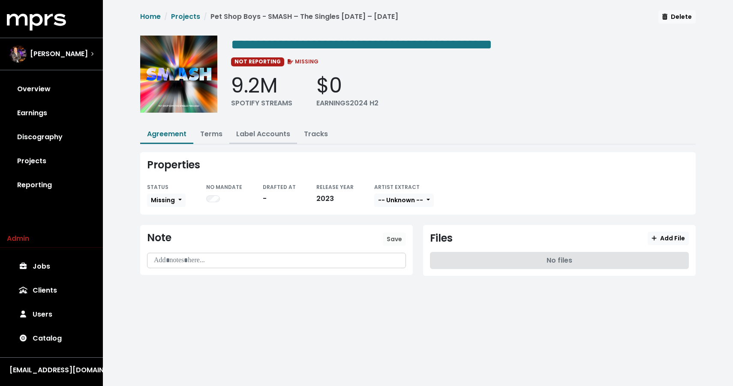
click at [250, 130] on link "Label Accounts" at bounding box center [263, 134] width 54 height 10
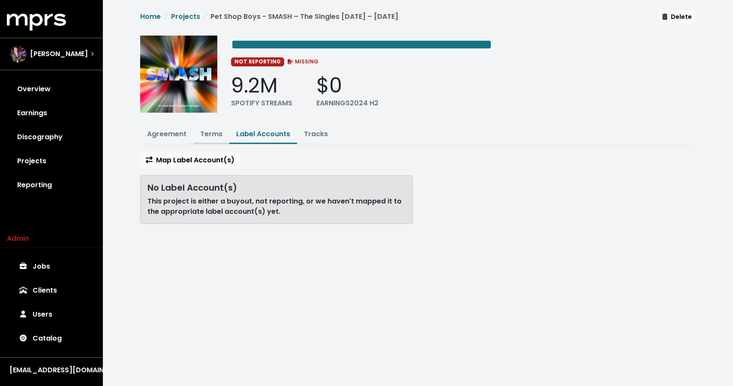
click at [225, 134] on button "Terms" at bounding box center [211, 135] width 36 height 18
click at [216, 135] on link "Terms" at bounding box center [211, 134] width 22 height 10
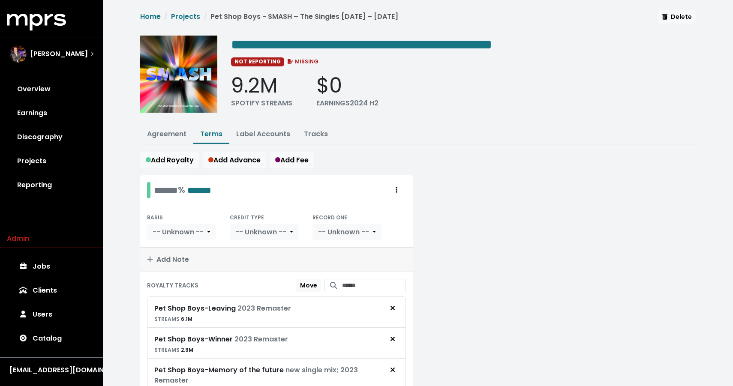
scroll to position [60, 0]
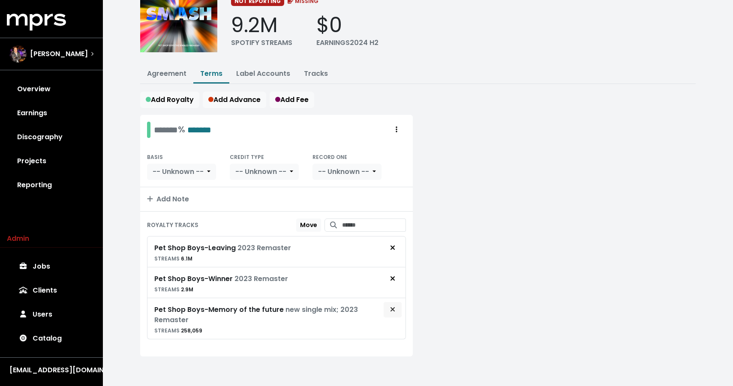
click at [395, 306] on icon "Remove royalty target" at bounding box center [392, 309] width 5 height 7
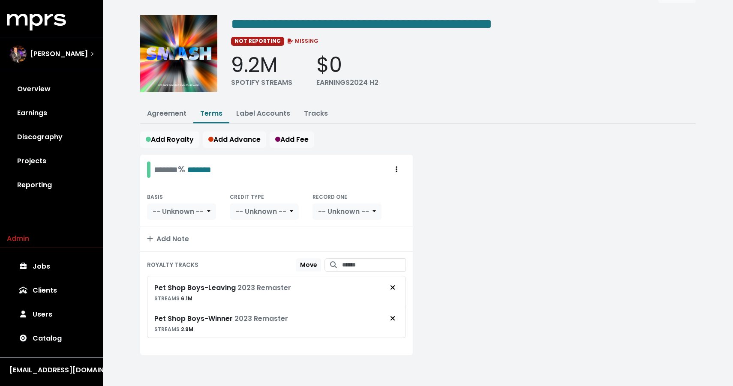
scroll to position [19, 0]
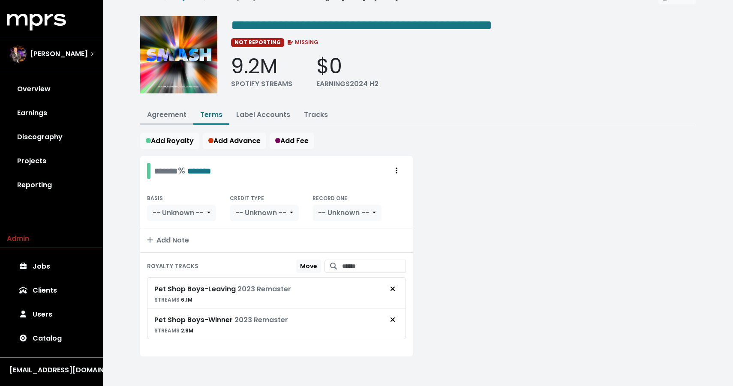
click at [148, 115] on link "Agreement" at bounding box center [166, 115] width 39 height 10
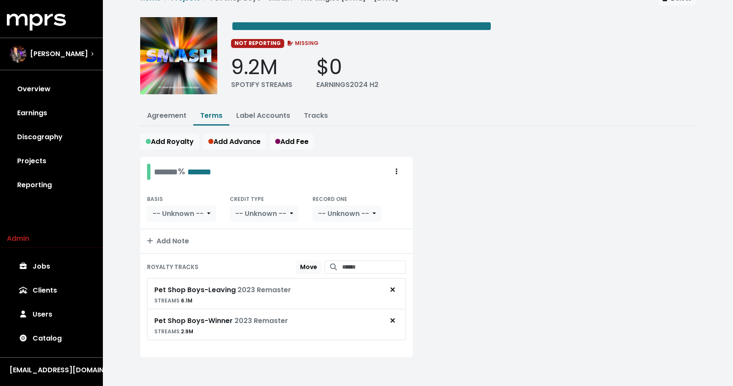
scroll to position [19, 0]
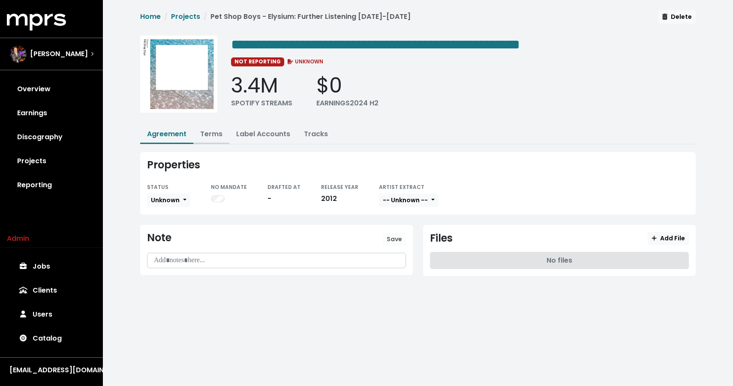
click at [219, 133] on link "Terms" at bounding box center [211, 134] width 22 height 10
click at [163, 199] on span "Unknown" at bounding box center [165, 200] width 29 height 9
click at [170, 231] on link "Missing" at bounding box center [187, 232] width 81 height 14
